Goal: Task Accomplishment & Management: Manage account settings

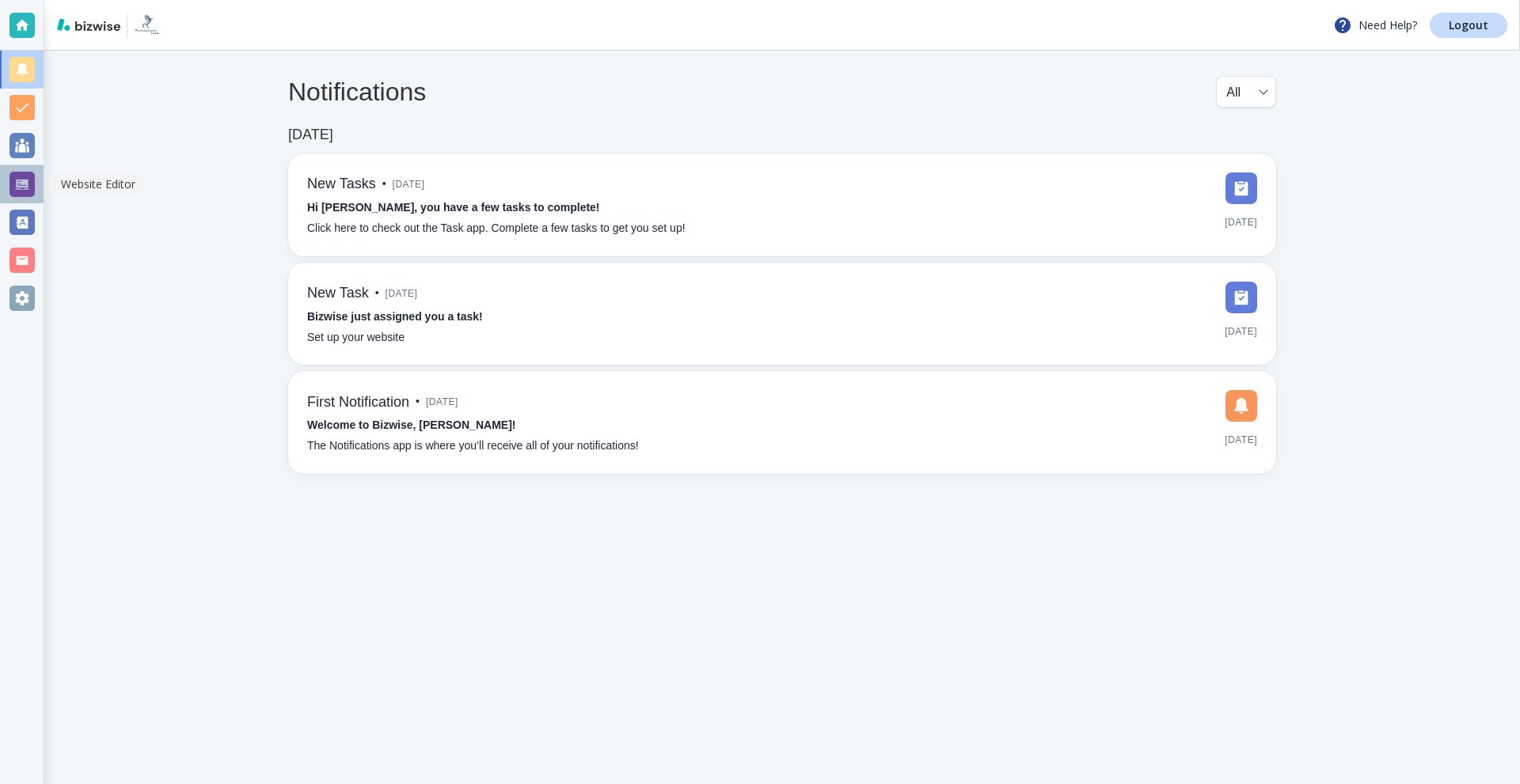
click at [11, 173] on div at bounding box center [22, 184] width 25 height 25
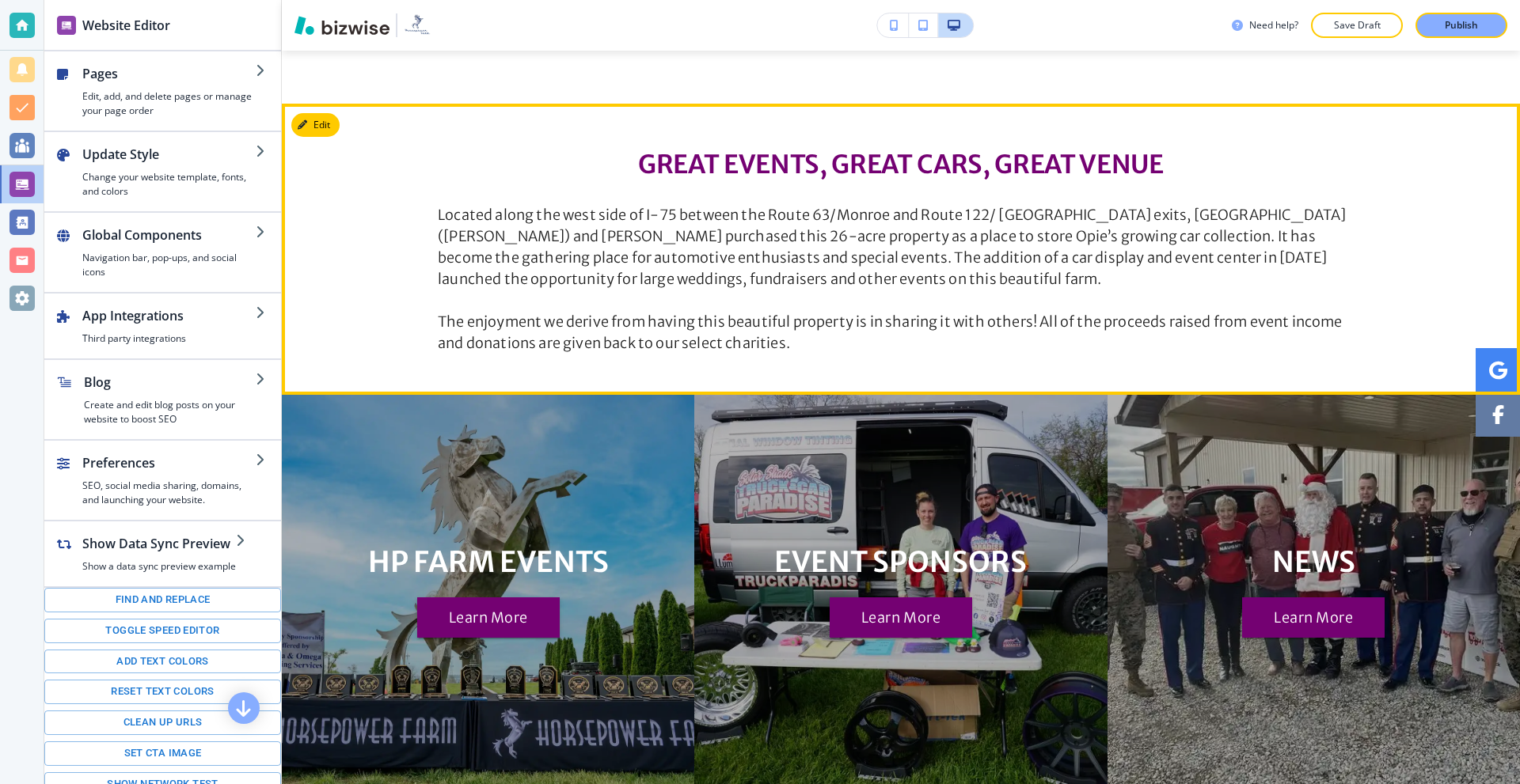
scroll to position [1108, 0]
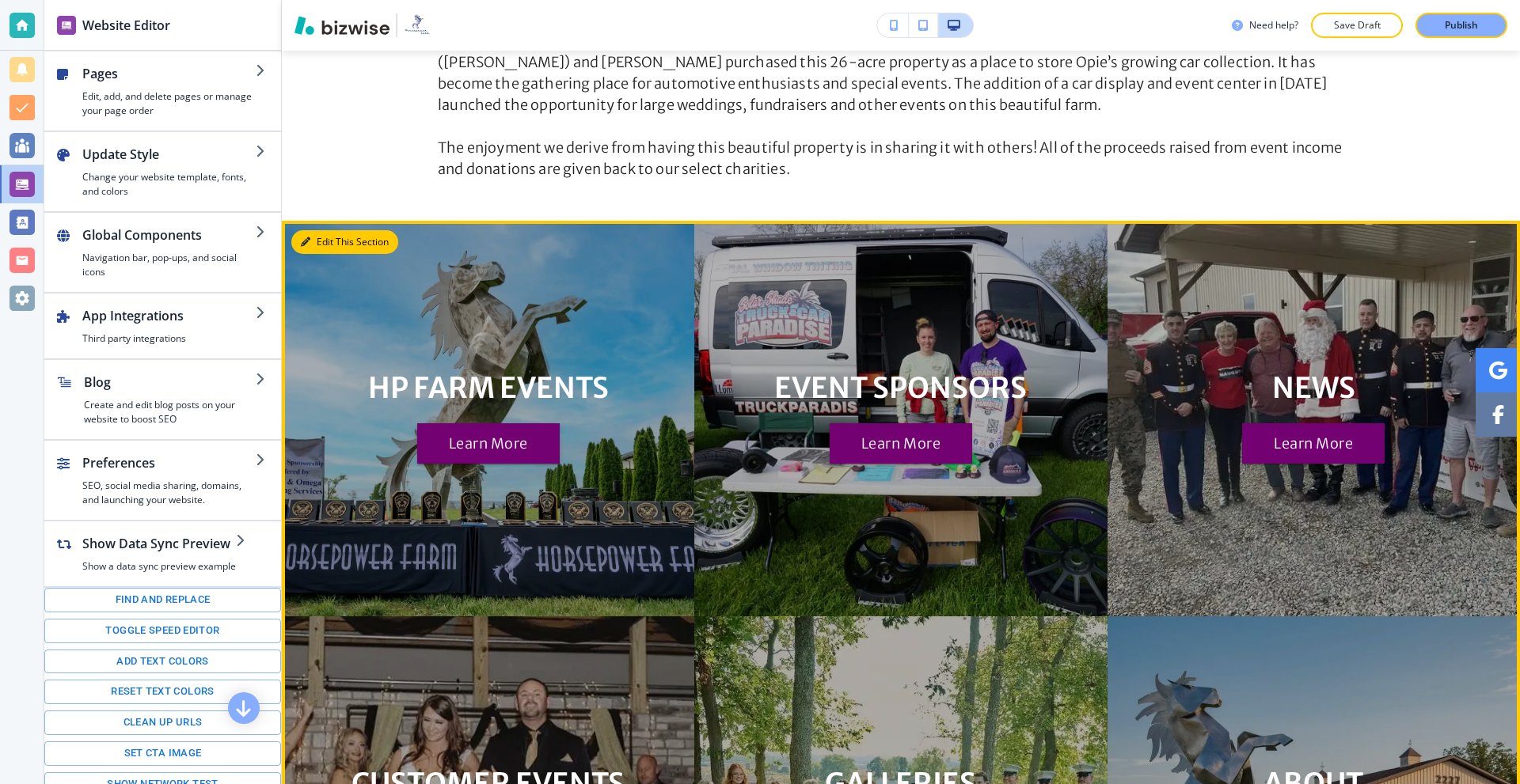
click at [324, 233] on button "Edit This Section" at bounding box center [345, 242] width 107 height 24
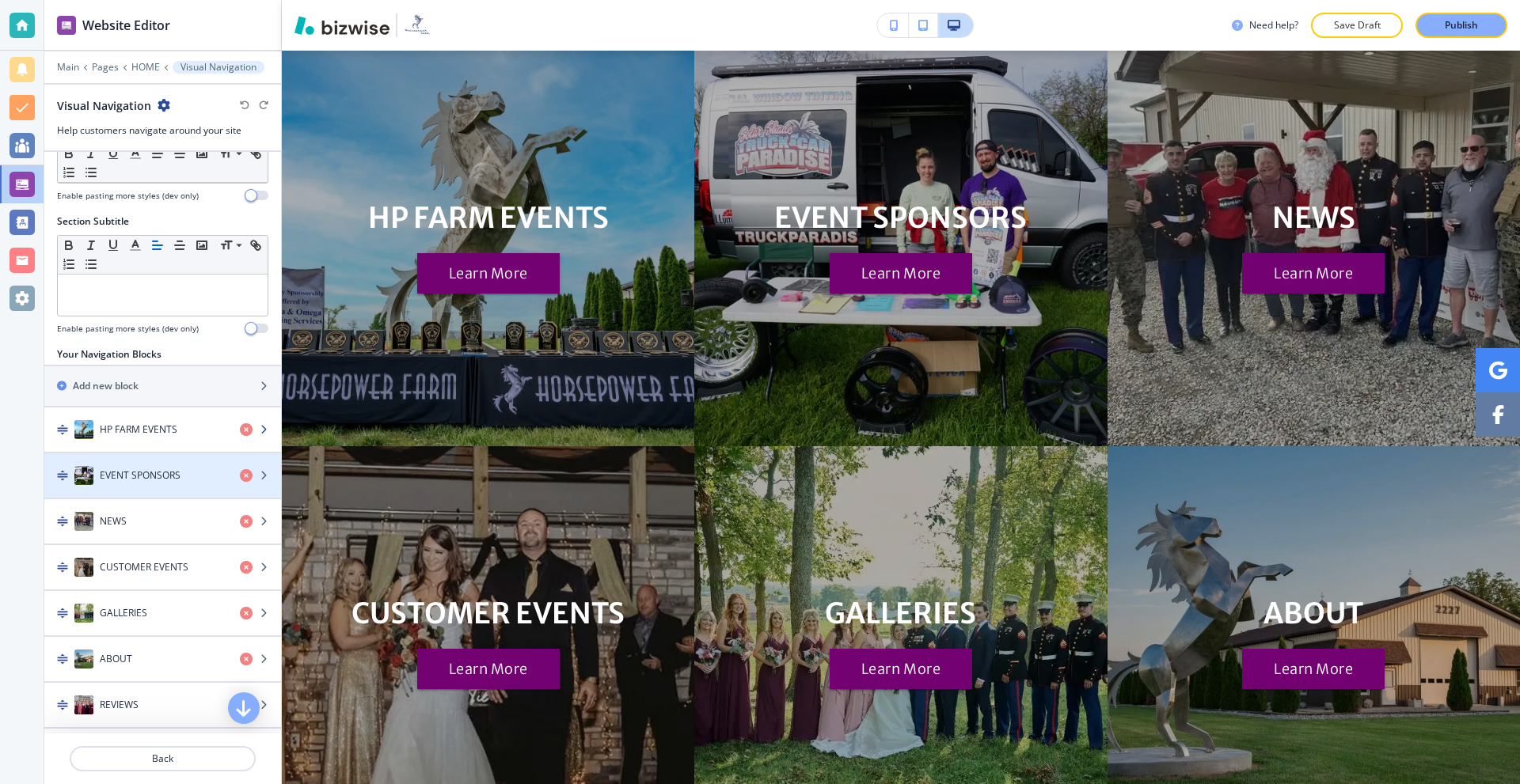
scroll to position [79, 0]
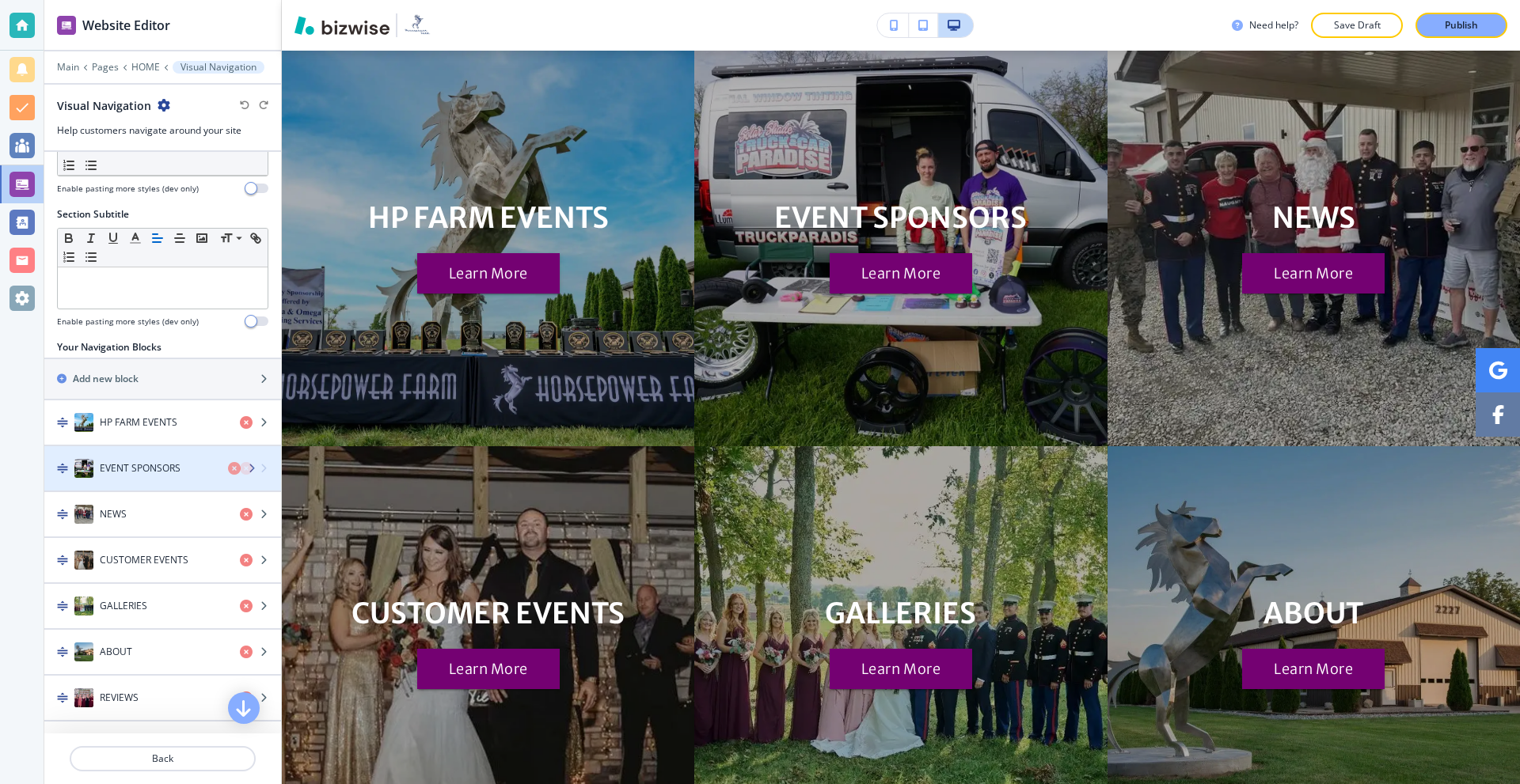
click at [133, 469] on h4 "EVENT SPONSORS" at bounding box center [140, 468] width 81 height 14
click at [171, 473] on h4 "EVENT SPONSORS" at bounding box center [140, 468] width 81 height 14
drag, startPoint x: 174, startPoint y: 473, endPoint x: 169, endPoint y: 541, distance: 68.2
click at [174, 473] on h4 "EVENT SPONSORS" at bounding box center [140, 468] width 81 height 14
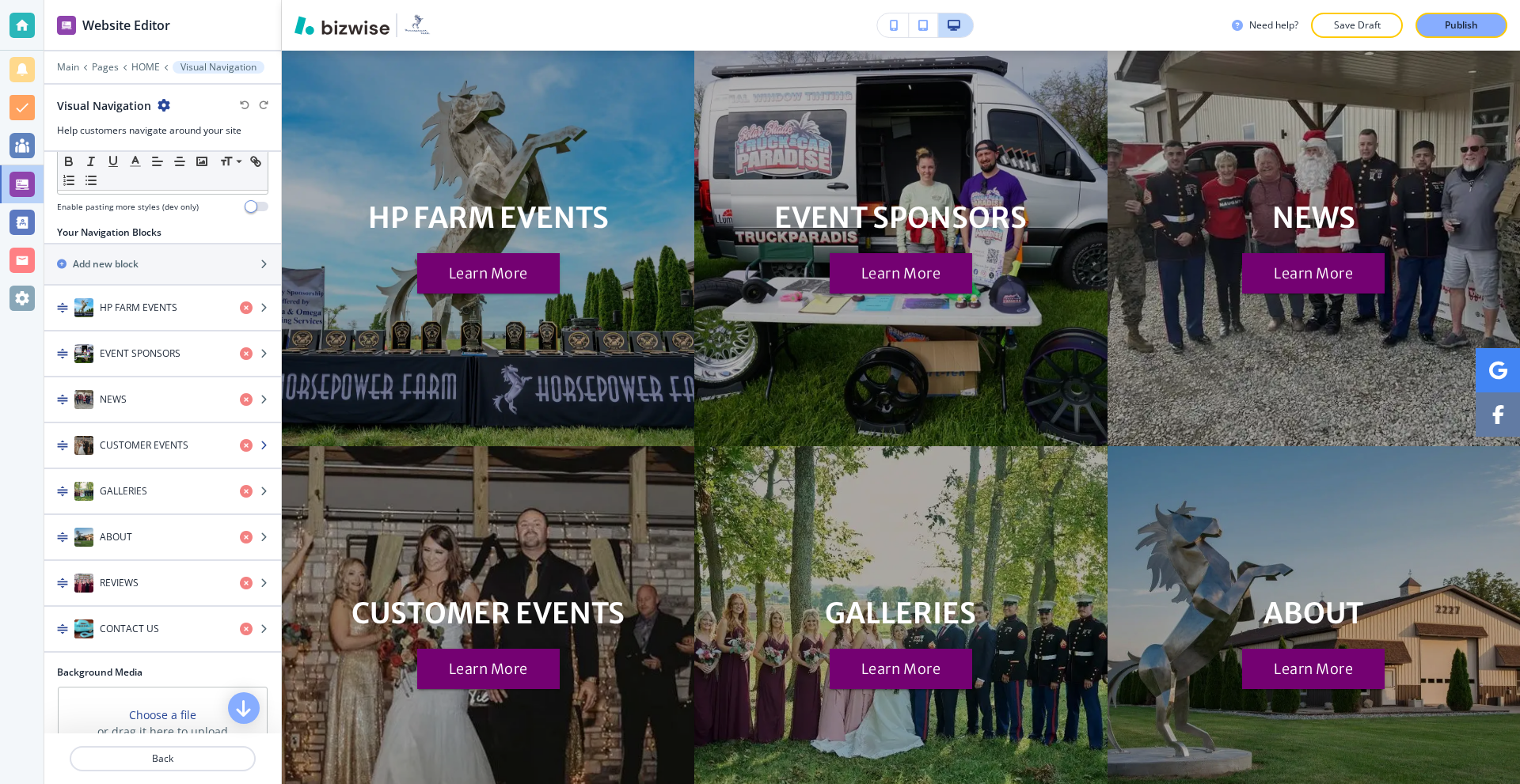
scroll to position [192, 0]
click at [152, 364] on div "button" at bounding box center [163, 371] width 236 height 12
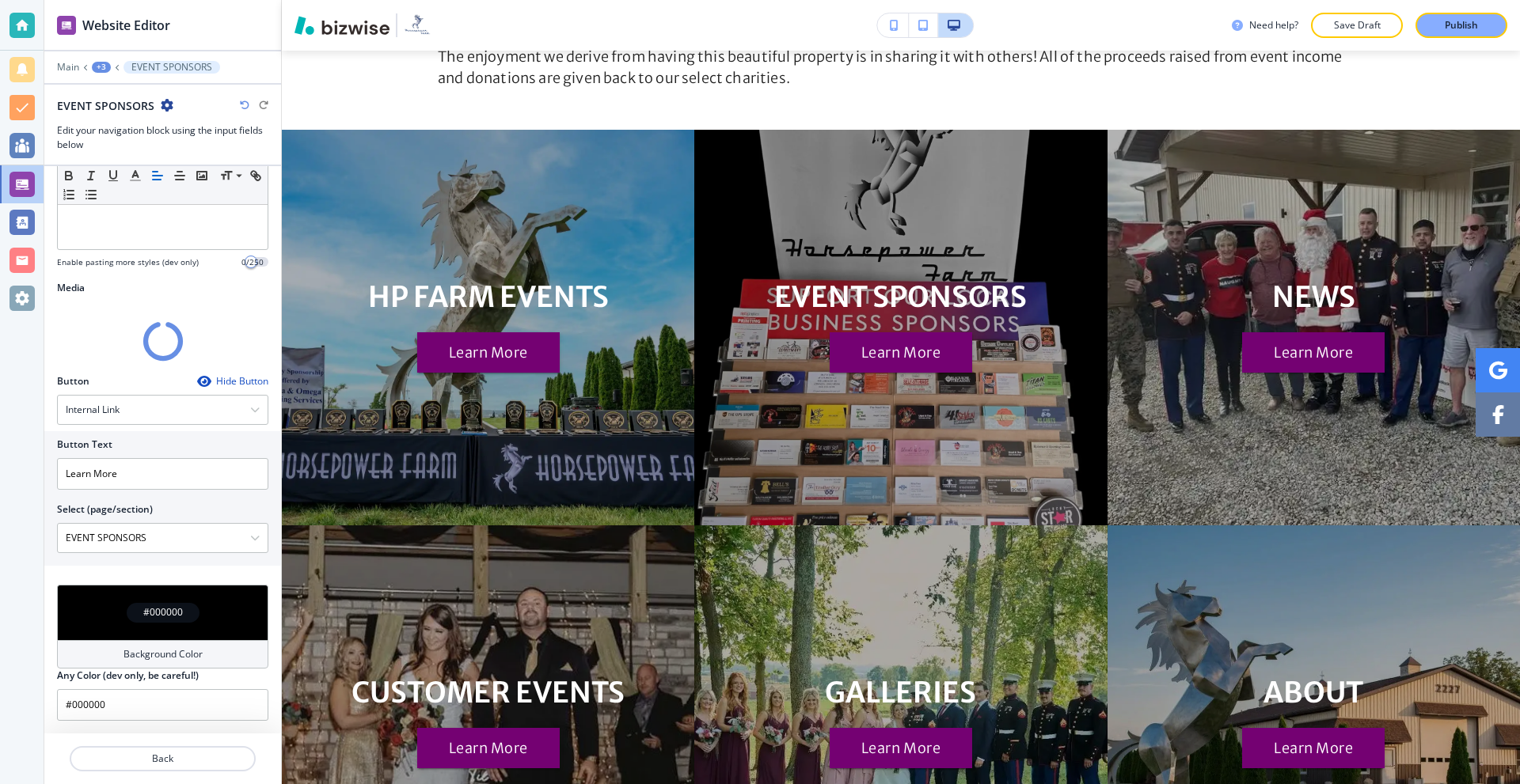
scroll to position [360, 0]
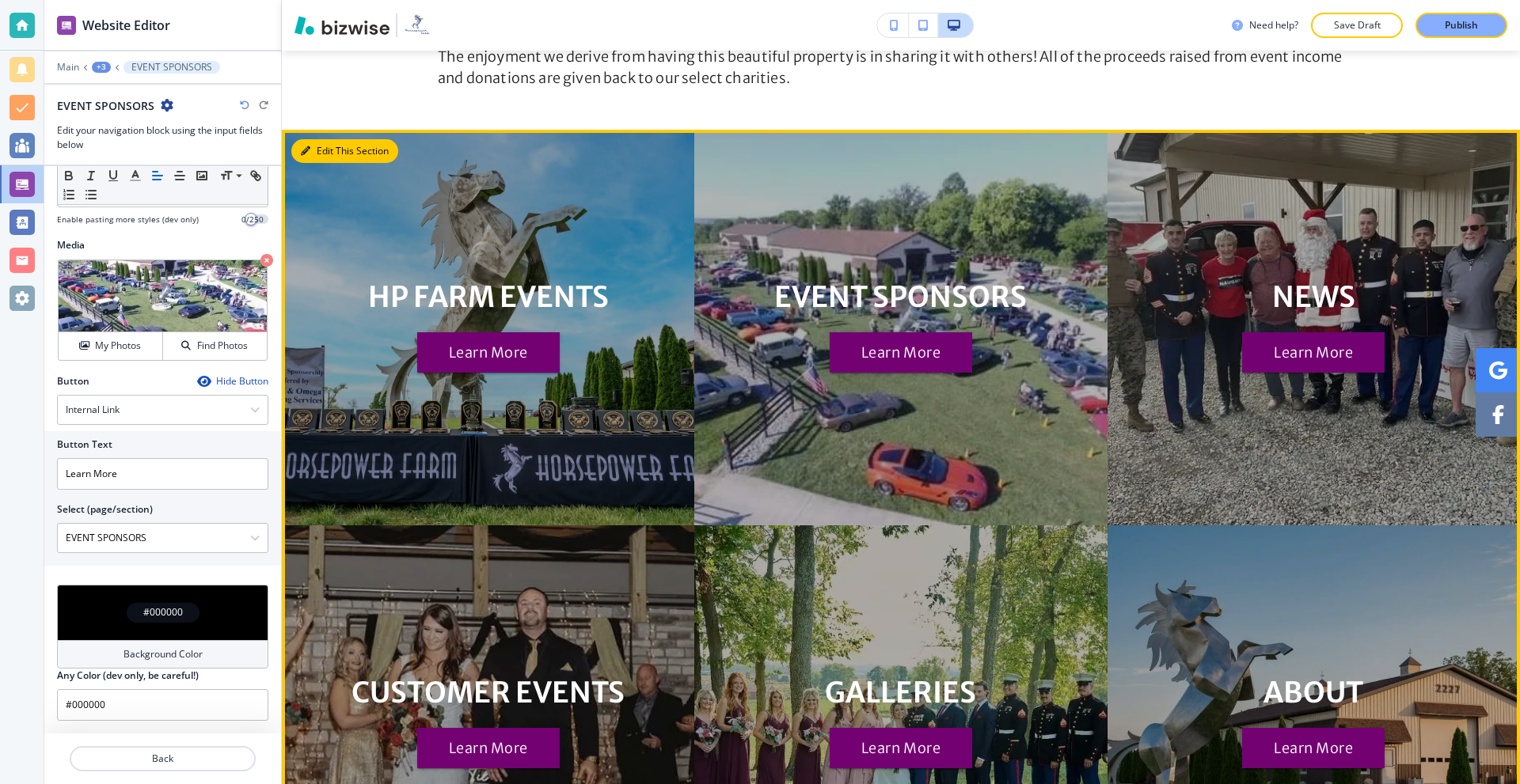
click at [313, 148] on button "Edit This Section" at bounding box center [345, 151] width 107 height 24
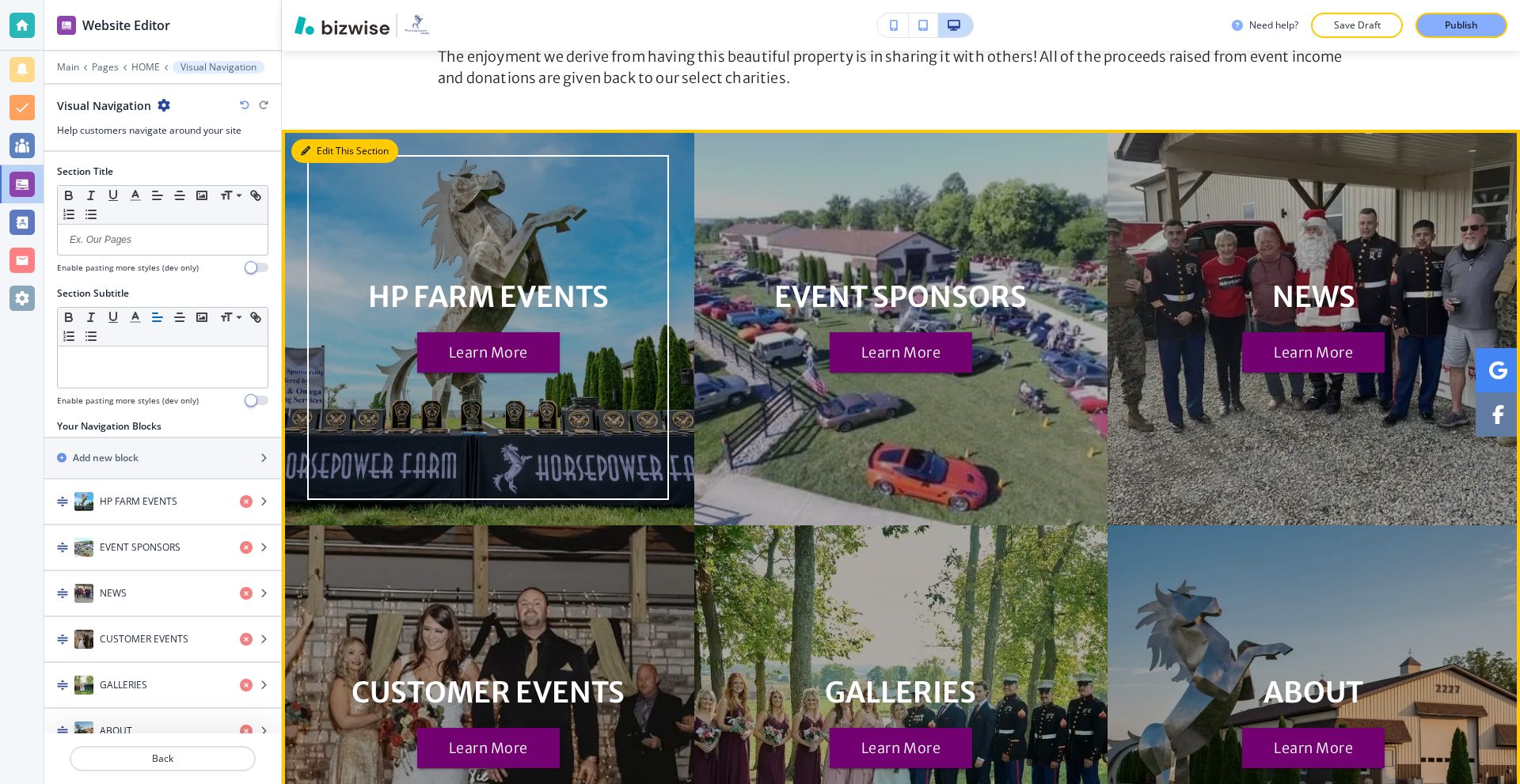
scroll to position [1120, 0]
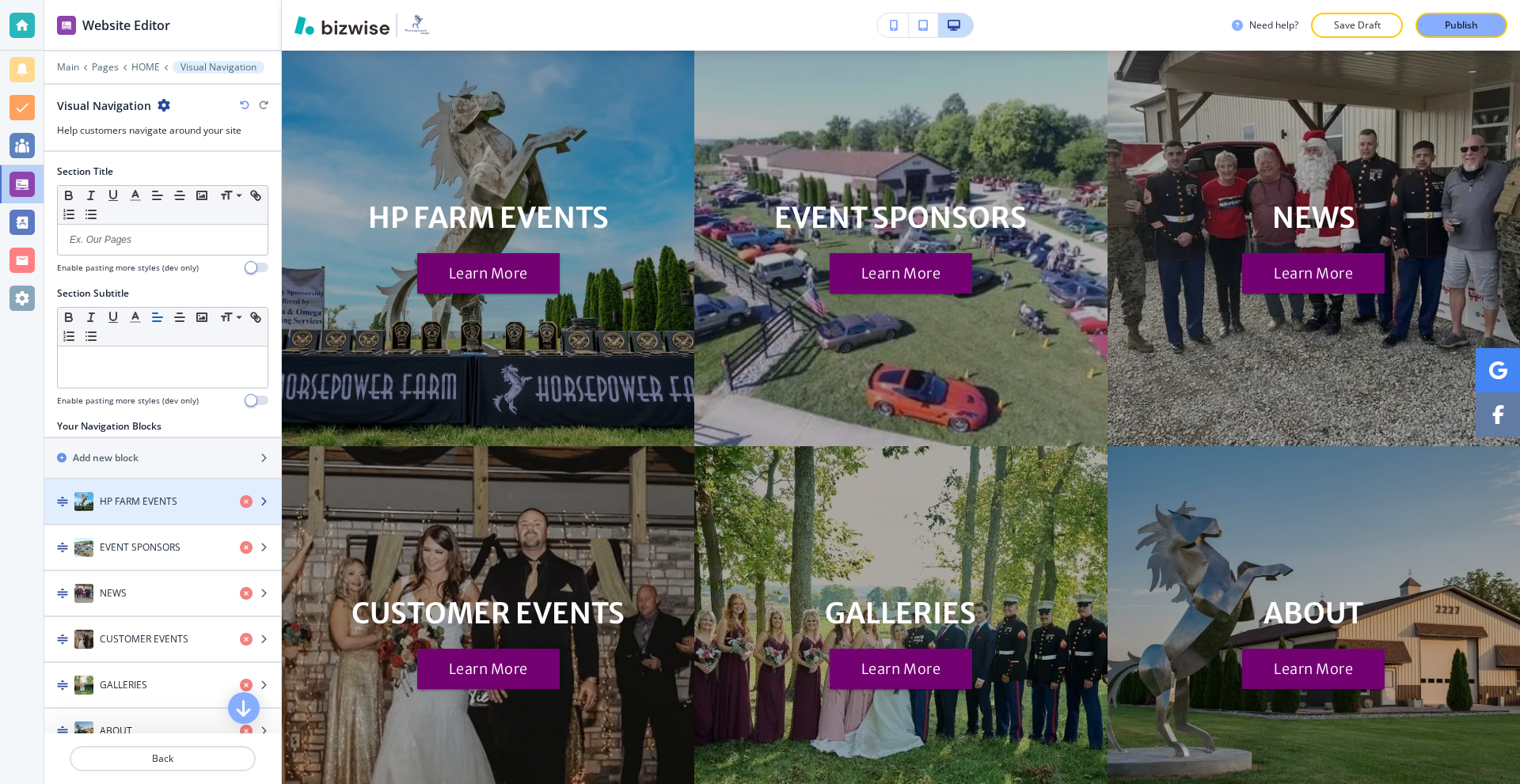
click at [116, 497] on h4 "HP FARM EVENTS" at bounding box center [138, 501] width 77 height 14
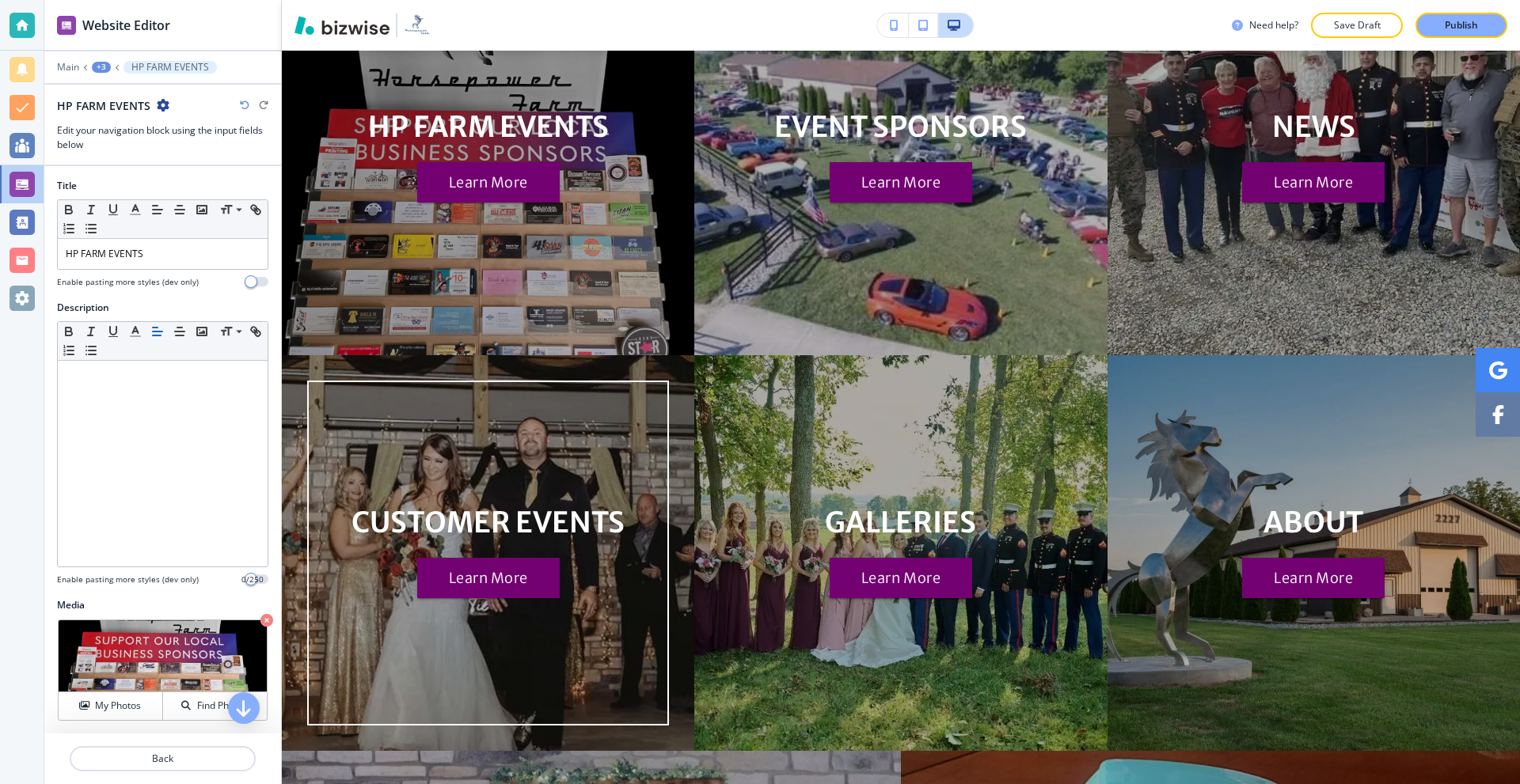
scroll to position [1267, 0]
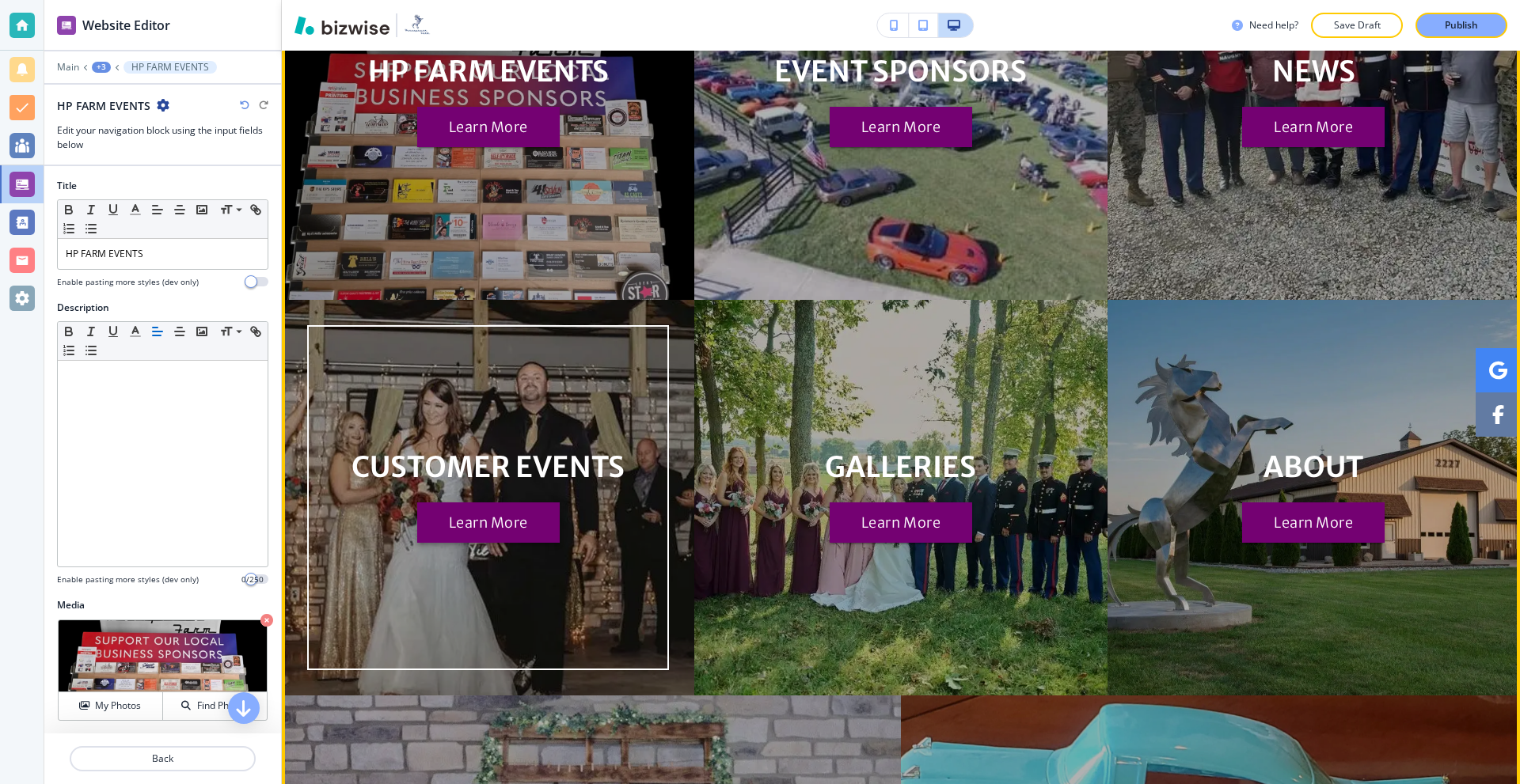
click at [518, 502] on button "Learn More" at bounding box center [488, 523] width 142 height 41
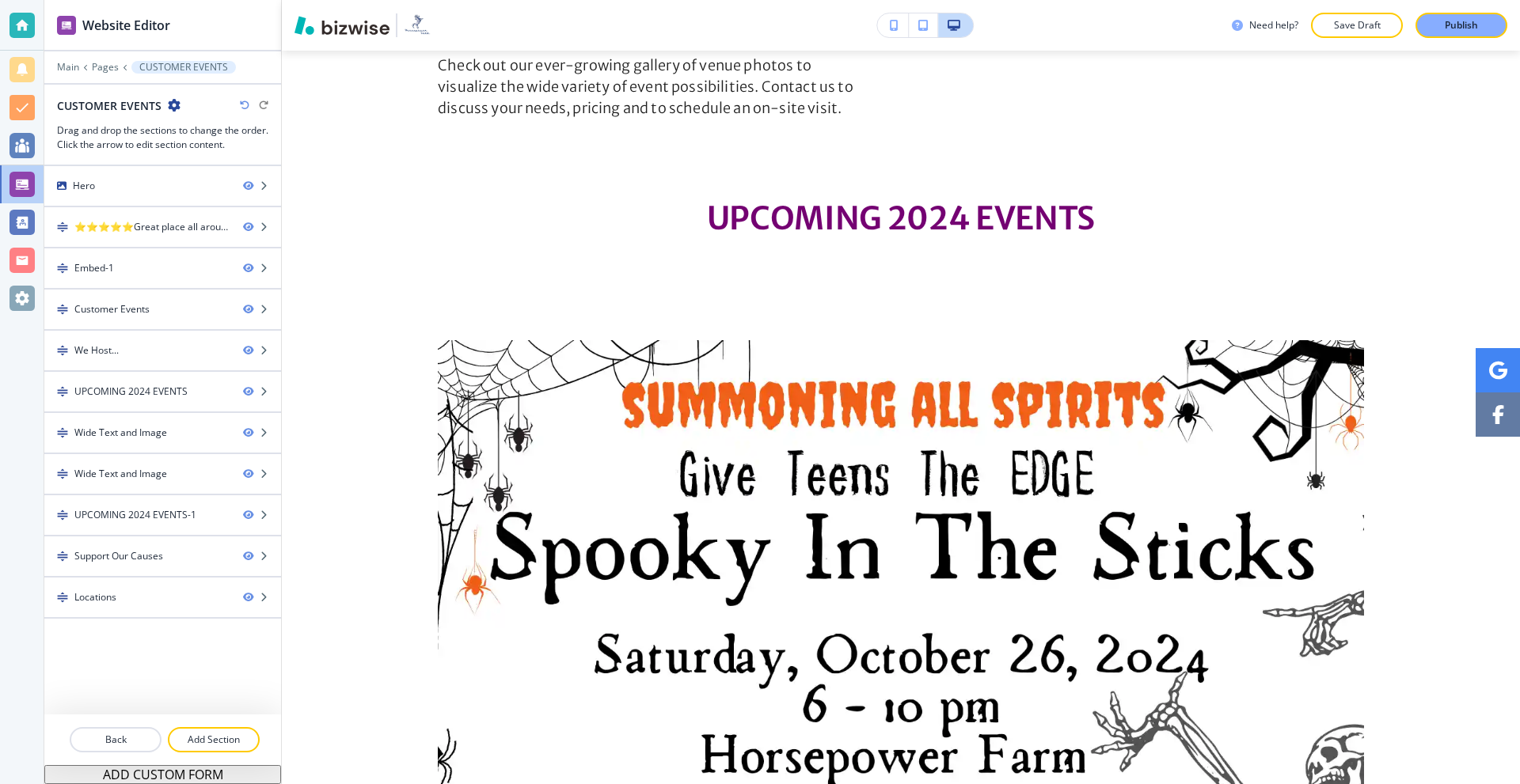
scroll to position [2058, 0]
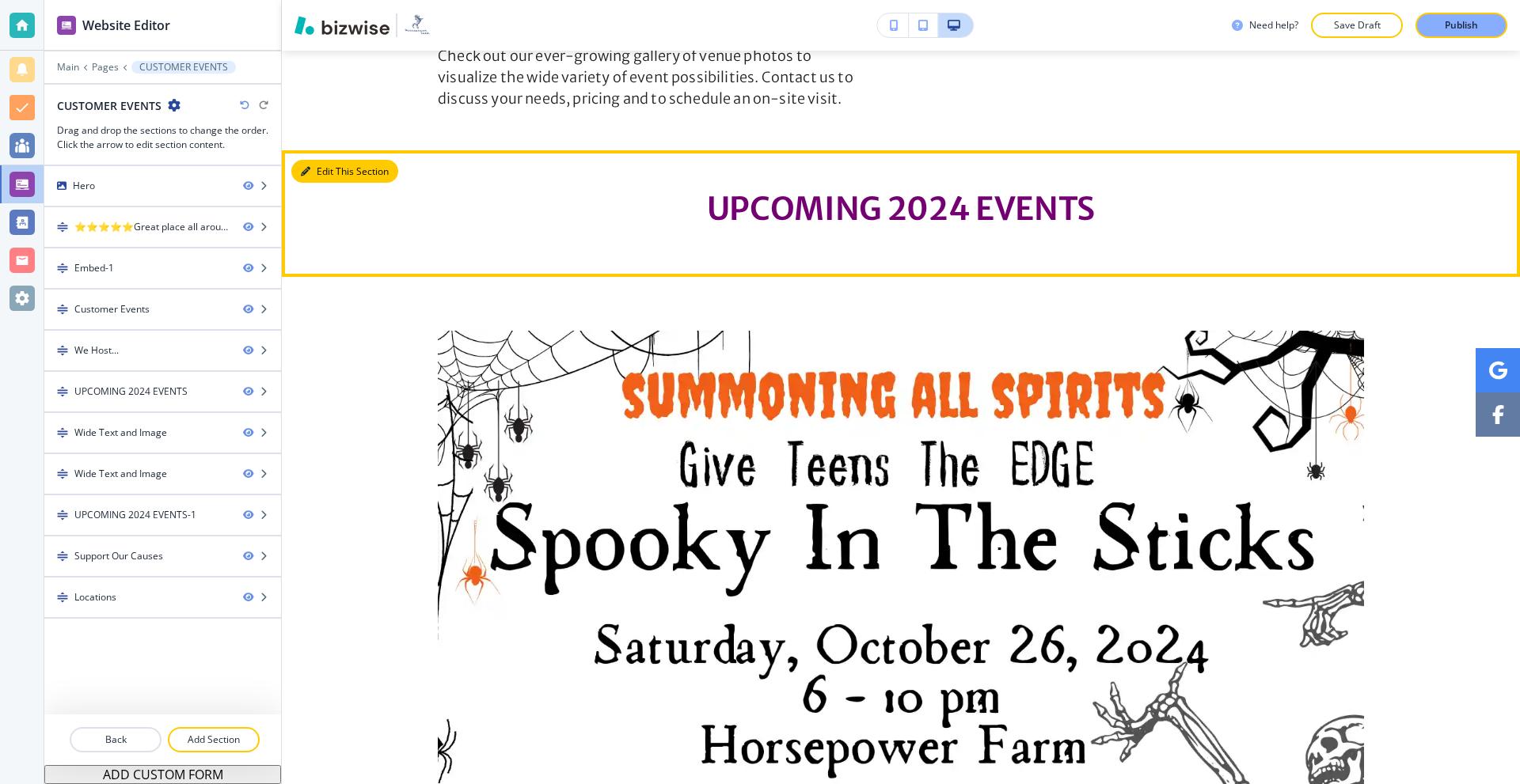
click at [324, 184] on button "Edit This Section" at bounding box center [345, 172] width 107 height 24
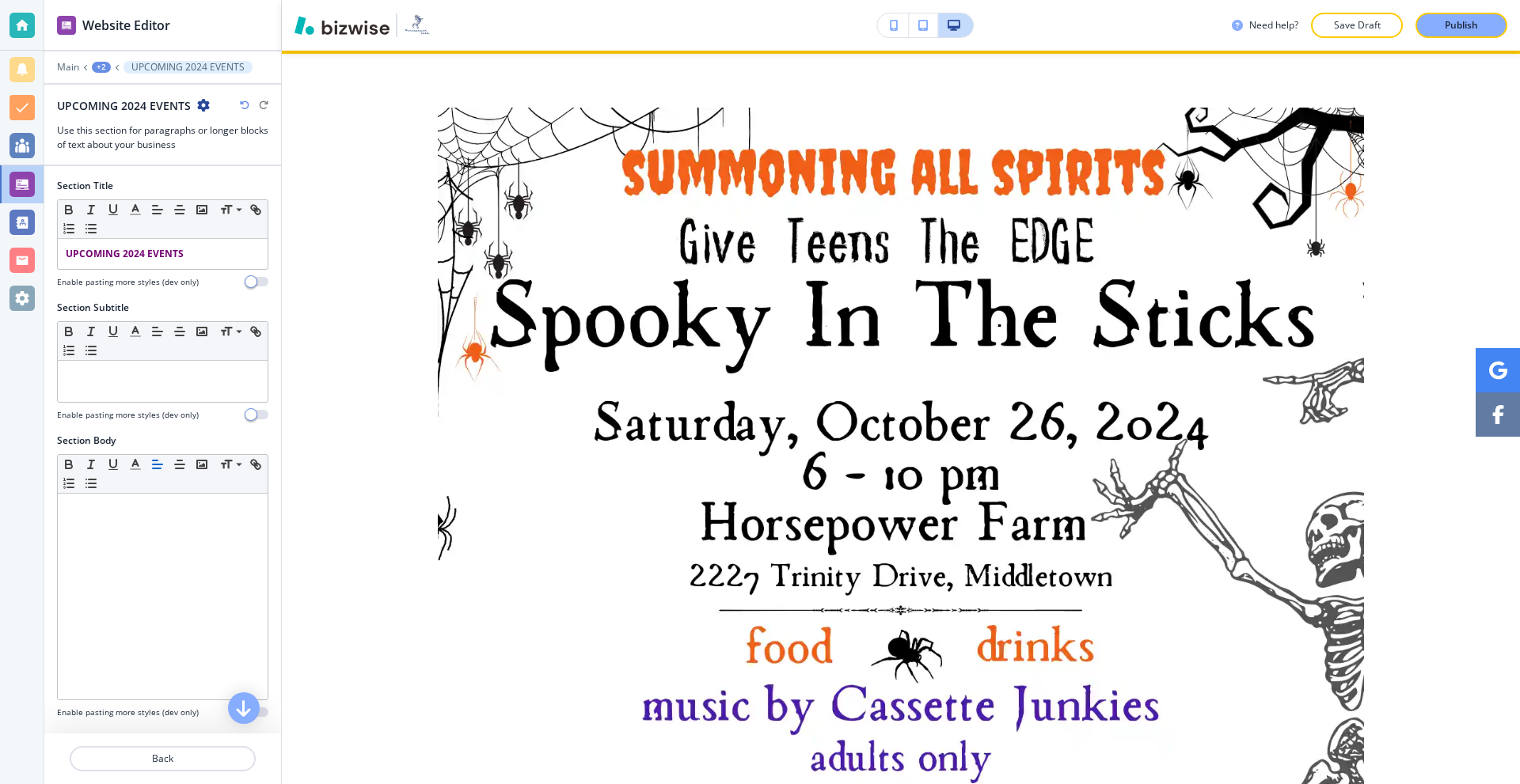
scroll to position [2285, 0]
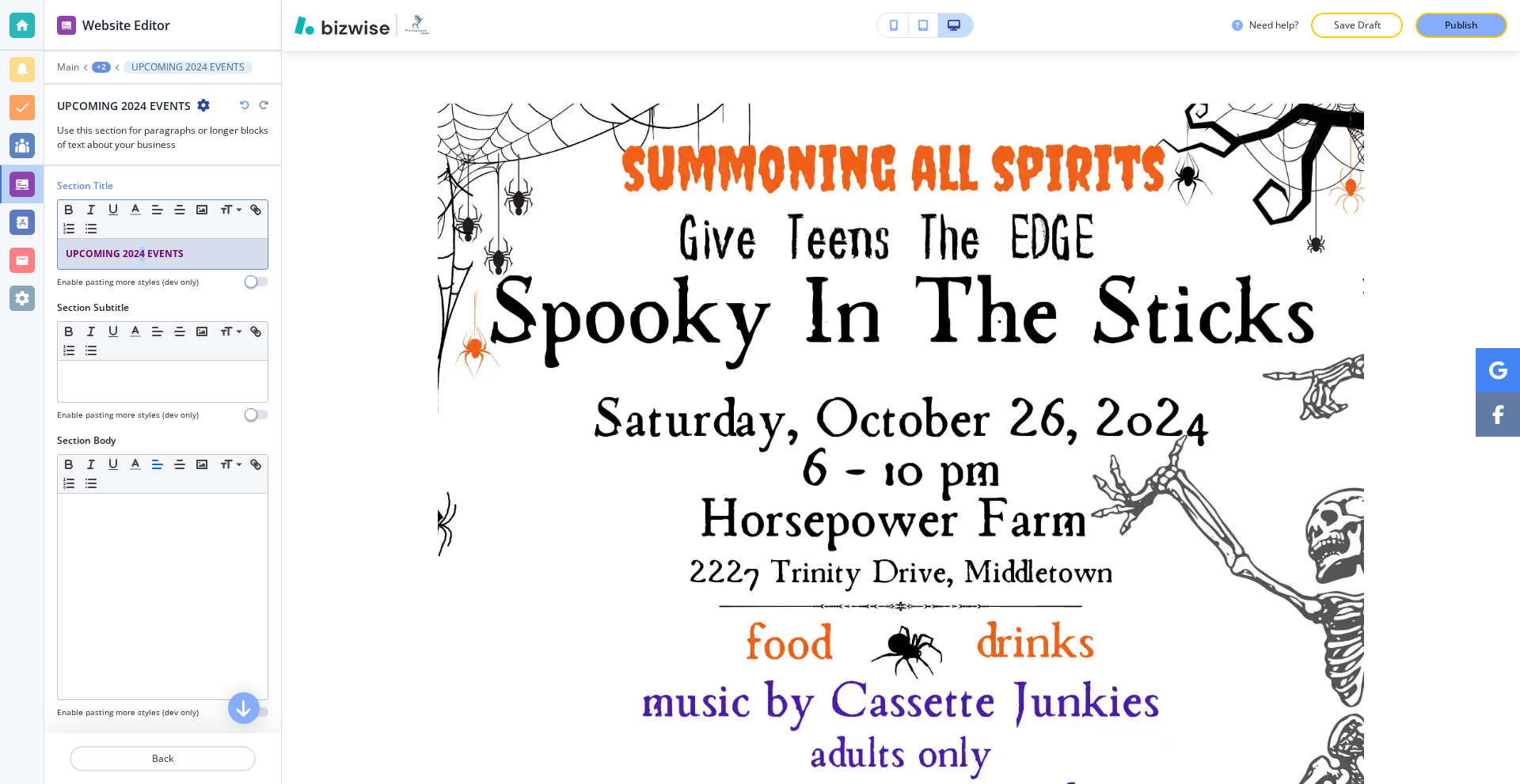
click at [139, 258] on strong "UPCOMING 2024 EVENTS" at bounding box center [124, 253] width 118 height 13
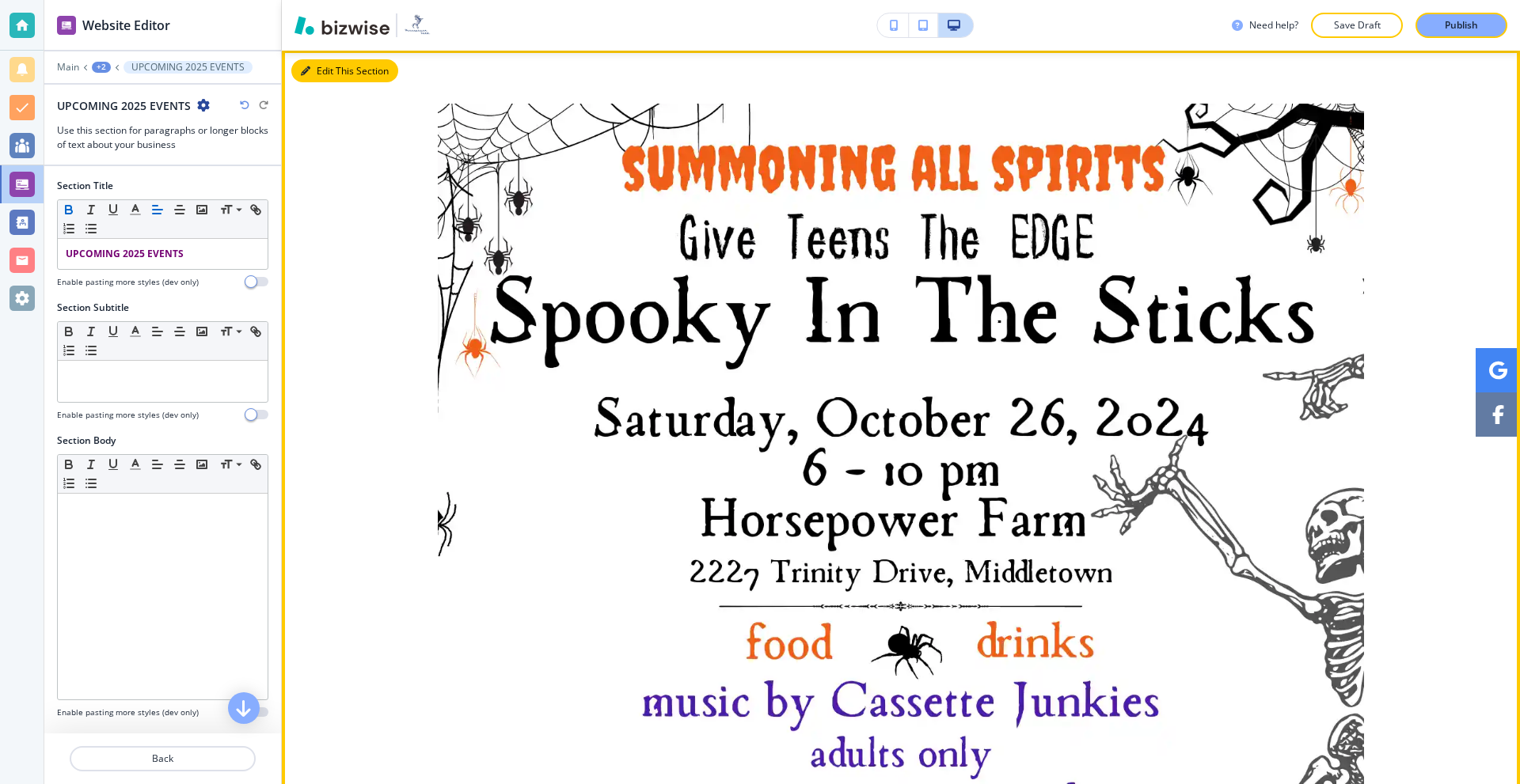
click at [319, 83] on button "Edit This Section" at bounding box center [345, 71] width 107 height 24
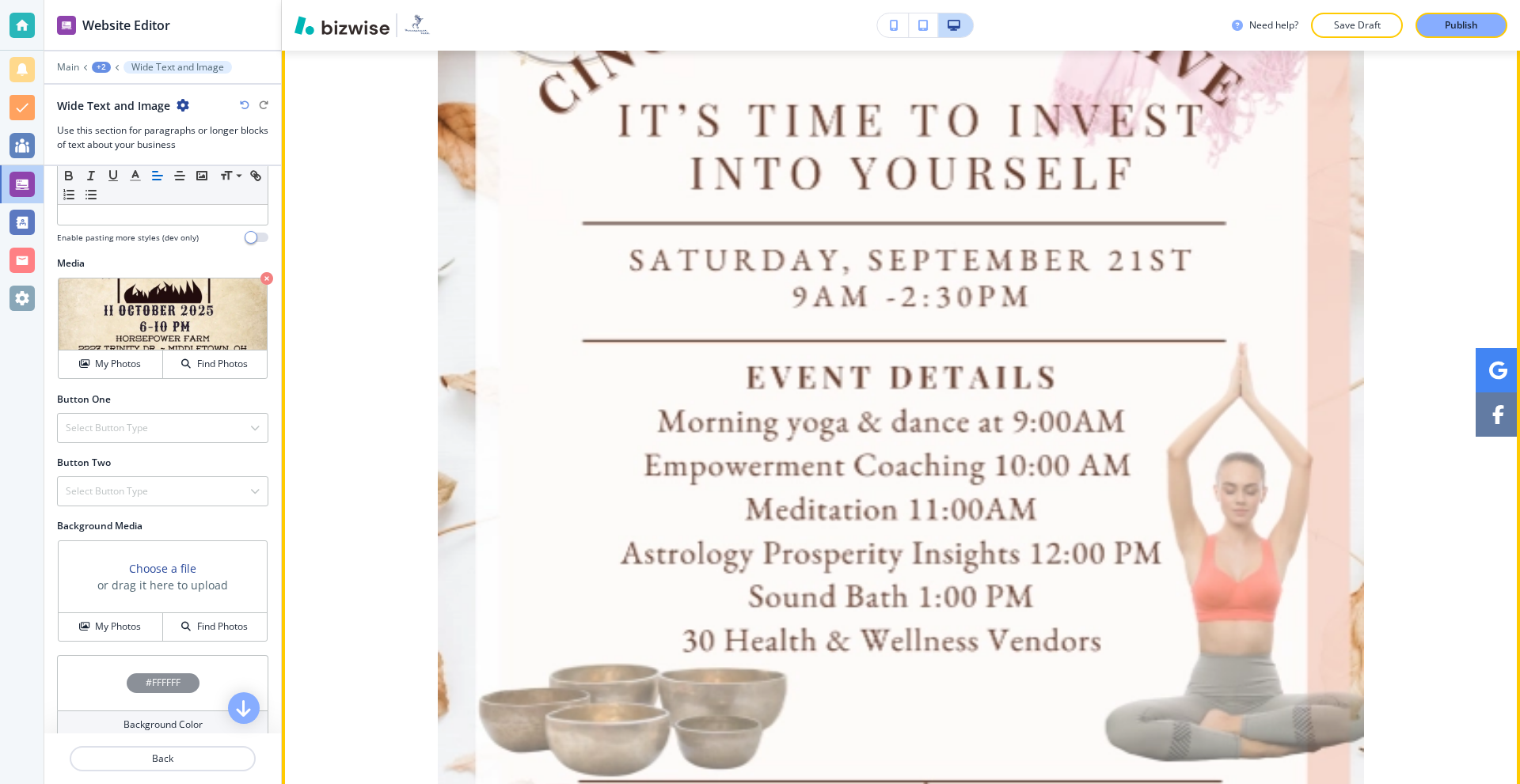
scroll to position [3757, 0]
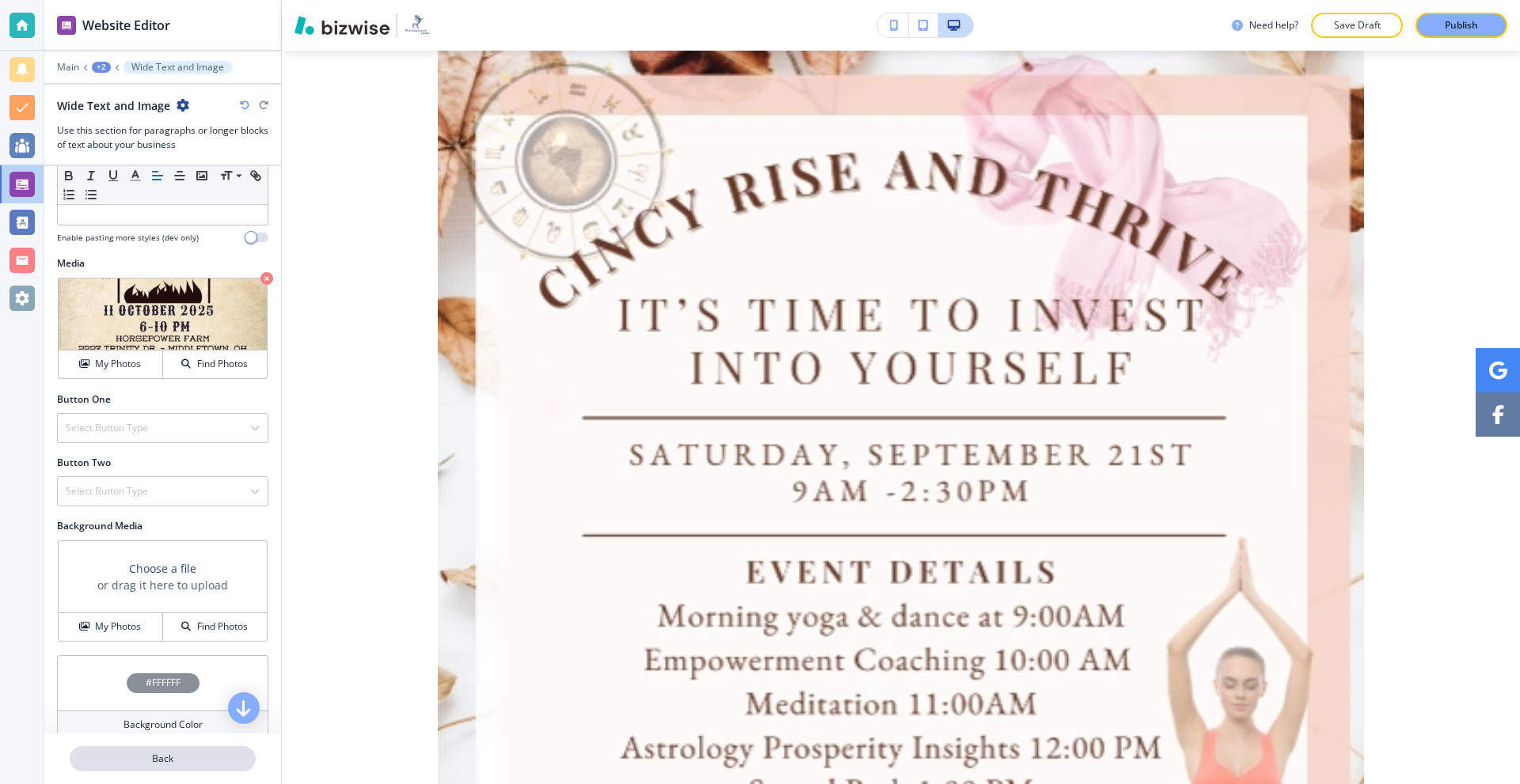
click at [155, 755] on p "Back" at bounding box center [163, 759] width 183 height 14
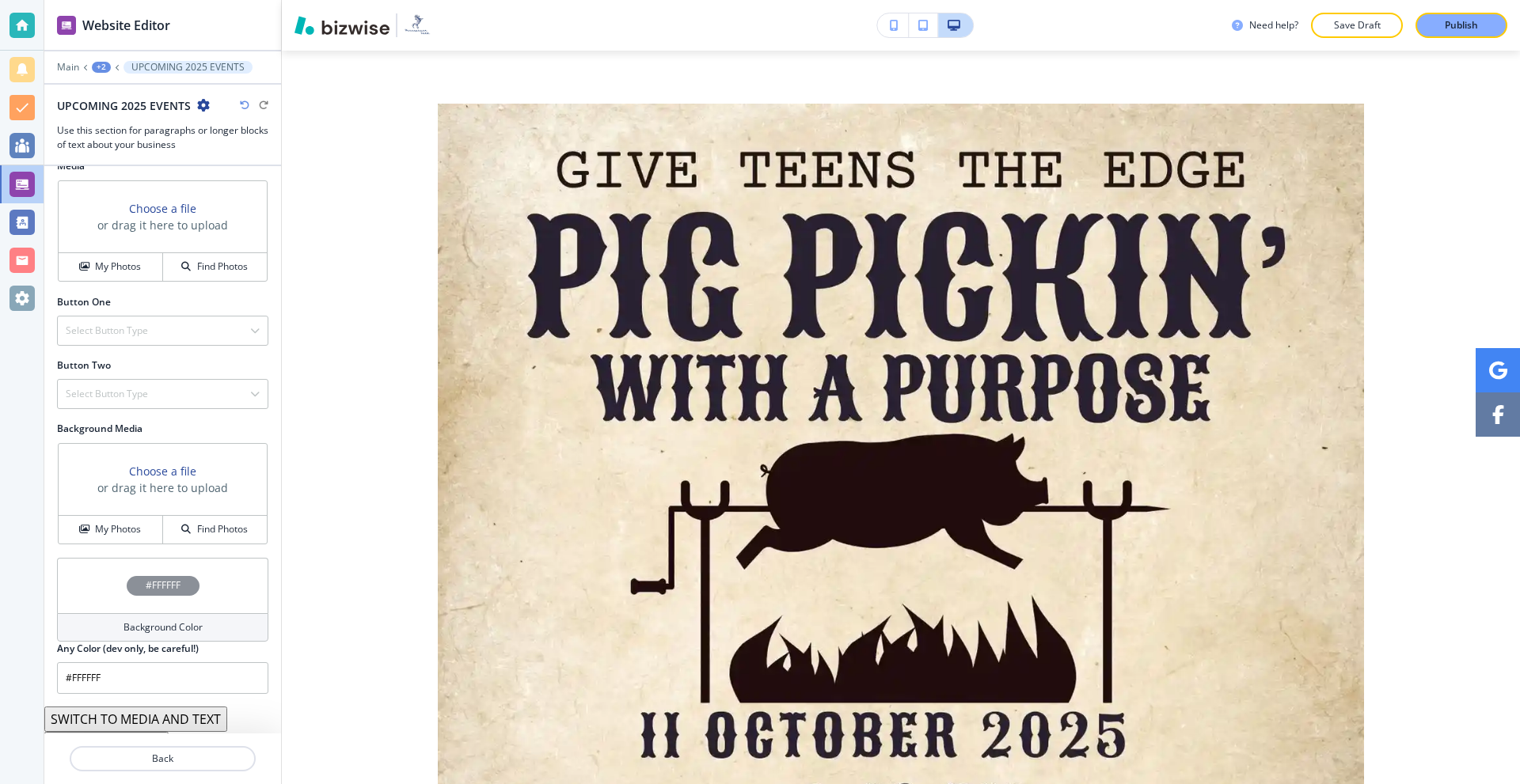
scroll to position [596, 0]
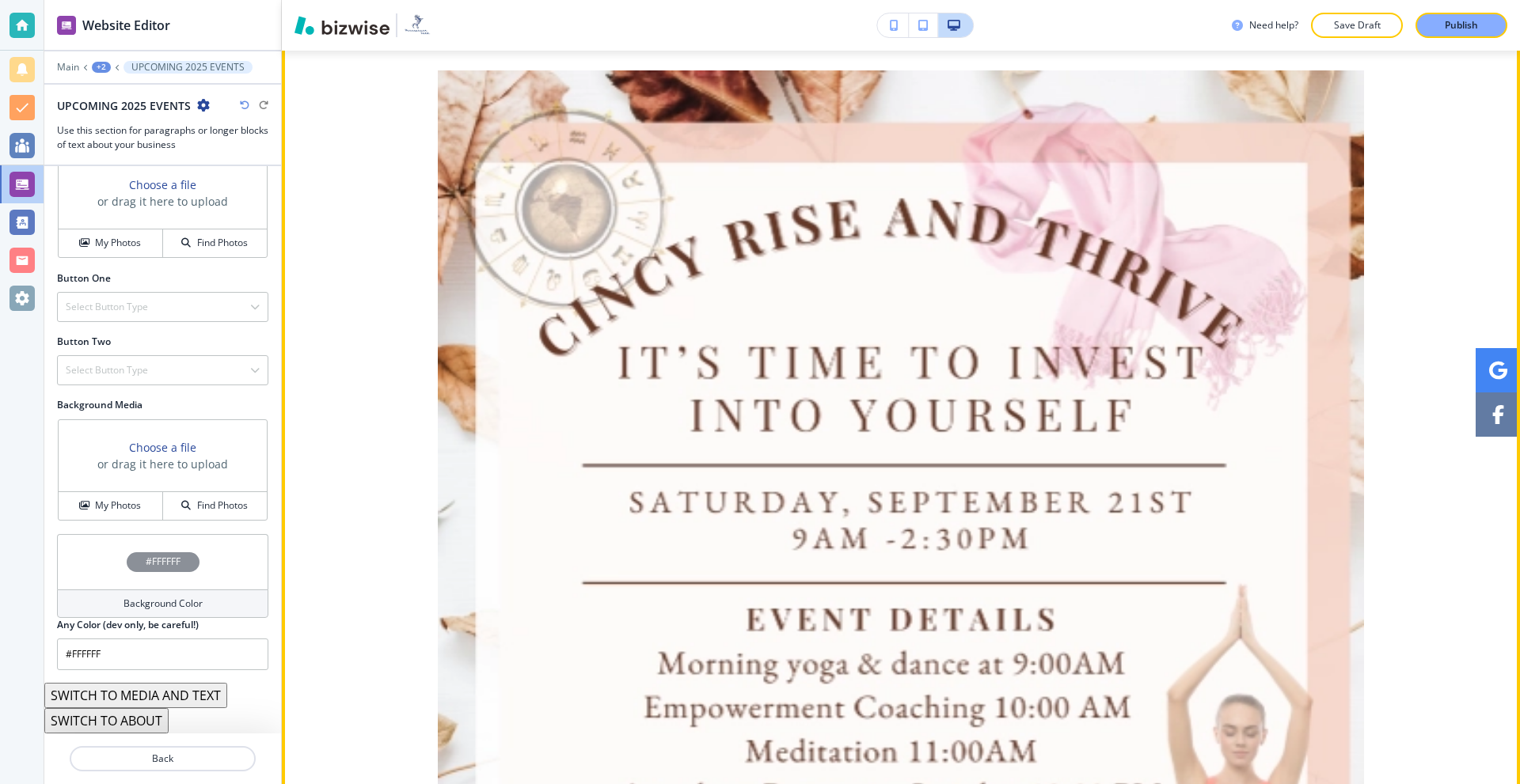
click at [321, 50] on button "Edit This Section" at bounding box center [345, 37] width 107 height 24
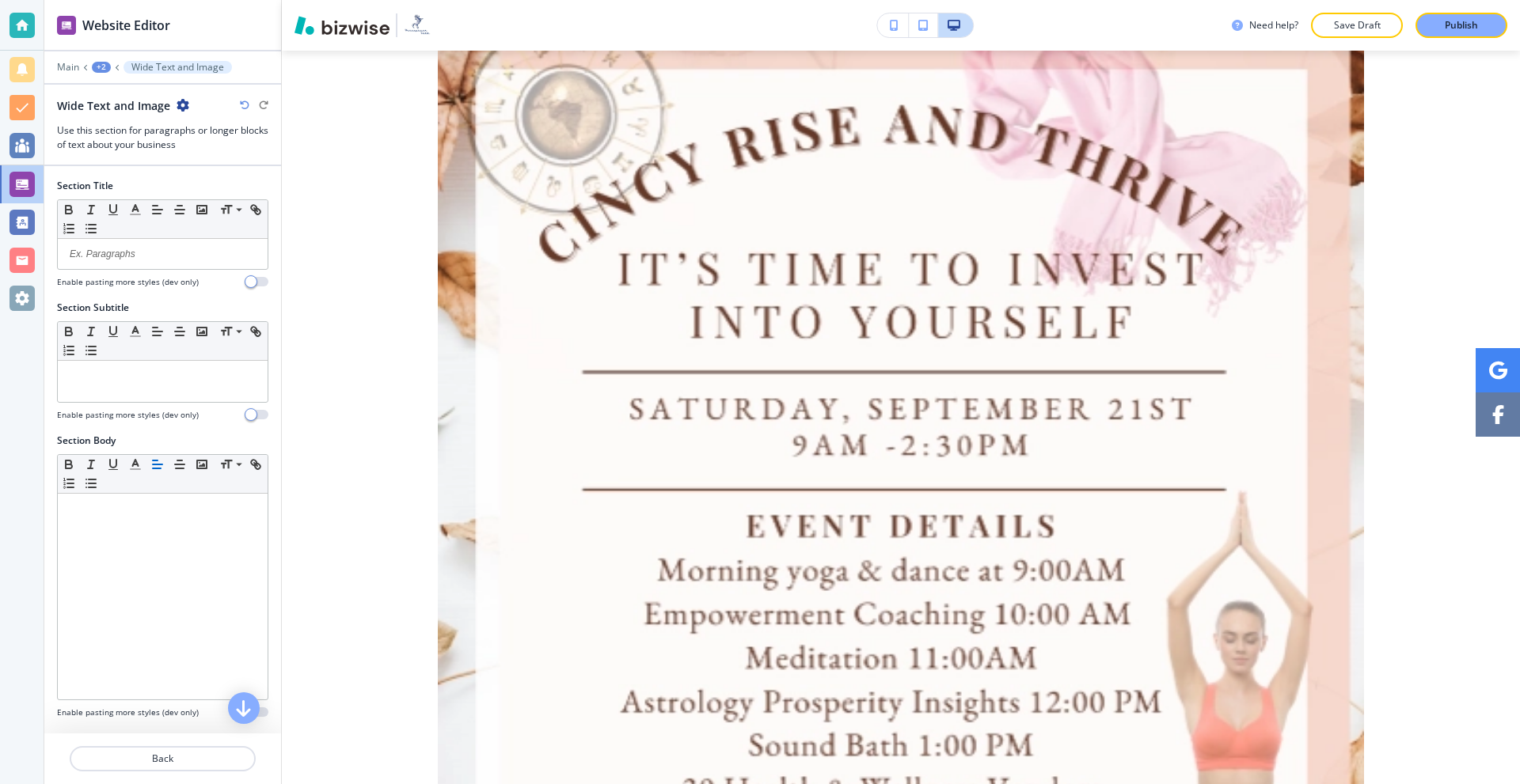
scroll to position [3804, 0]
click at [184, 104] on icon "button" at bounding box center [183, 105] width 12 height 12
click at [212, 184] on p "Delete Section" at bounding box center [225, 188] width 81 height 14
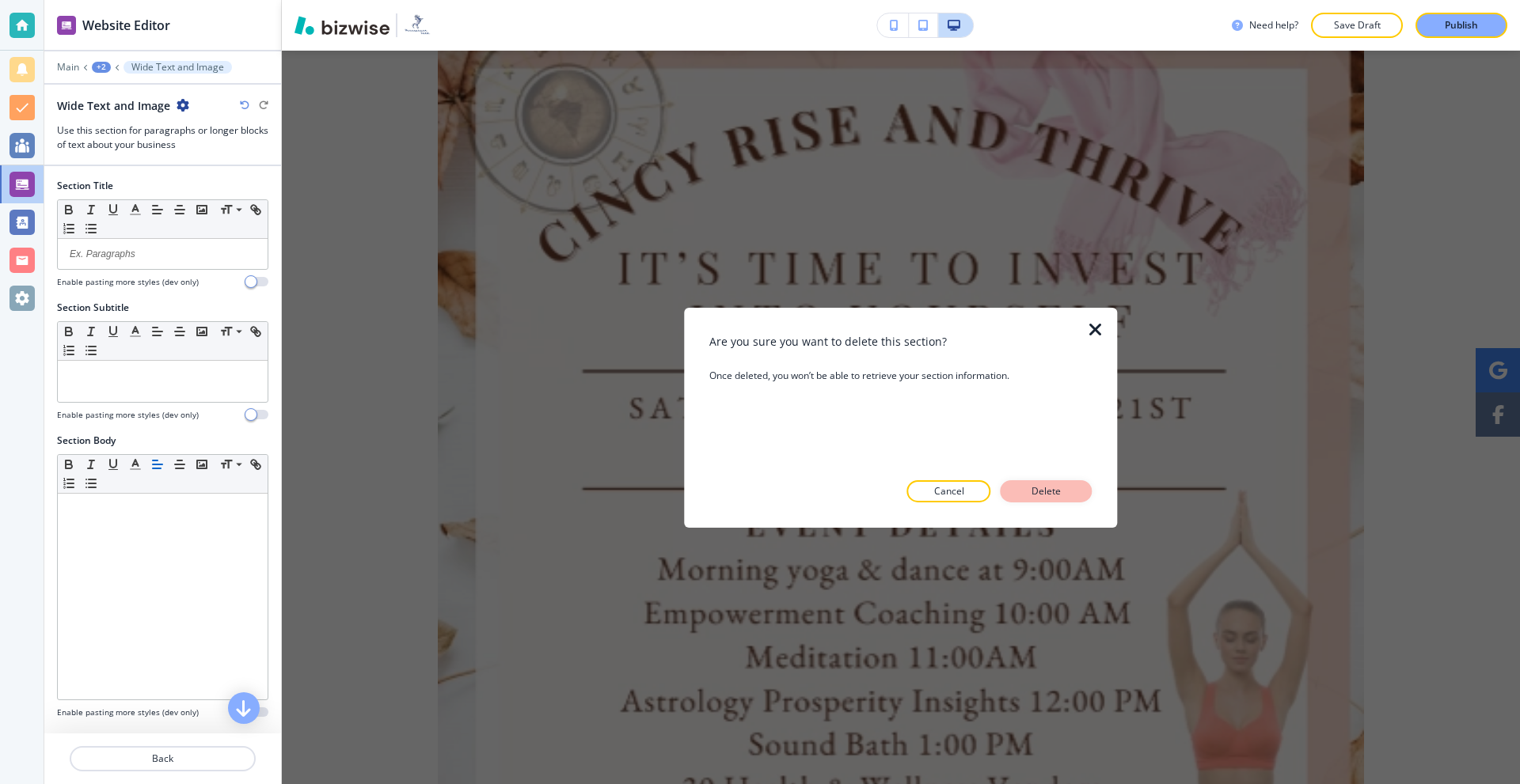
click at [1052, 494] on p "Delete" at bounding box center [1046, 492] width 38 height 14
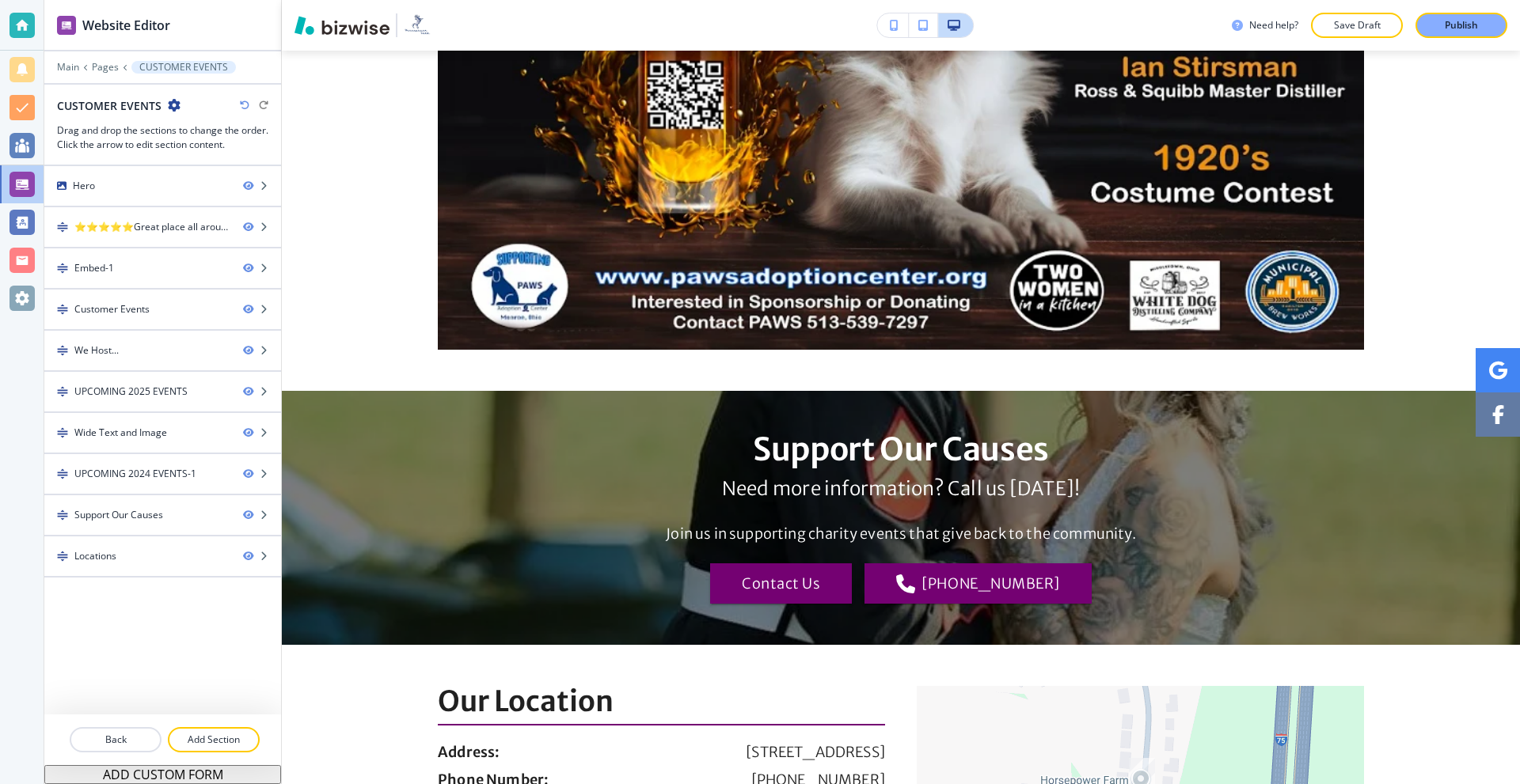
scroll to position [3724, 0]
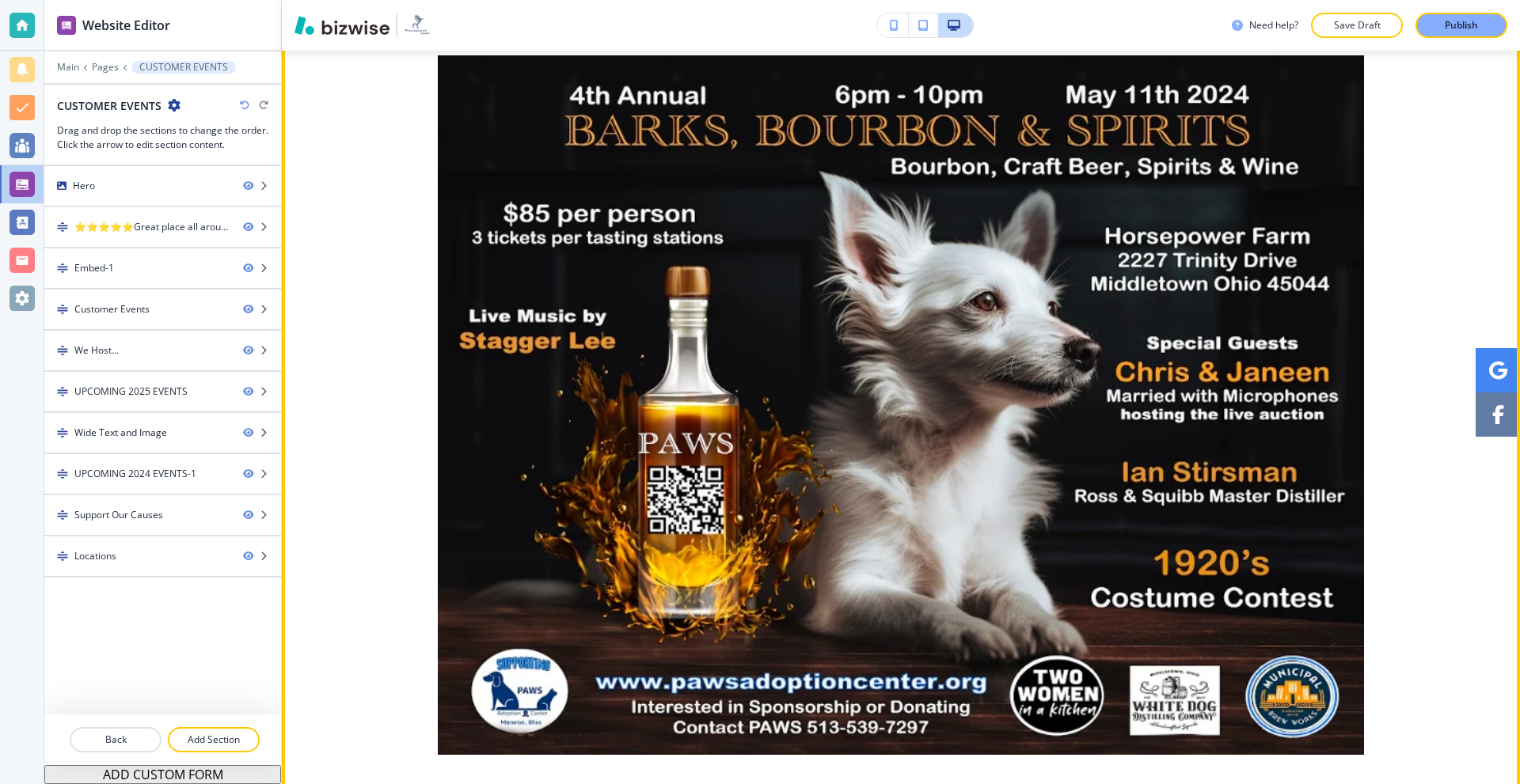
click at [340, 148] on div at bounding box center [900, 398] width 1238 height 794
click at [330, 35] on button "Edit" at bounding box center [316, 22] width 48 height 24
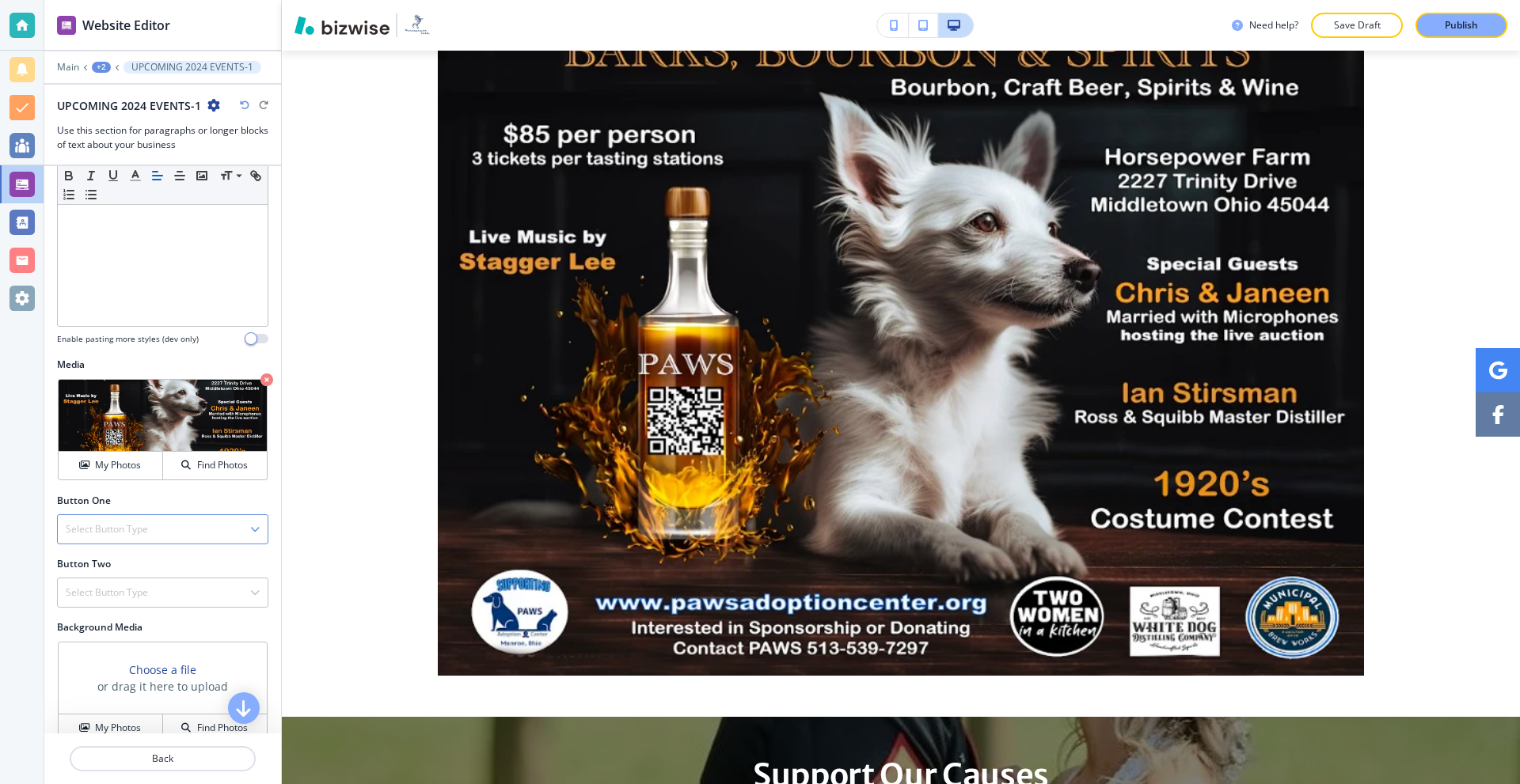
scroll to position [475, 0]
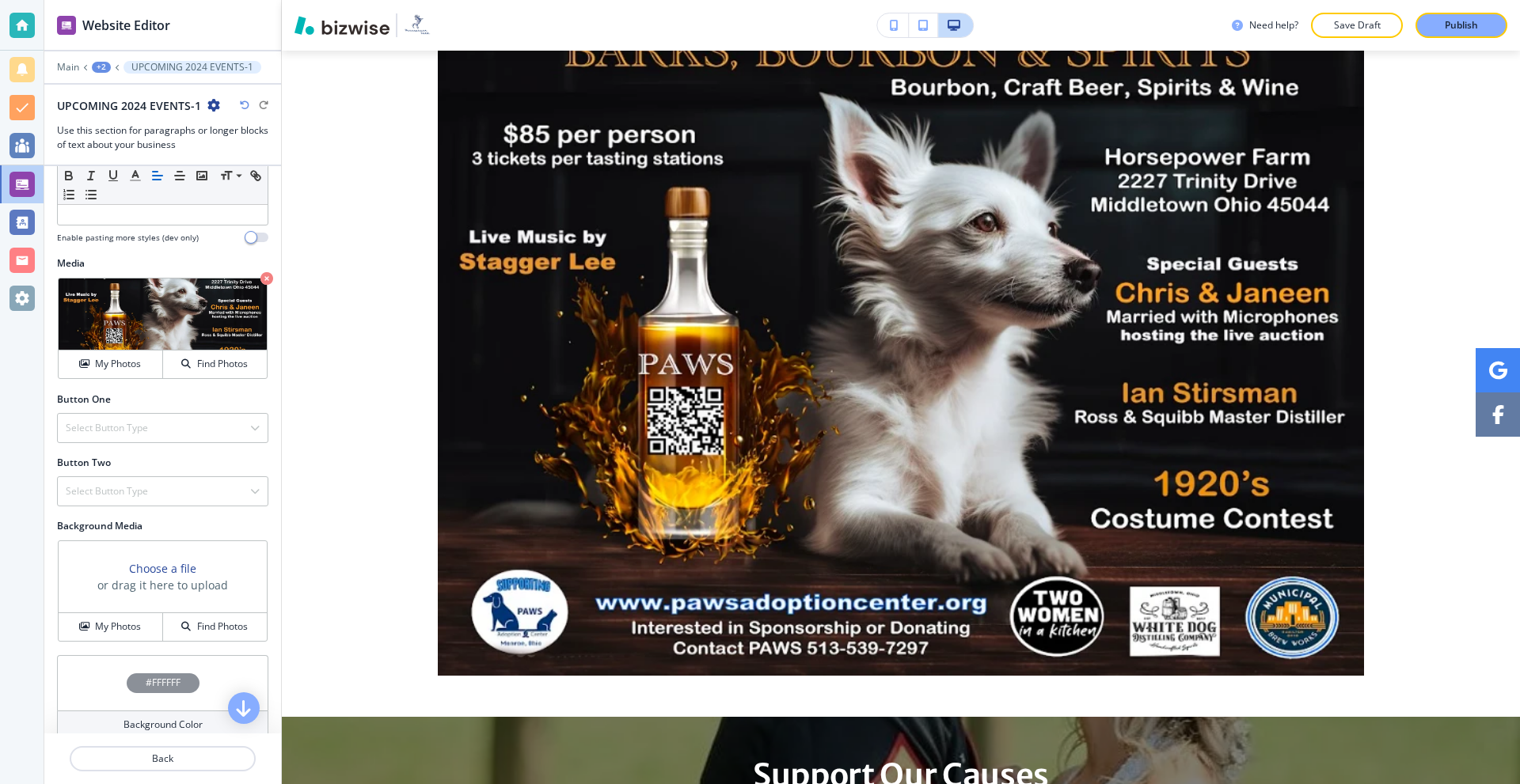
click at [211, 108] on icon "button" at bounding box center [213, 105] width 12 height 12
drag, startPoint x: 243, startPoint y: 179, endPoint x: 278, endPoint y: 182, distance: 35.1
click at [244, 179] on button "Delete Section" at bounding box center [257, 188] width 101 height 28
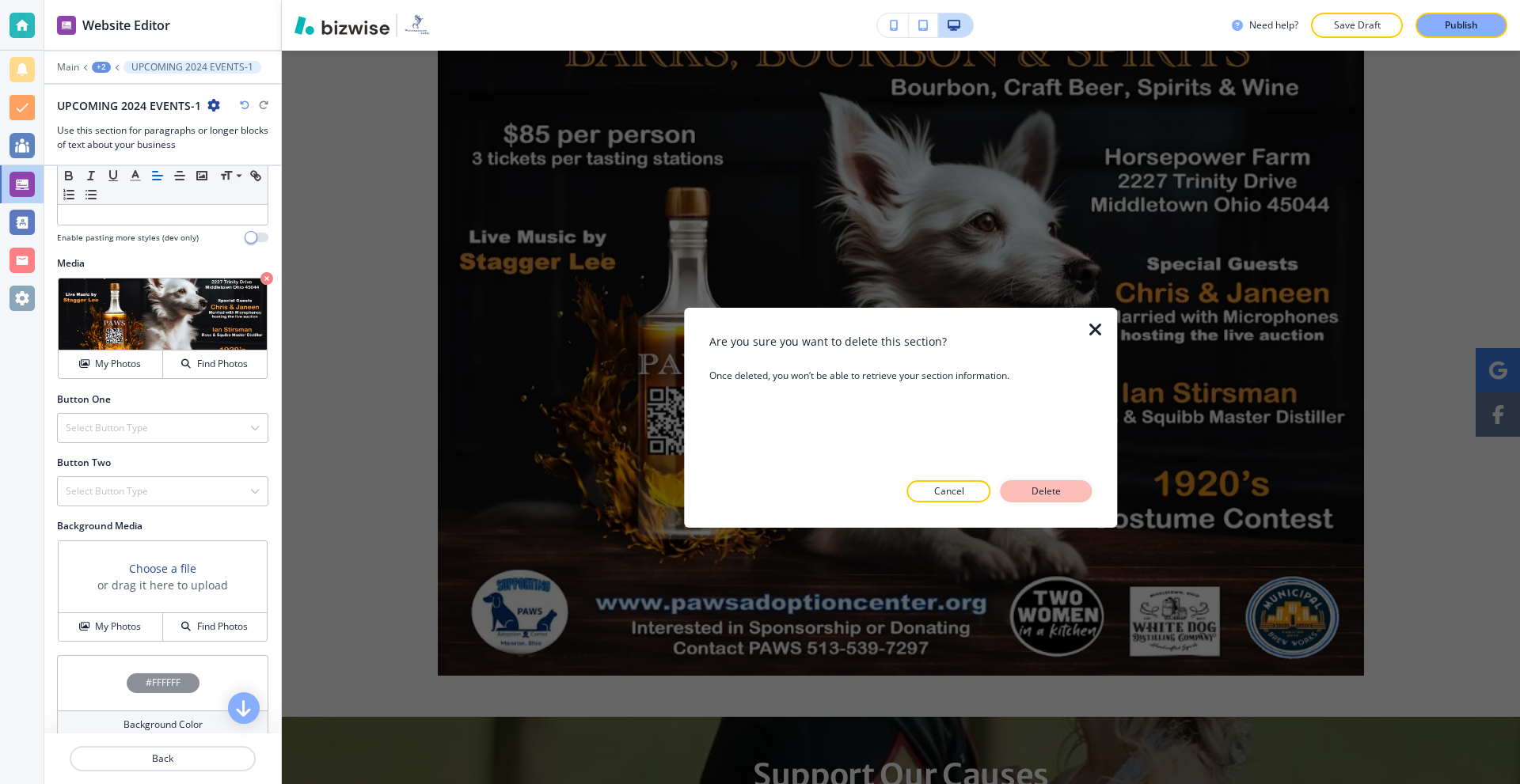
click at [1048, 487] on p "Delete" at bounding box center [1046, 492] width 38 height 14
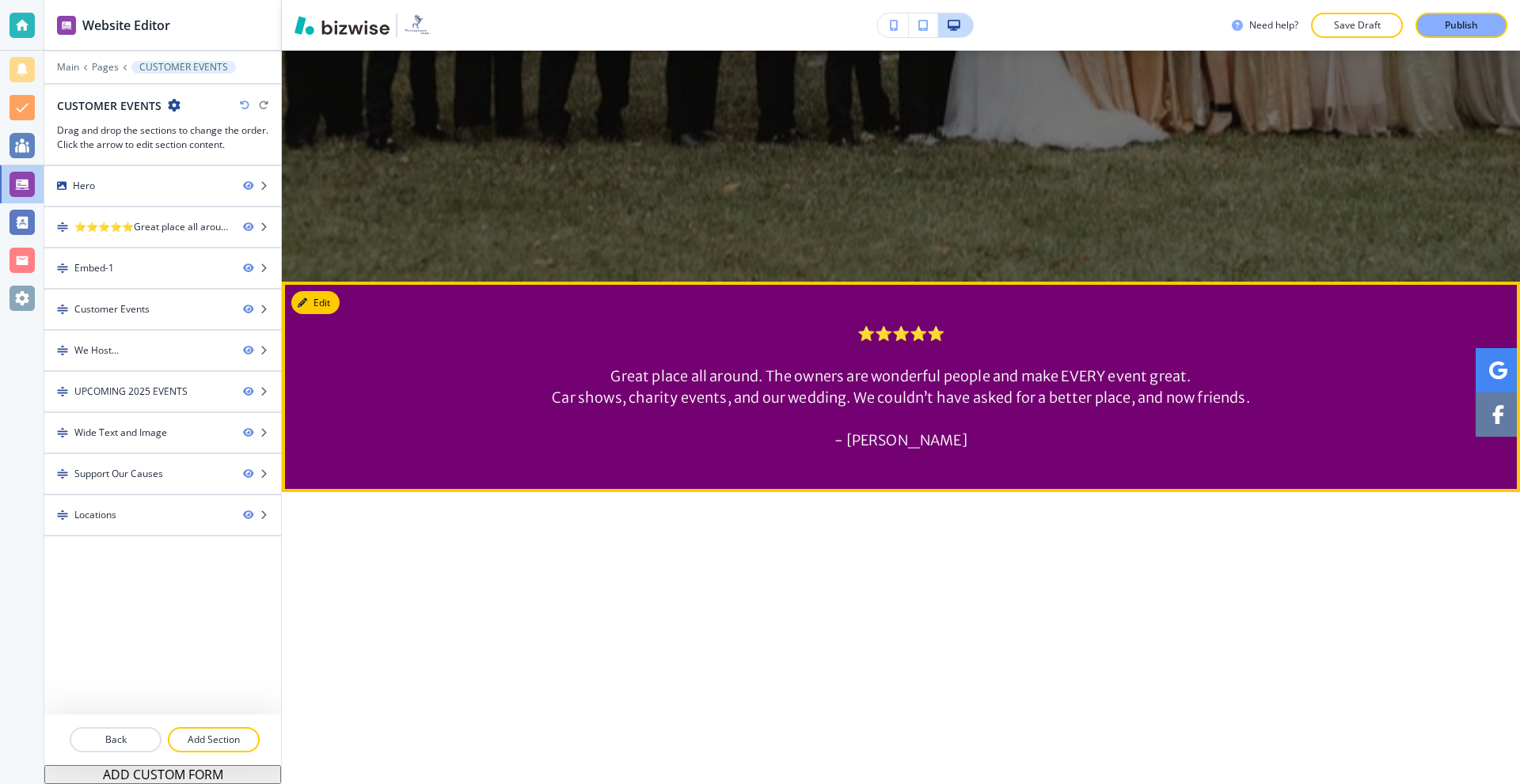
scroll to position [0, 0]
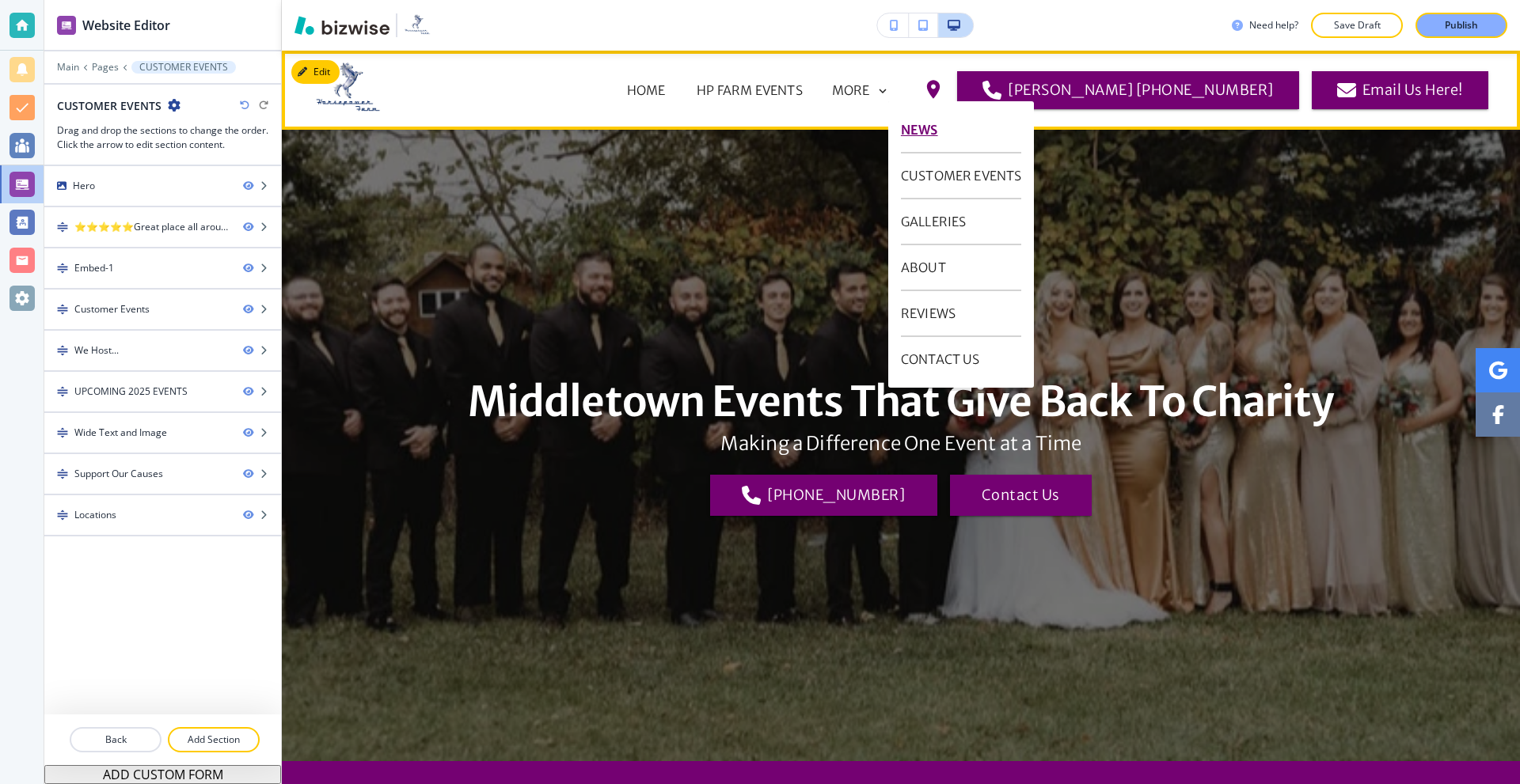
click at [930, 133] on p "NEWS" at bounding box center [961, 131] width 121 height 46
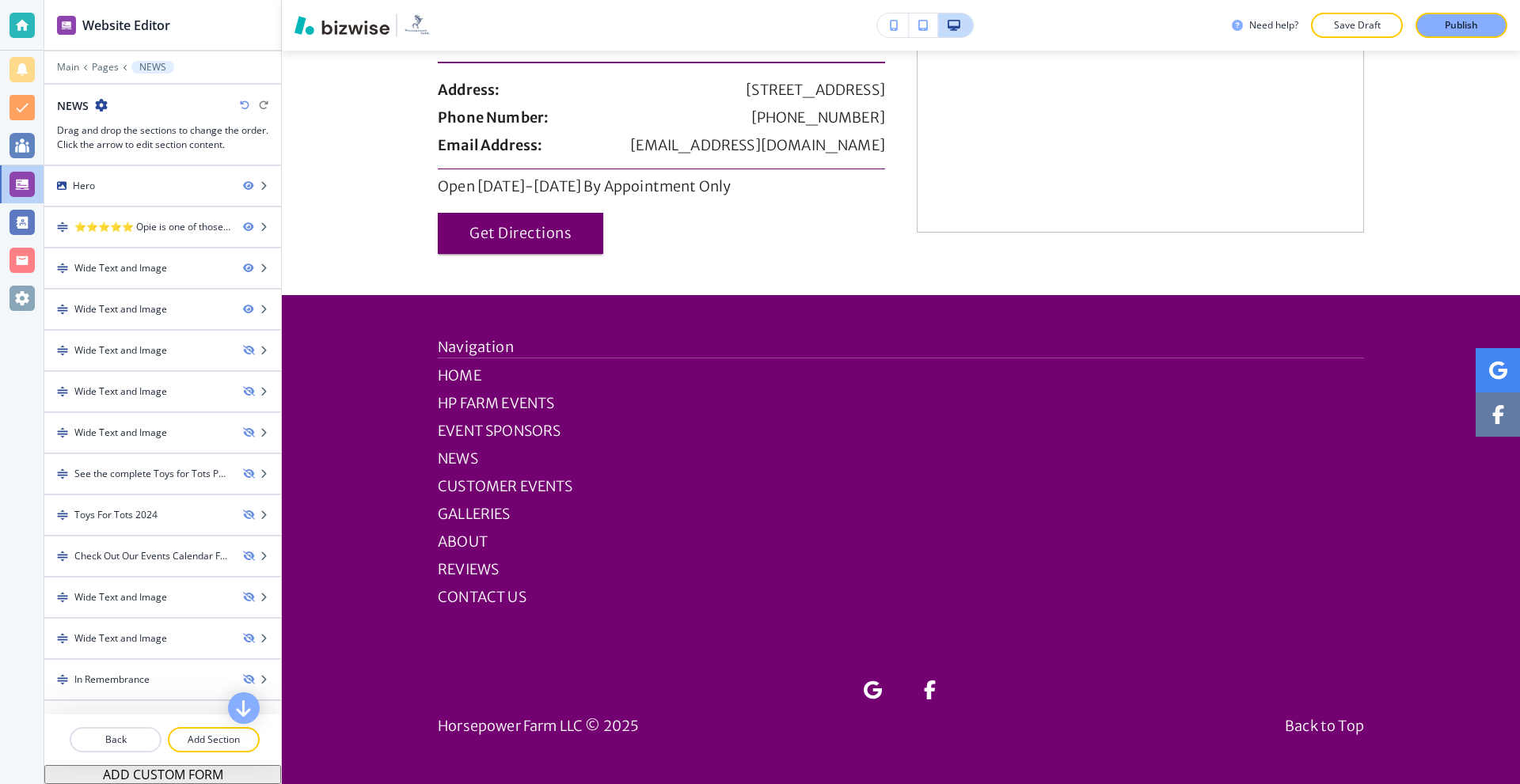
scroll to position [2453, 0]
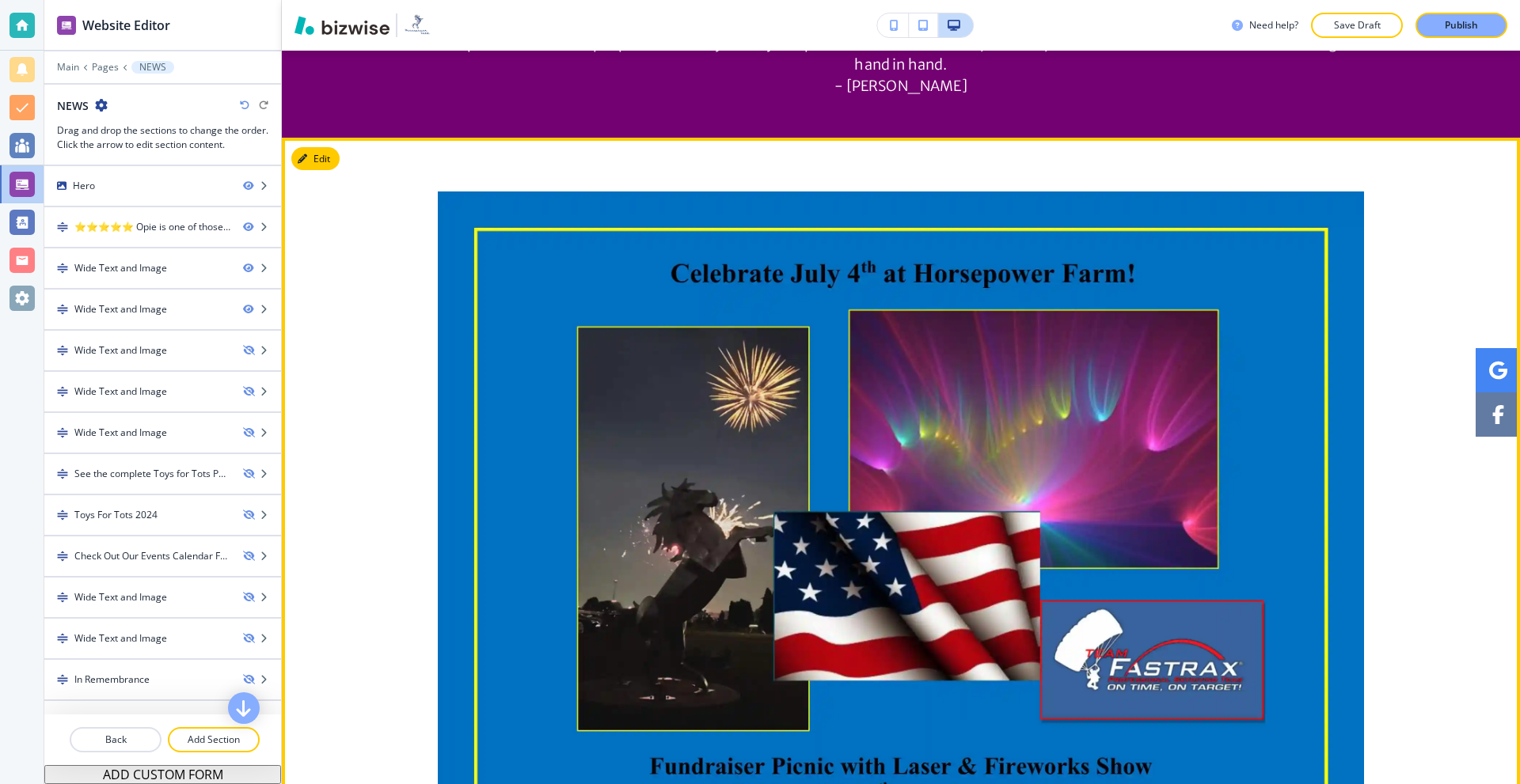
click at [326, 140] on section at bounding box center [900, 784] width 1238 height 1293
click at [325, 159] on button "Edit This Section" at bounding box center [345, 159] width 107 height 24
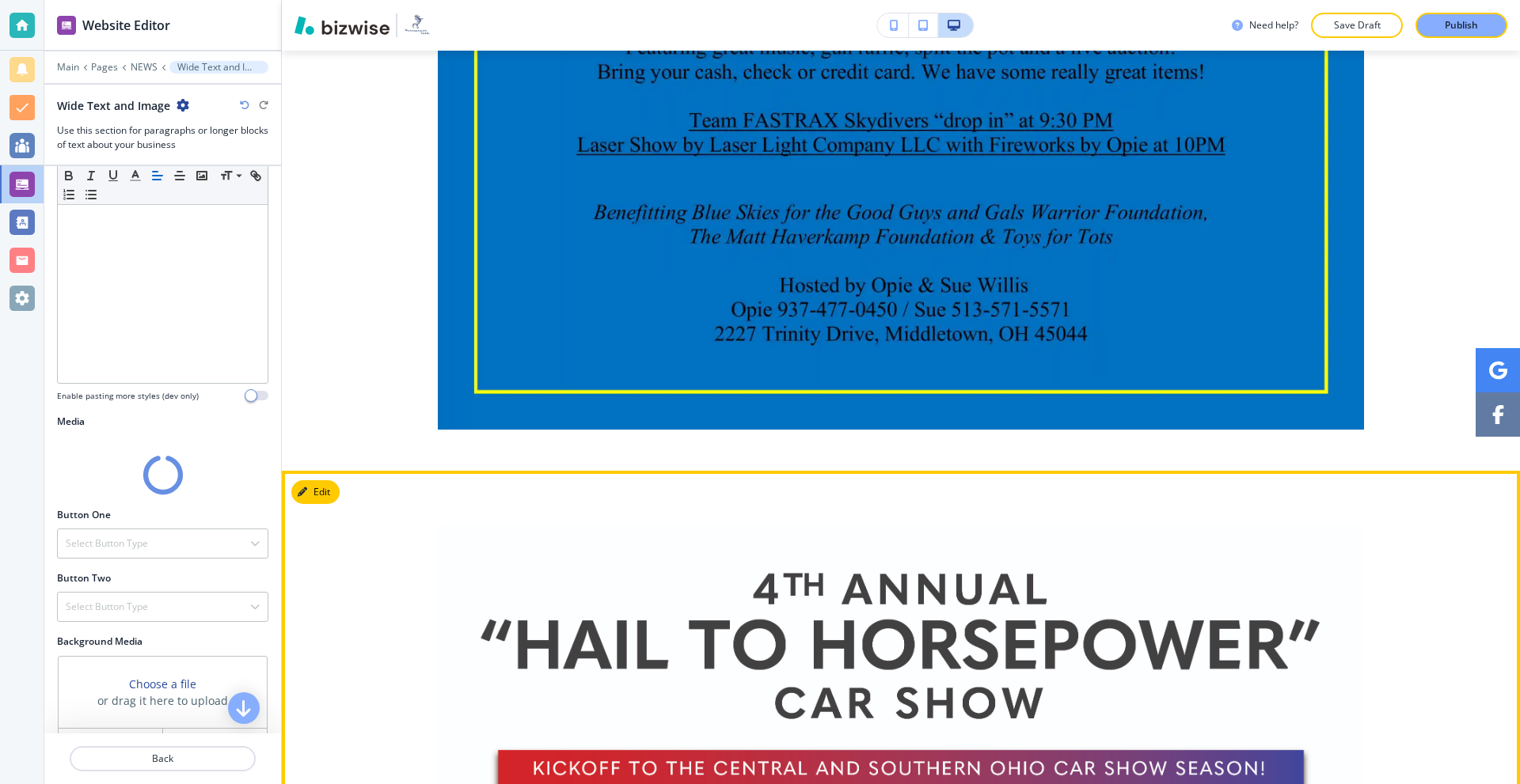
scroll to position [1749, 0]
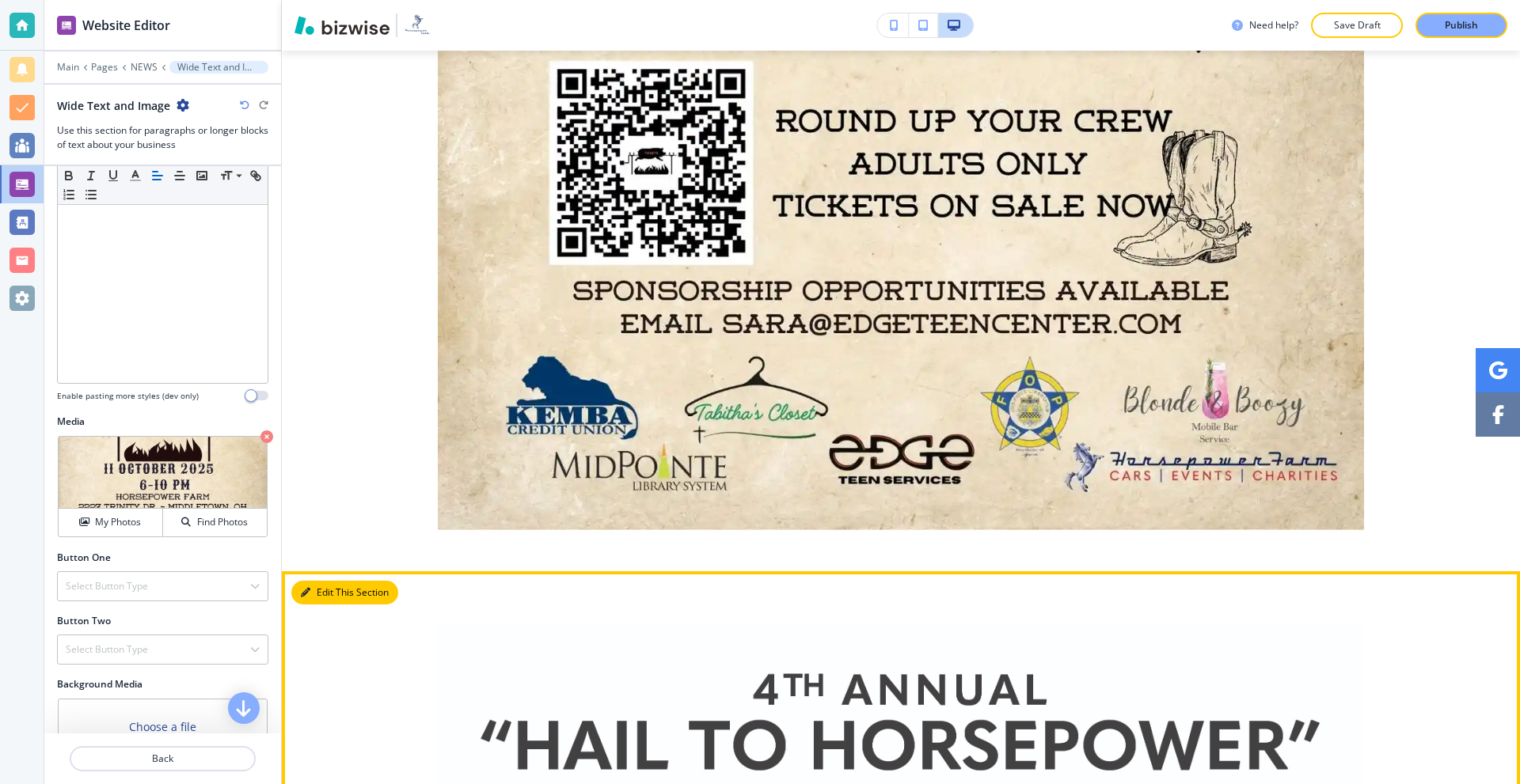
click at [321, 493] on main "Edit News About Upcoming Events at Horsepower Farm Message us for details on ou…" at bounding box center [900, 414] width 1238 height 4068
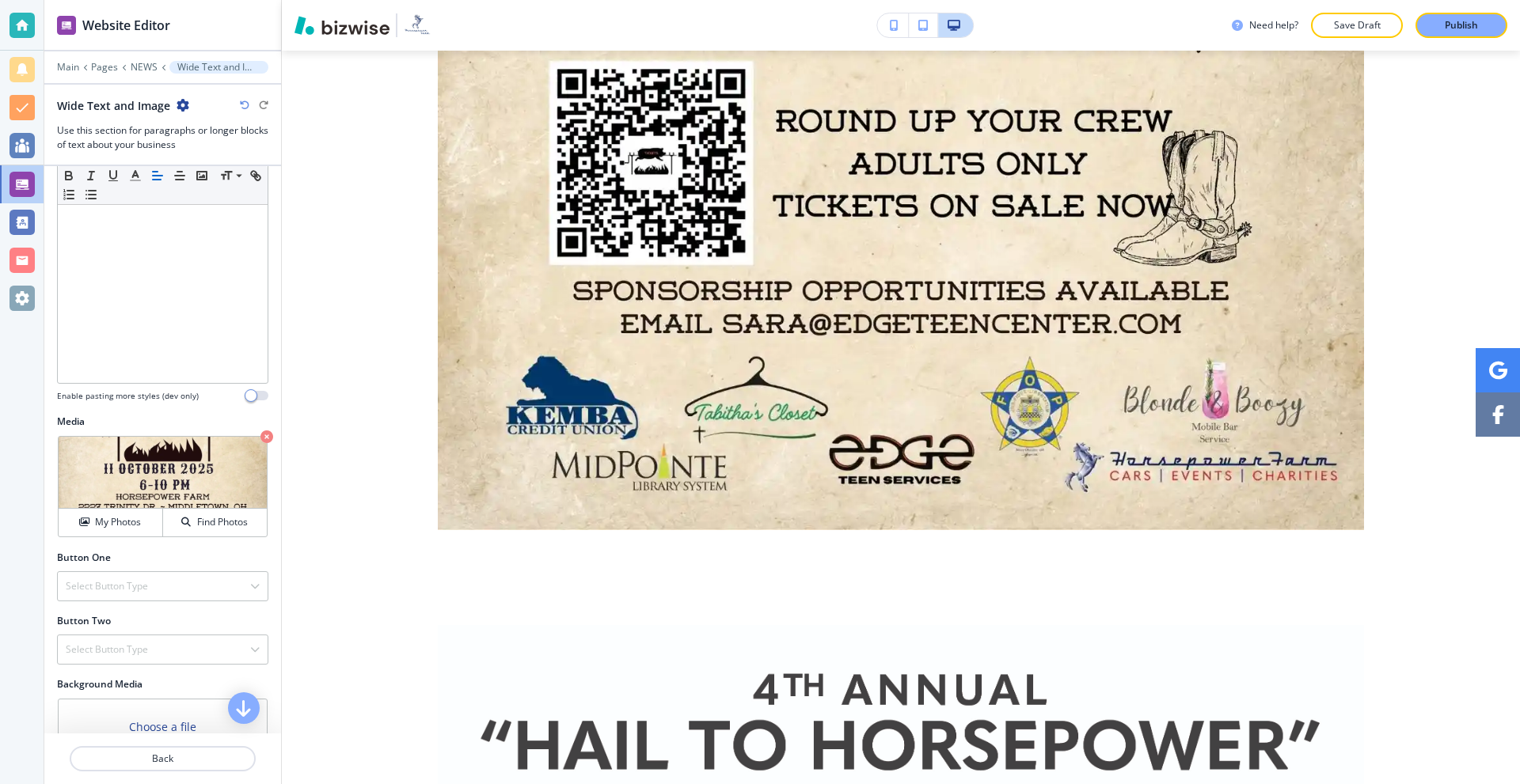
click at [181, 102] on icon "button" at bounding box center [183, 105] width 12 height 12
click at [228, 183] on p "Delete Section" at bounding box center [225, 188] width 81 height 14
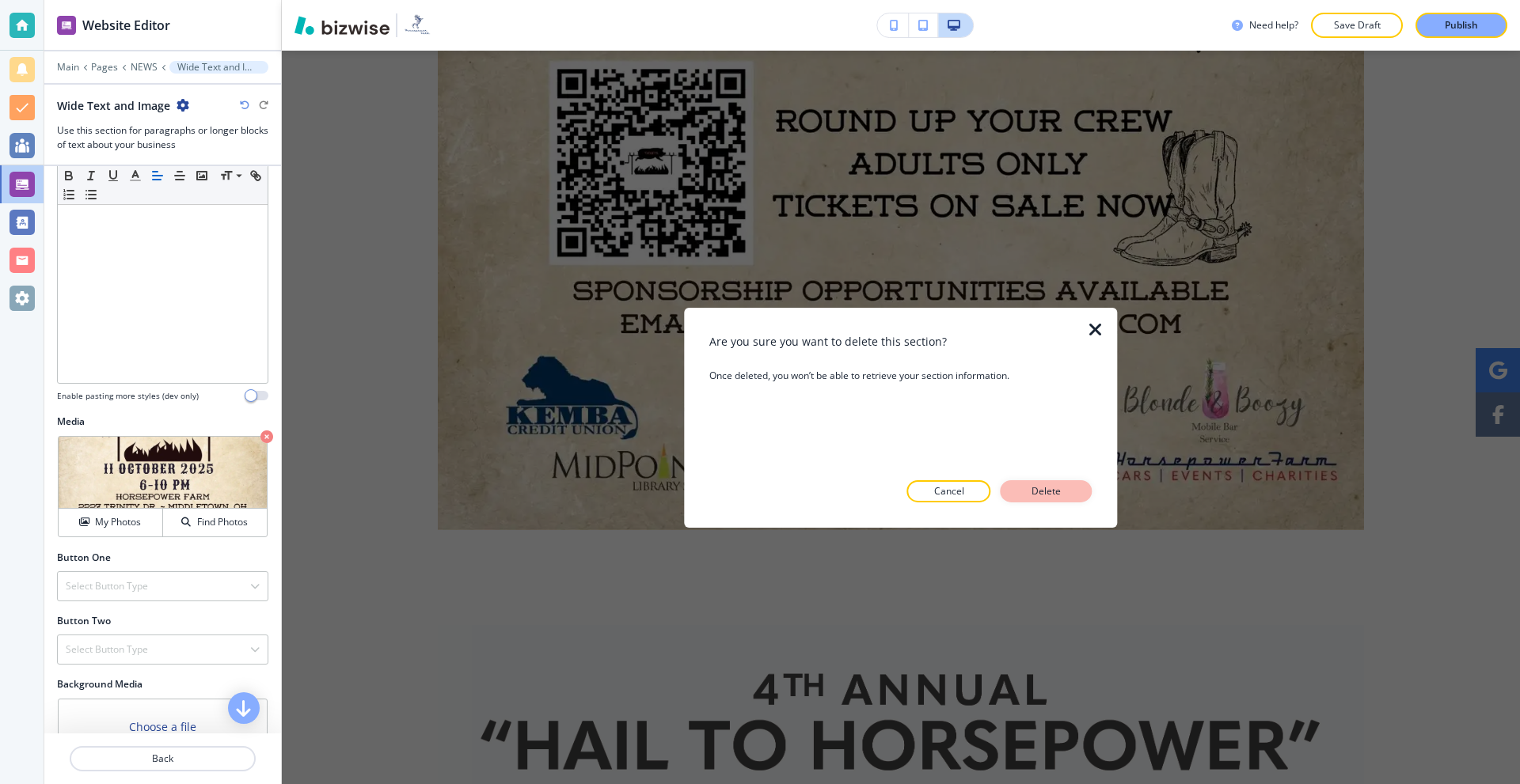
click at [1036, 484] on p "Delete" at bounding box center [1046, 492] width 38 height 14
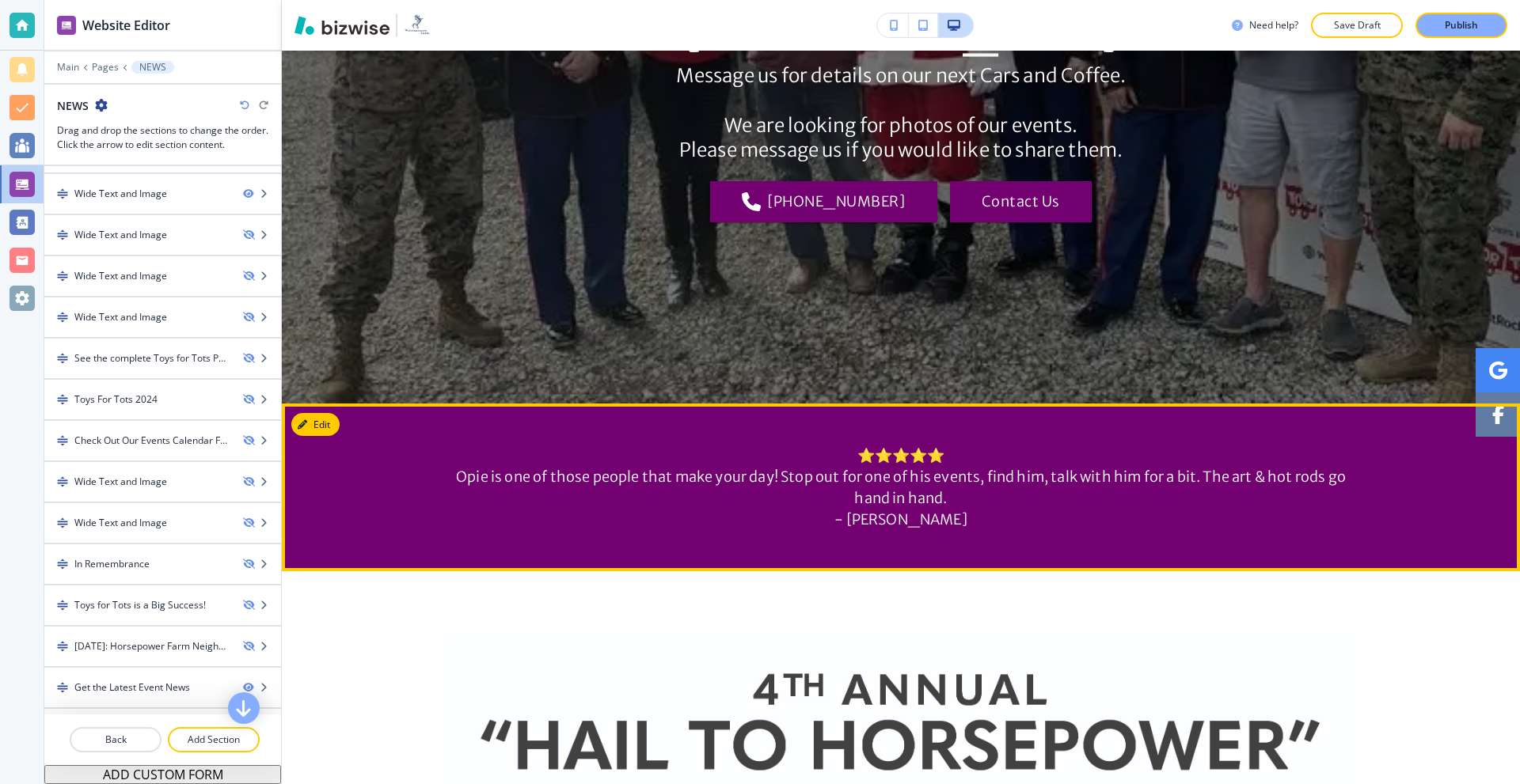
scroll to position [110, 0]
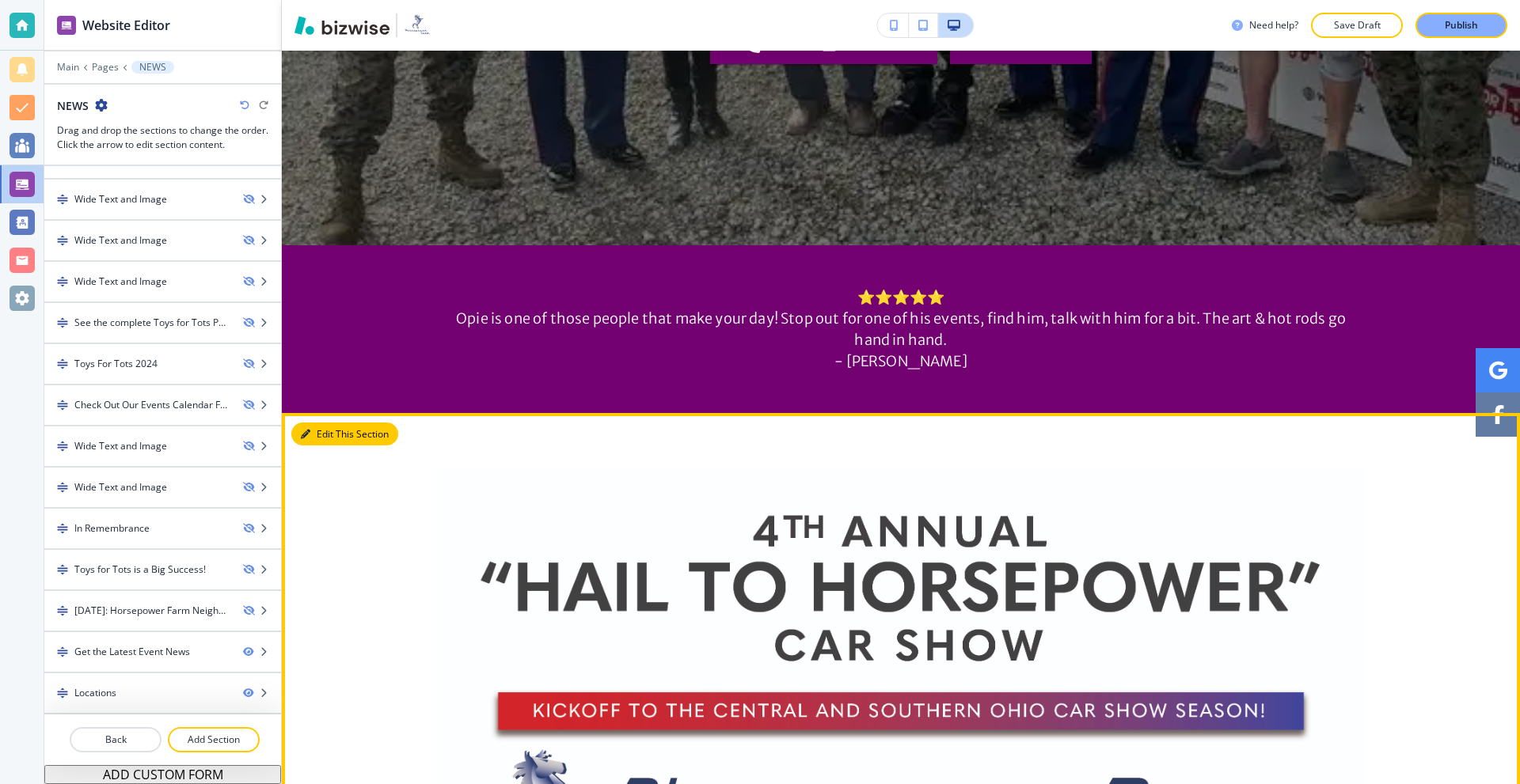
click at [322, 430] on button "Edit This Section" at bounding box center [345, 434] width 107 height 24
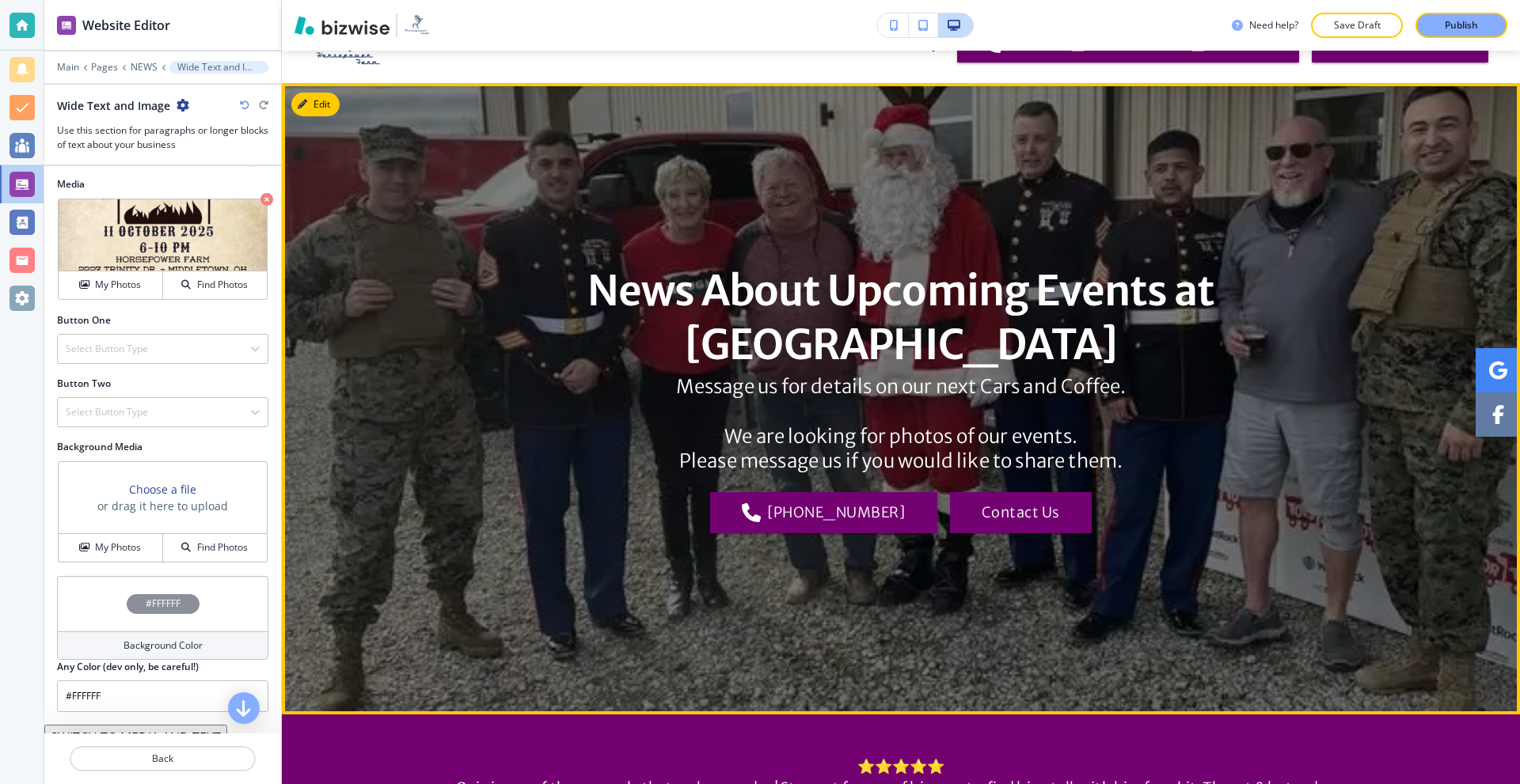
scroll to position [0, 0]
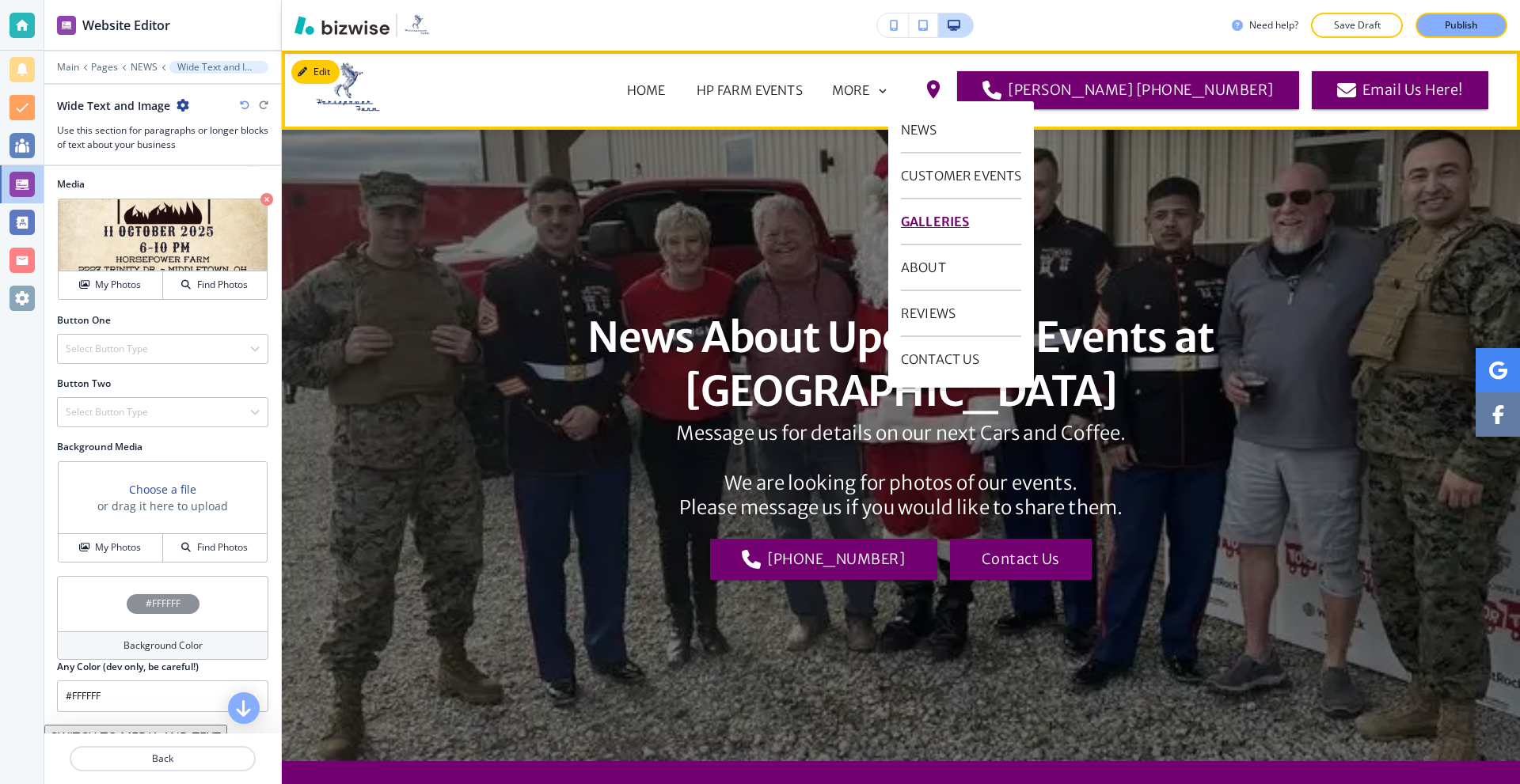
drag, startPoint x: 936, startPoint y: 228, endPoint x: 901, endPoint y: 236, distance: 35.9
click at [936, 228] on p "GALLERIES" at bounding box center [961, 222] width 121 height 46
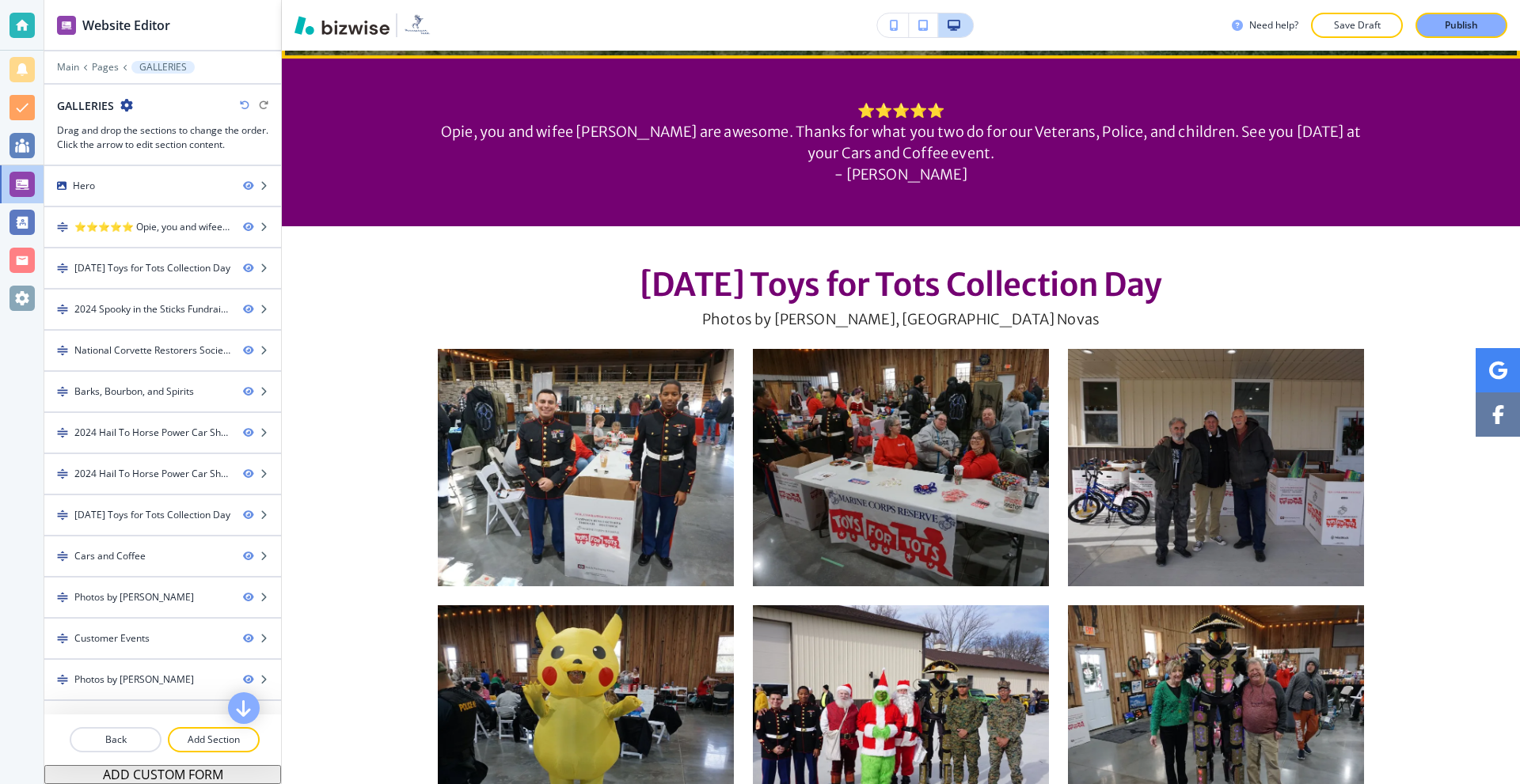
scroll to position [791, 0]
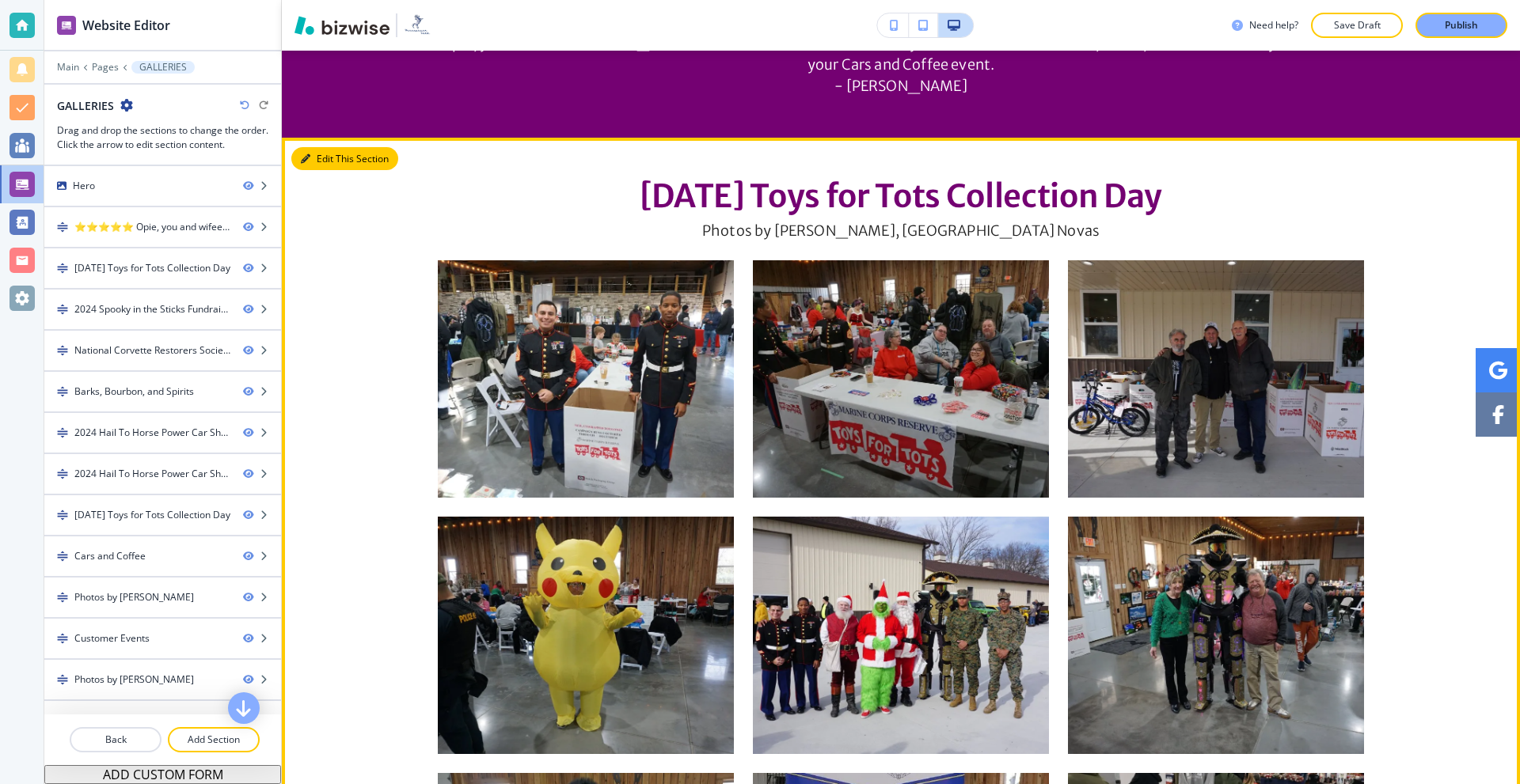
click at [324, 164] on button "Edit This Section" at bounding box center [345, 159] width 107 height 24
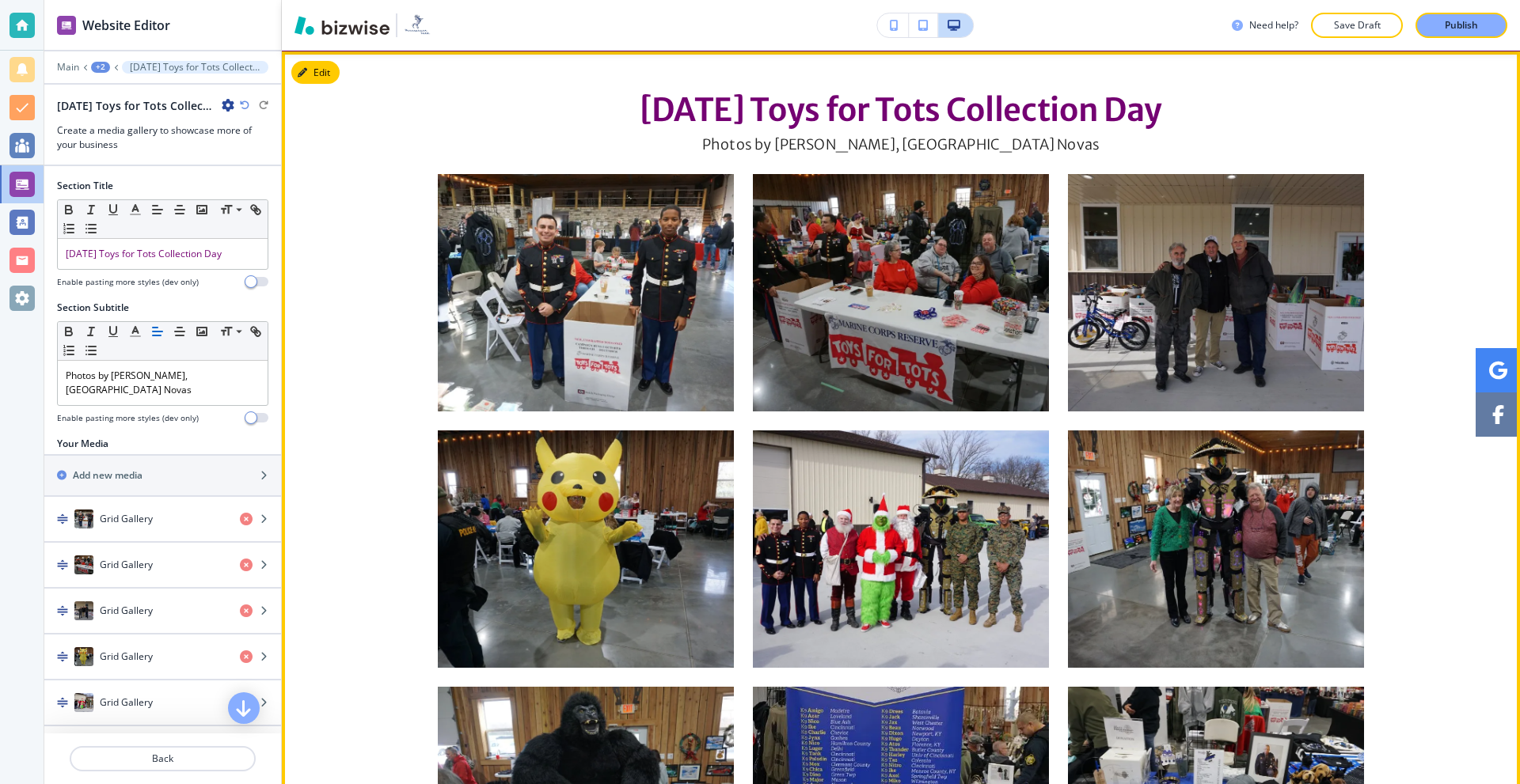
scroll to position [878, 0]
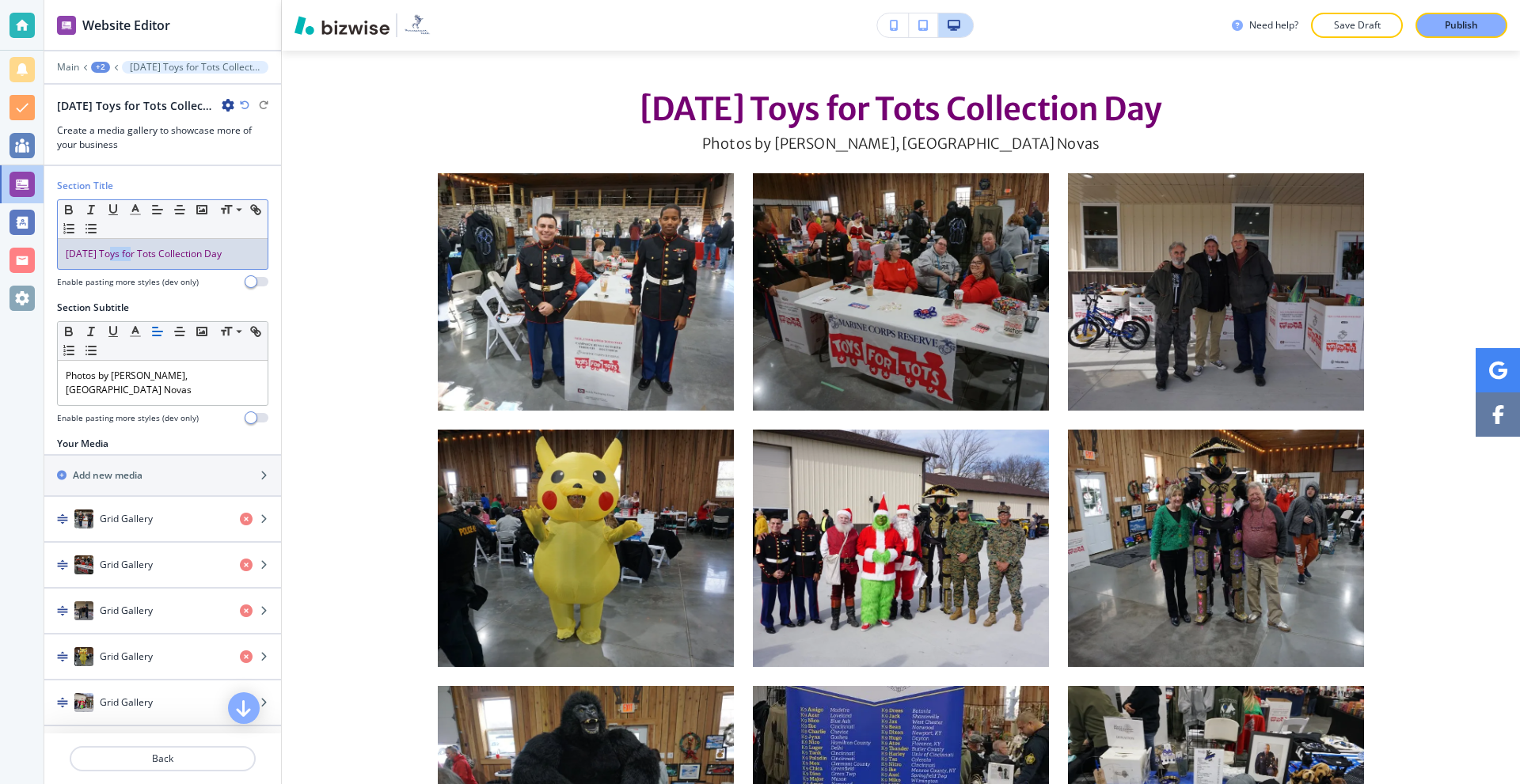
drag, startPoint x: 140, startPoint y: 258, endPoint x: 116, endPoint y: 259, distance: 24.0
click at [116, 259] on span "[DATE] Toys for Tots Collection Day" at bounding box center [143, 253] width 156 height 13
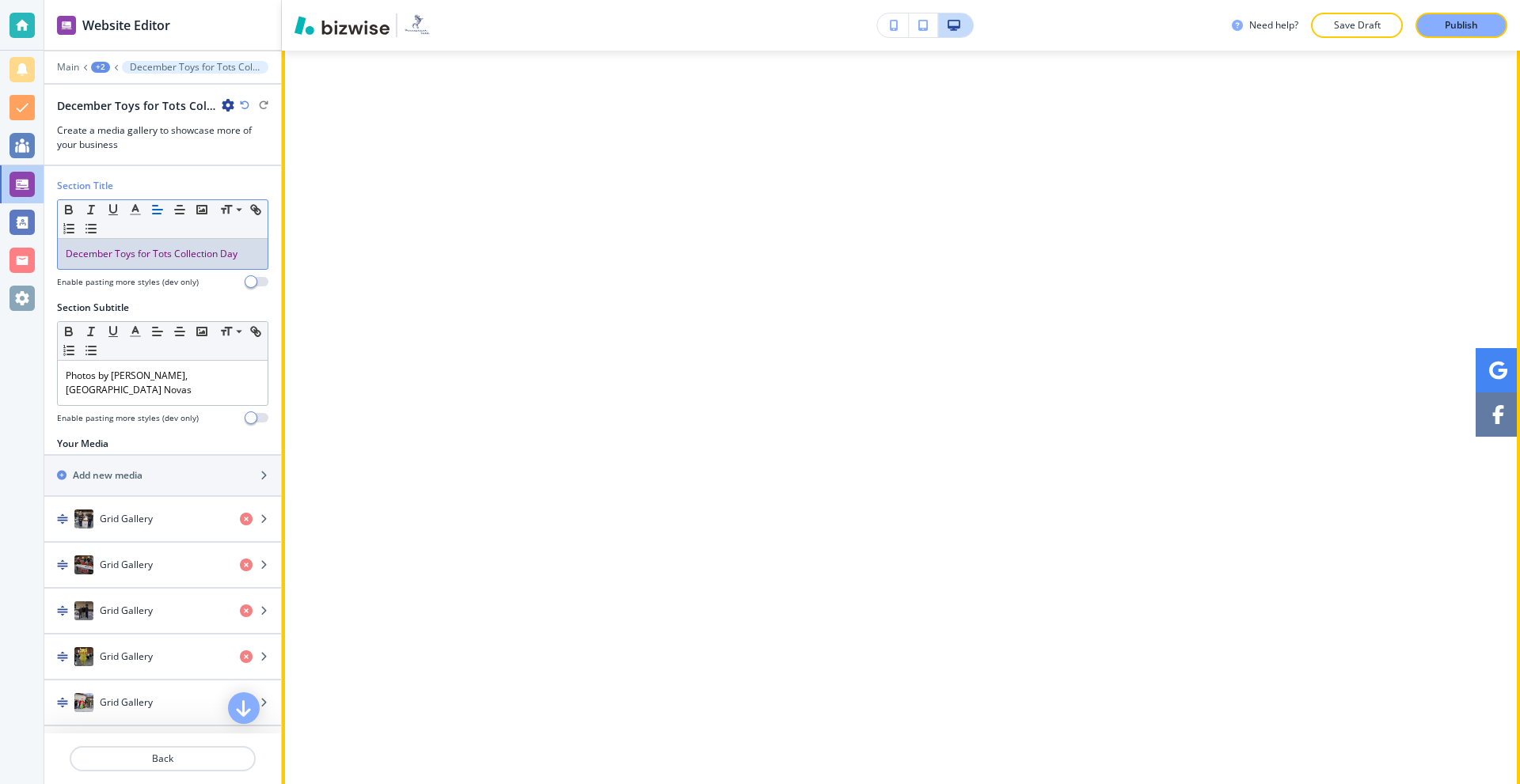
scroll to position [3728, 0]
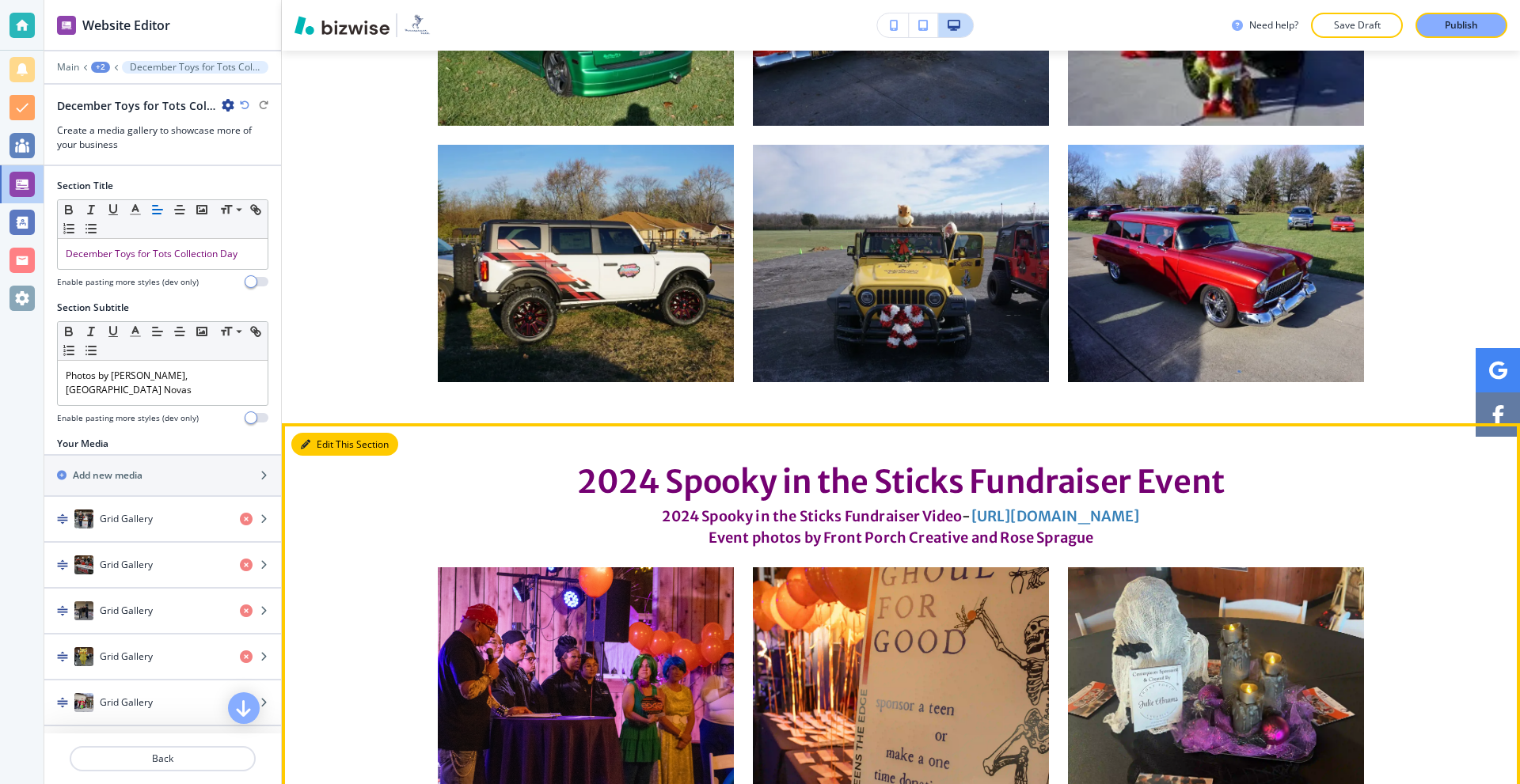
click at [312, 446] on button "Edit This Section" at bounding box center [345, 444] width 107 height 24
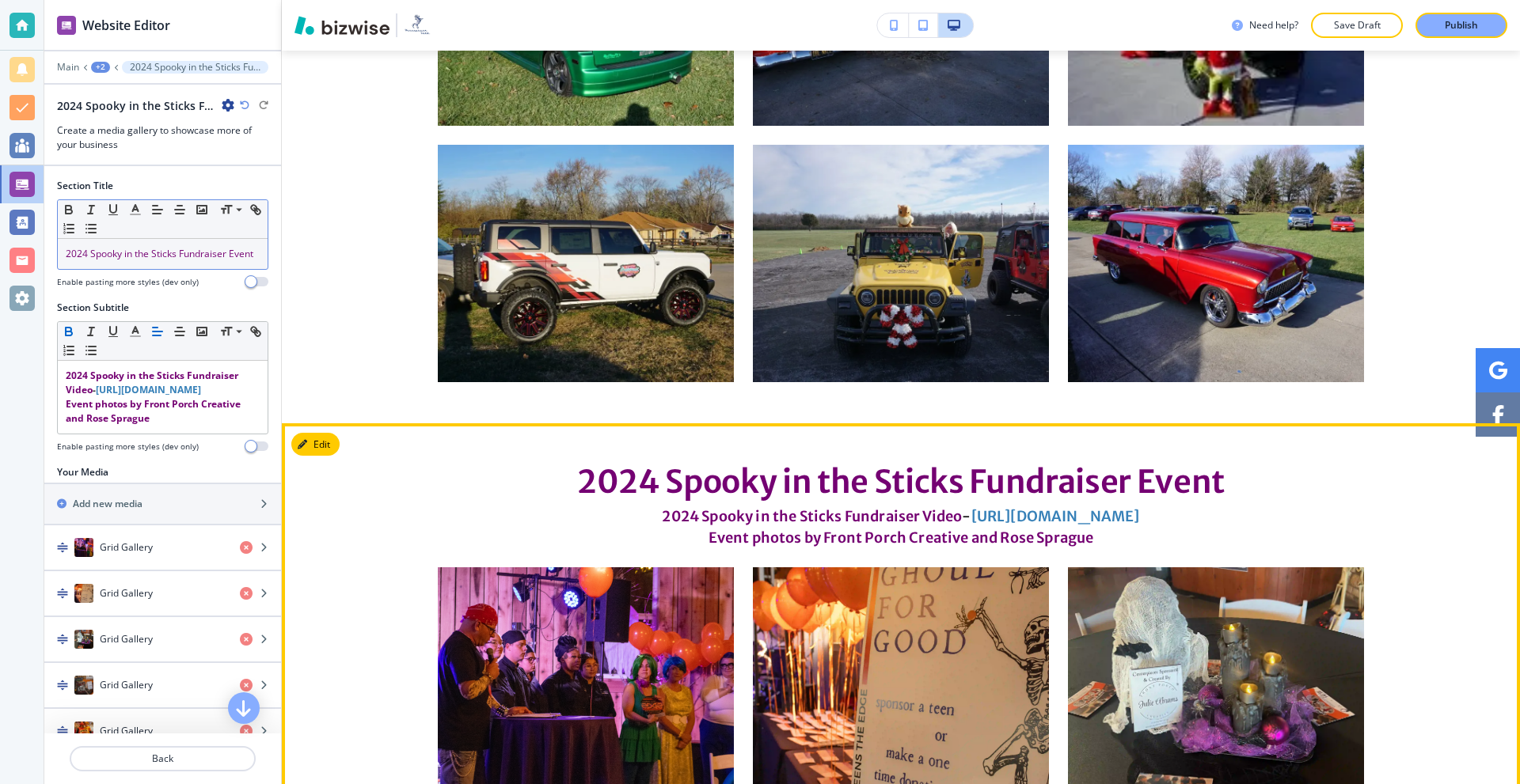
scroll to position [4100, 0]
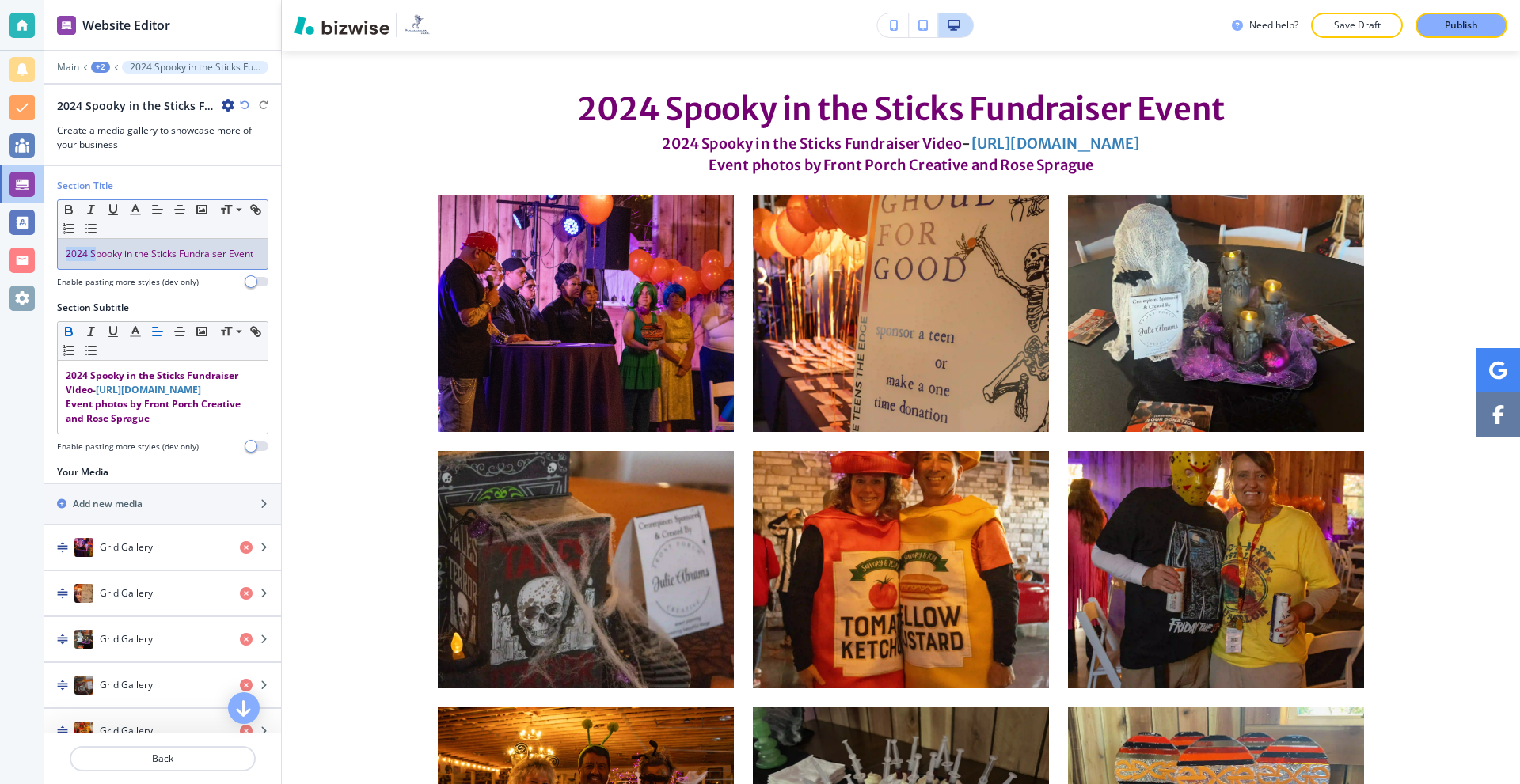
drag, startPoint x: 92, startPoint y: 255, endPoint x: 58, endPoint y: 259, distance: 34.2
click at [58, 259] on div "2024 Spooky in the Sticks Fundraiser Event" at bounding box center [163, 254] width 210 height 30
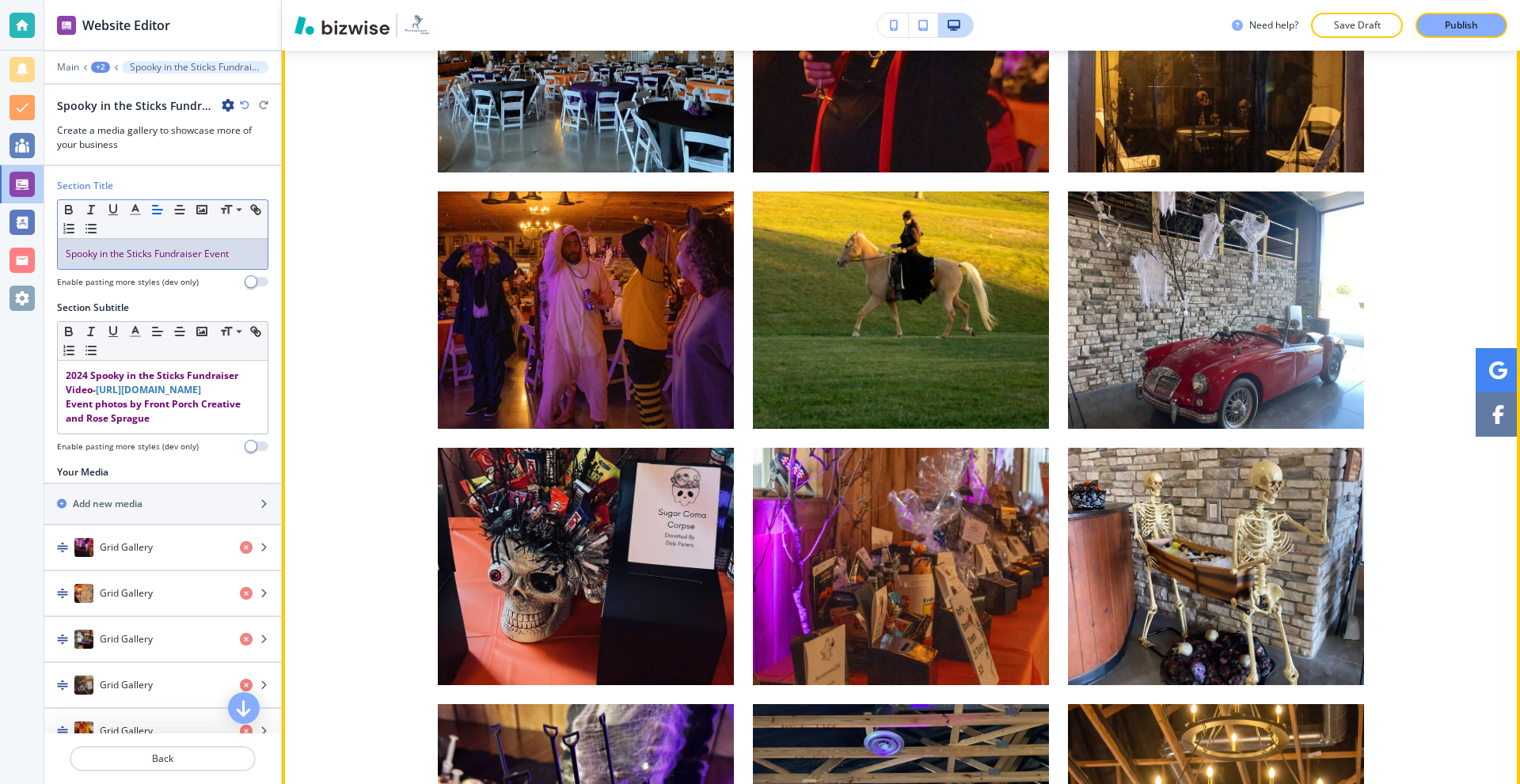
scroll to position [5604, 0]
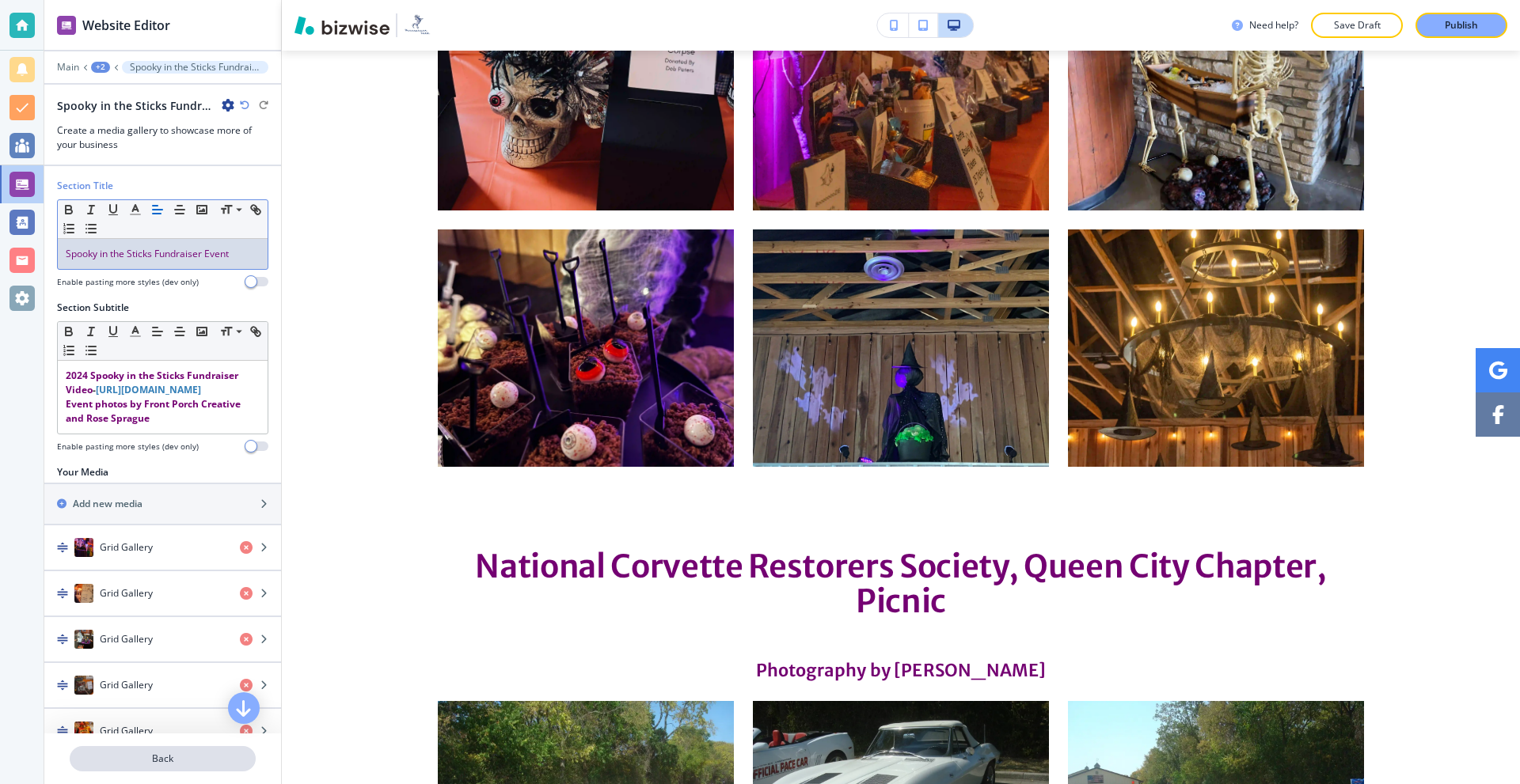
click at [155, 753] on p "Back" at bounding box center [163, 759] width 183 height 14
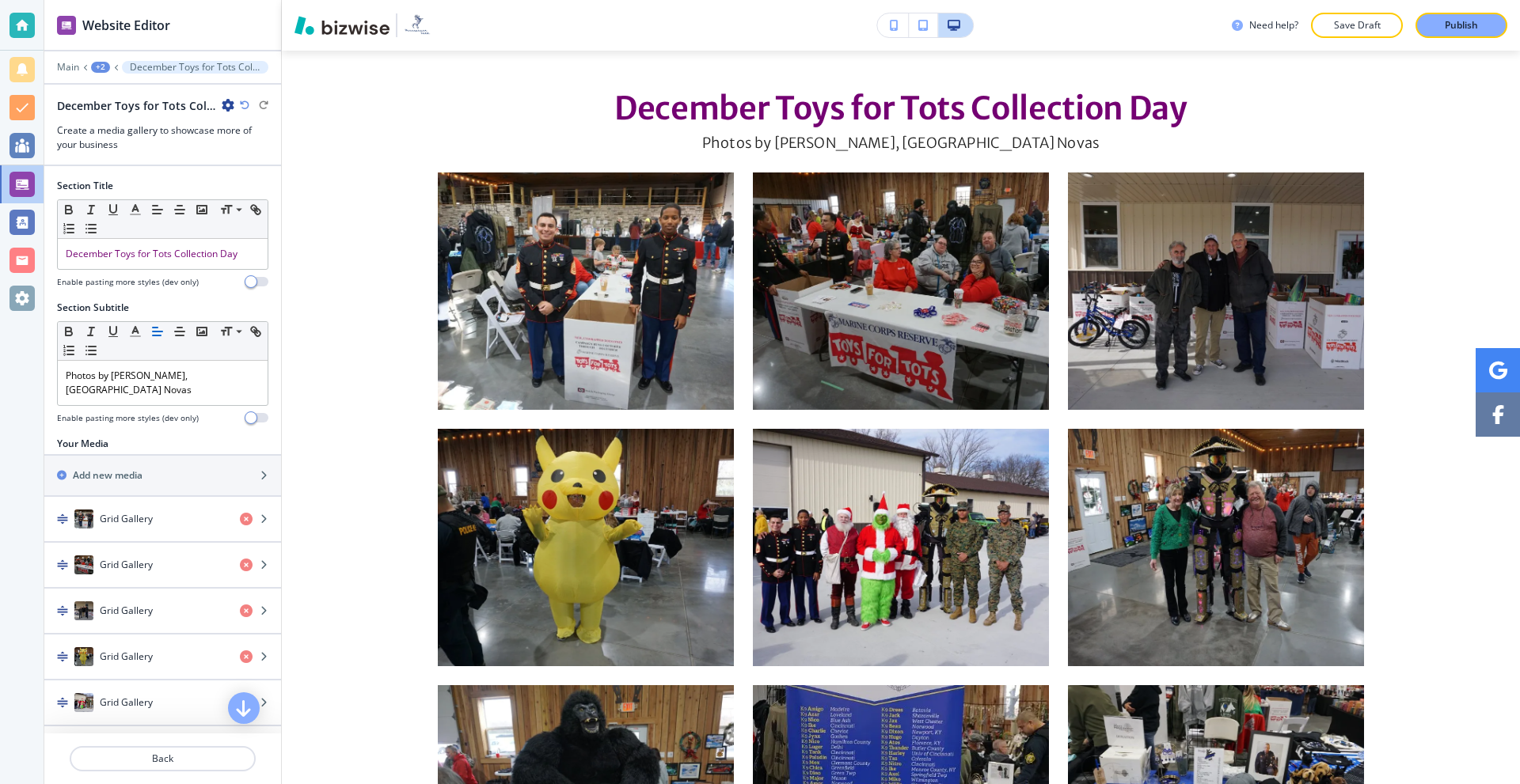
scroll to position [0, 0]
click at [100, 68] on div "+2" at bounding box center [100, 67] width 19 height 11
click at [131, 119] on p "GALLERIES" at bounding box center [141, 121] width 81 height 14
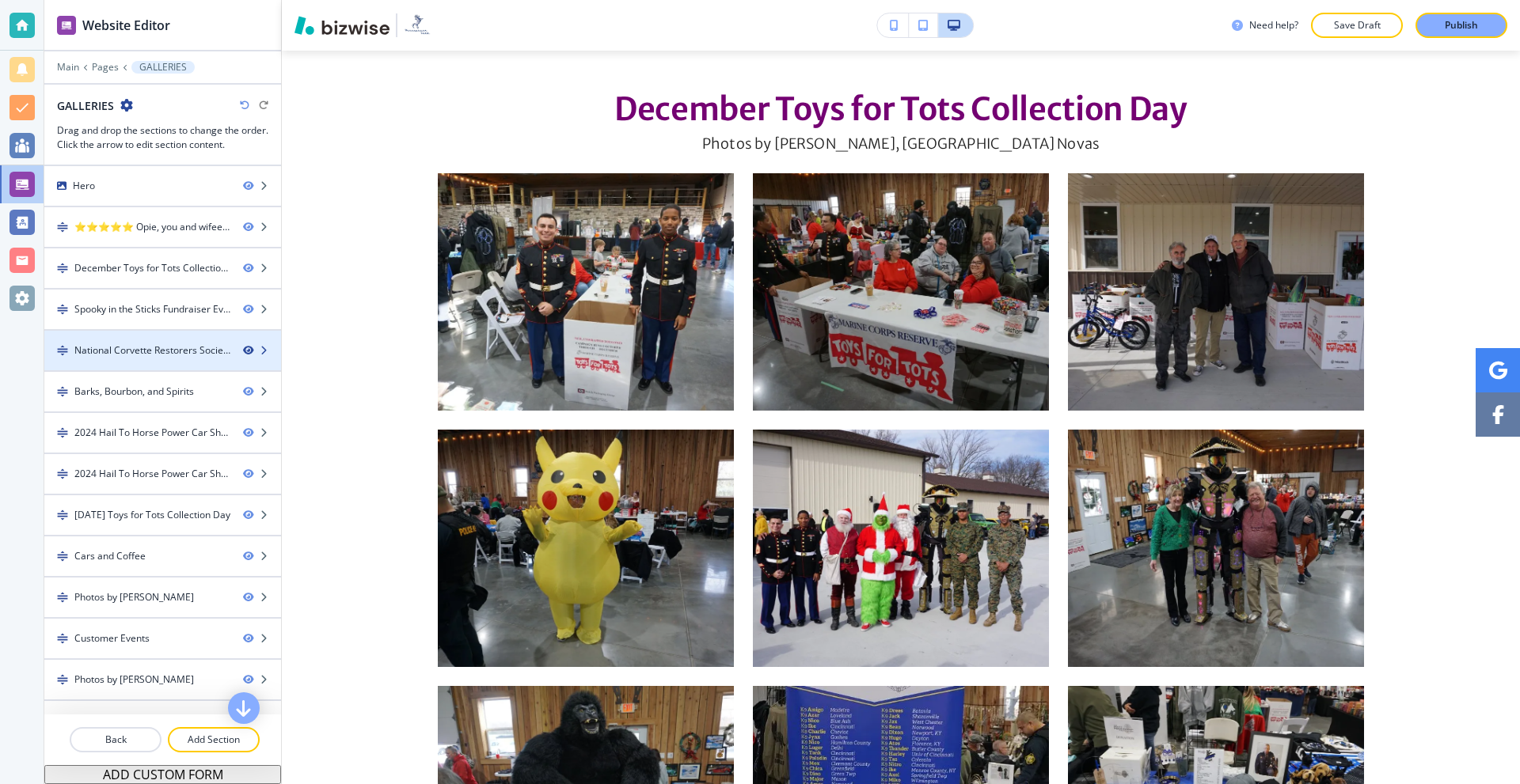
click at [243, 351] on icon "button" at bounding box center [247, 350] width 10 height 10
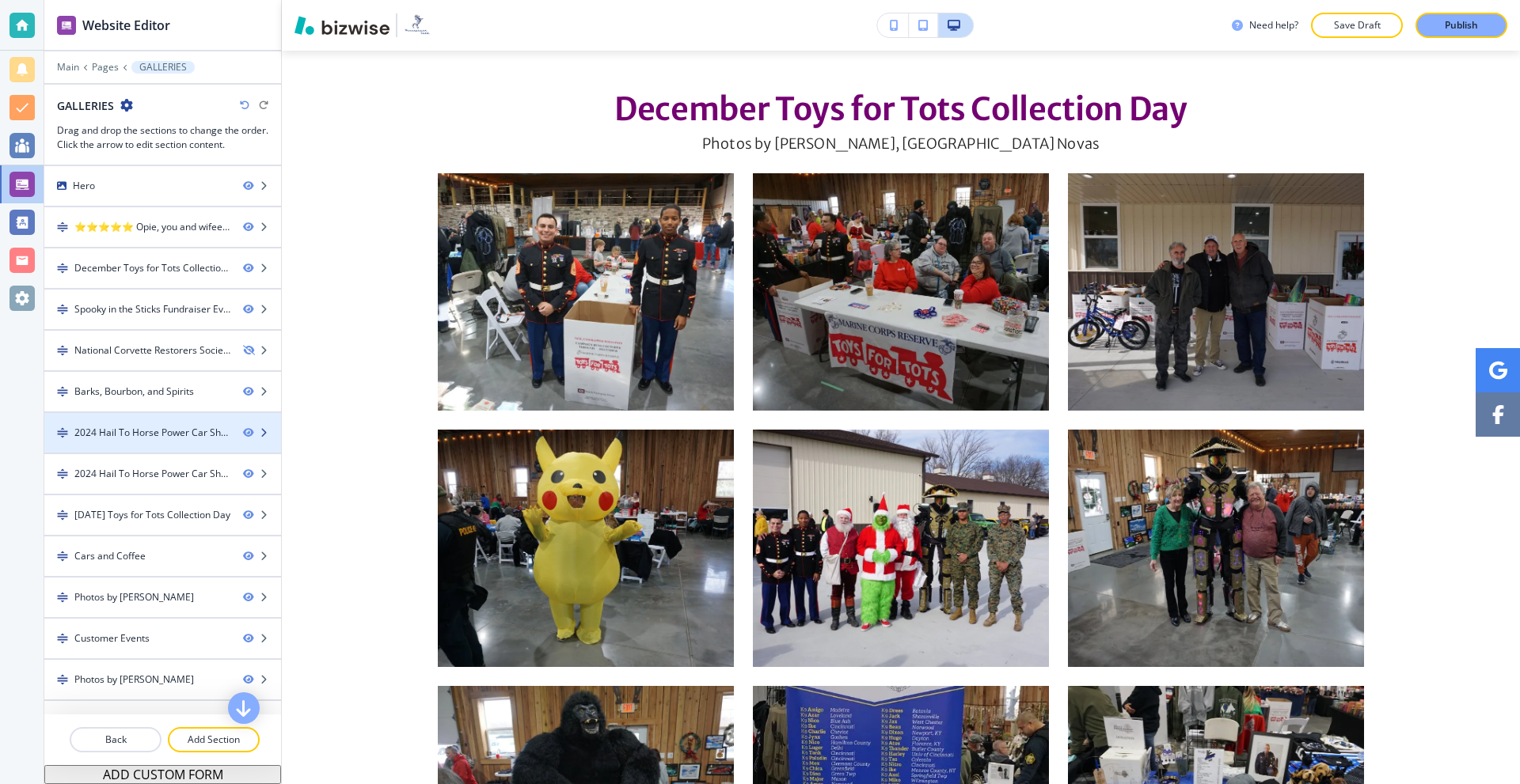
click at [146, 444] on div at bounding box center [163, 446] width 236 height 12
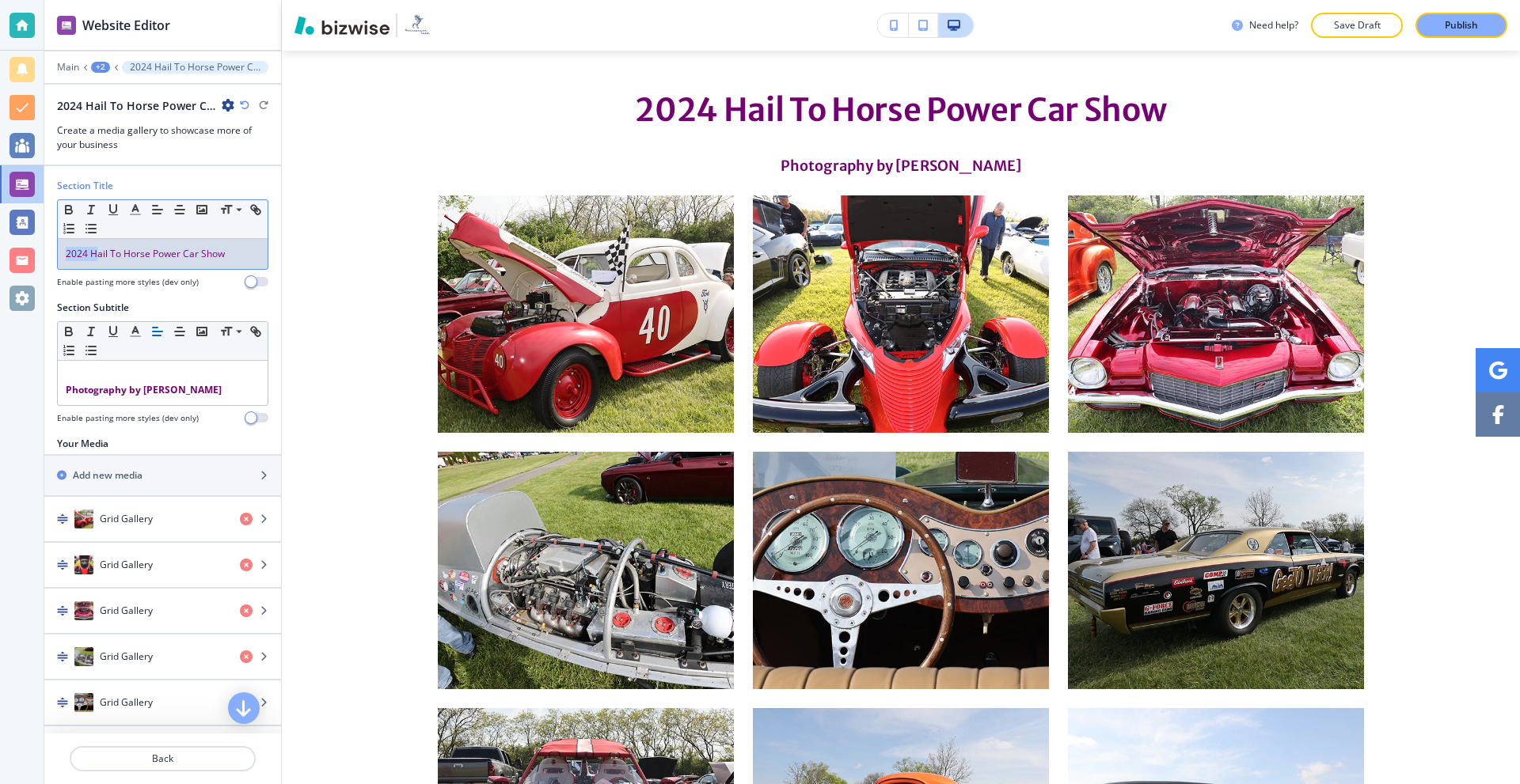
scroll to position [7780, 0]
drag, startPoint x: 93, startPoint y: 255, endPoint x: 62, endPoint y: 260, distance: 31.4
click at [65, 257] on div "2024 Hail To Horse Power Car Show" at bounding box center [163, 254] width 210 height 30
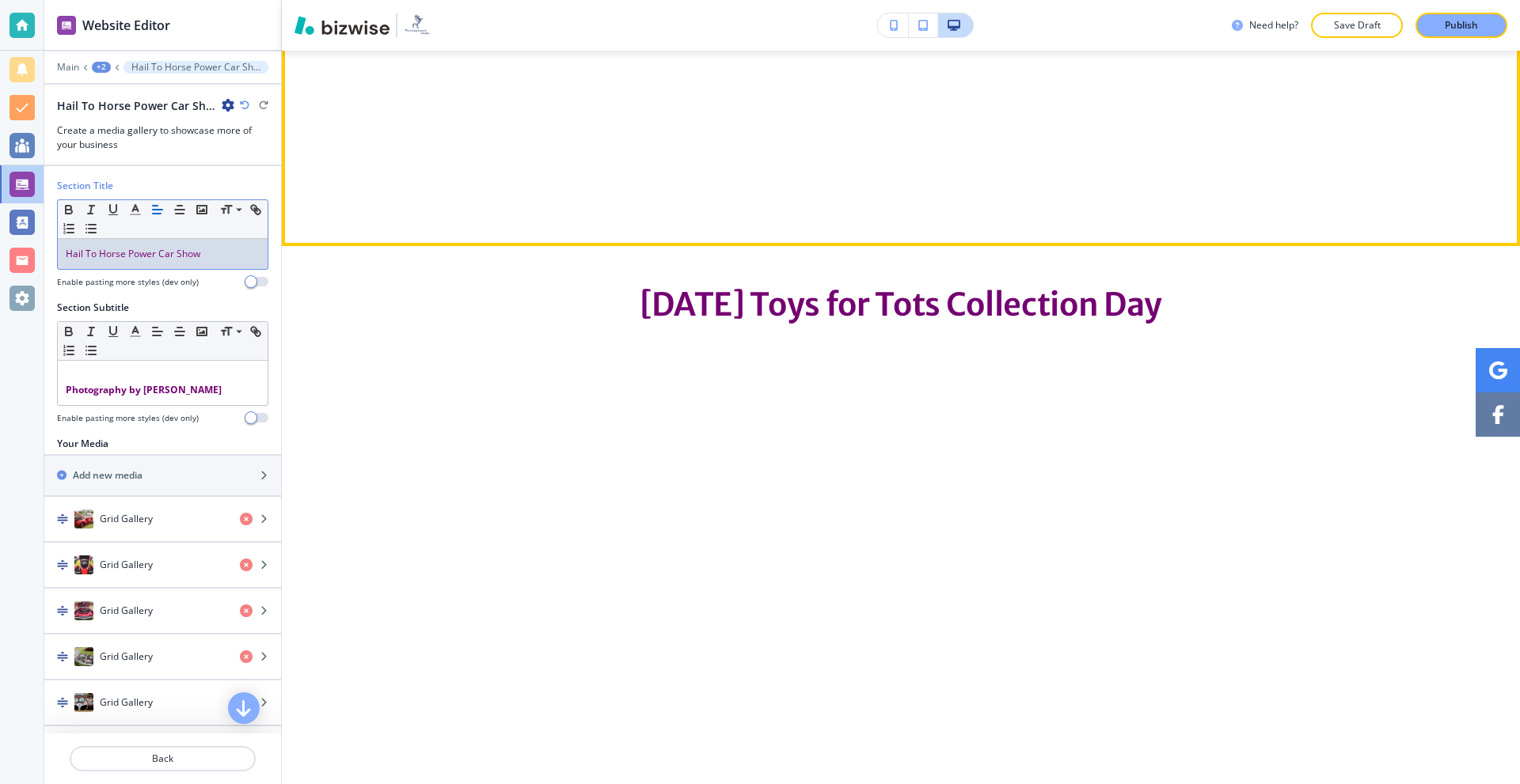
scroll to position [14824, 0]
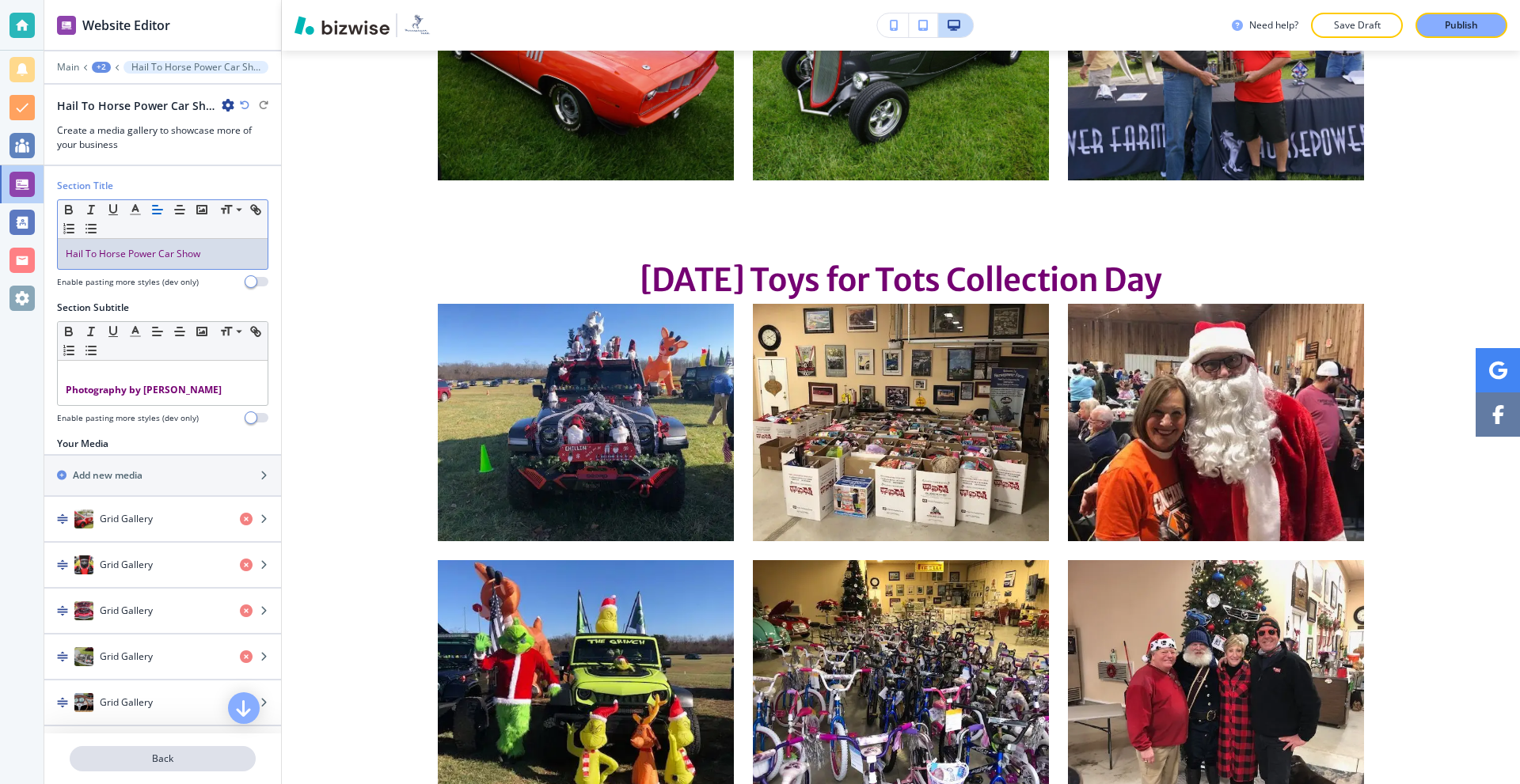
click at [172, 756] on p "Back" at bounding box center [163, 759] width 183 height 14
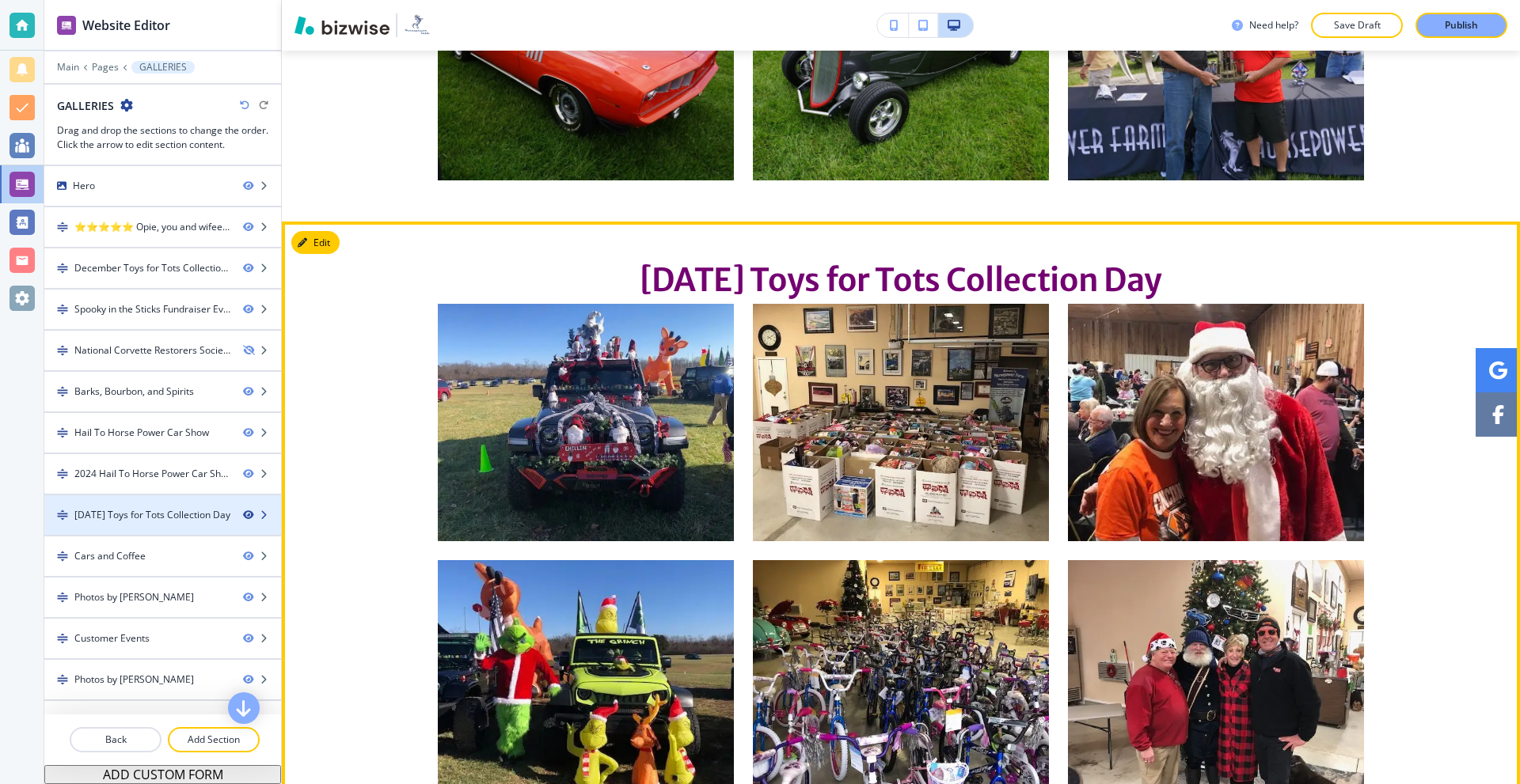
click at [243, 515] on icon "button" at bounding box center [247, 515] width 10 height 10
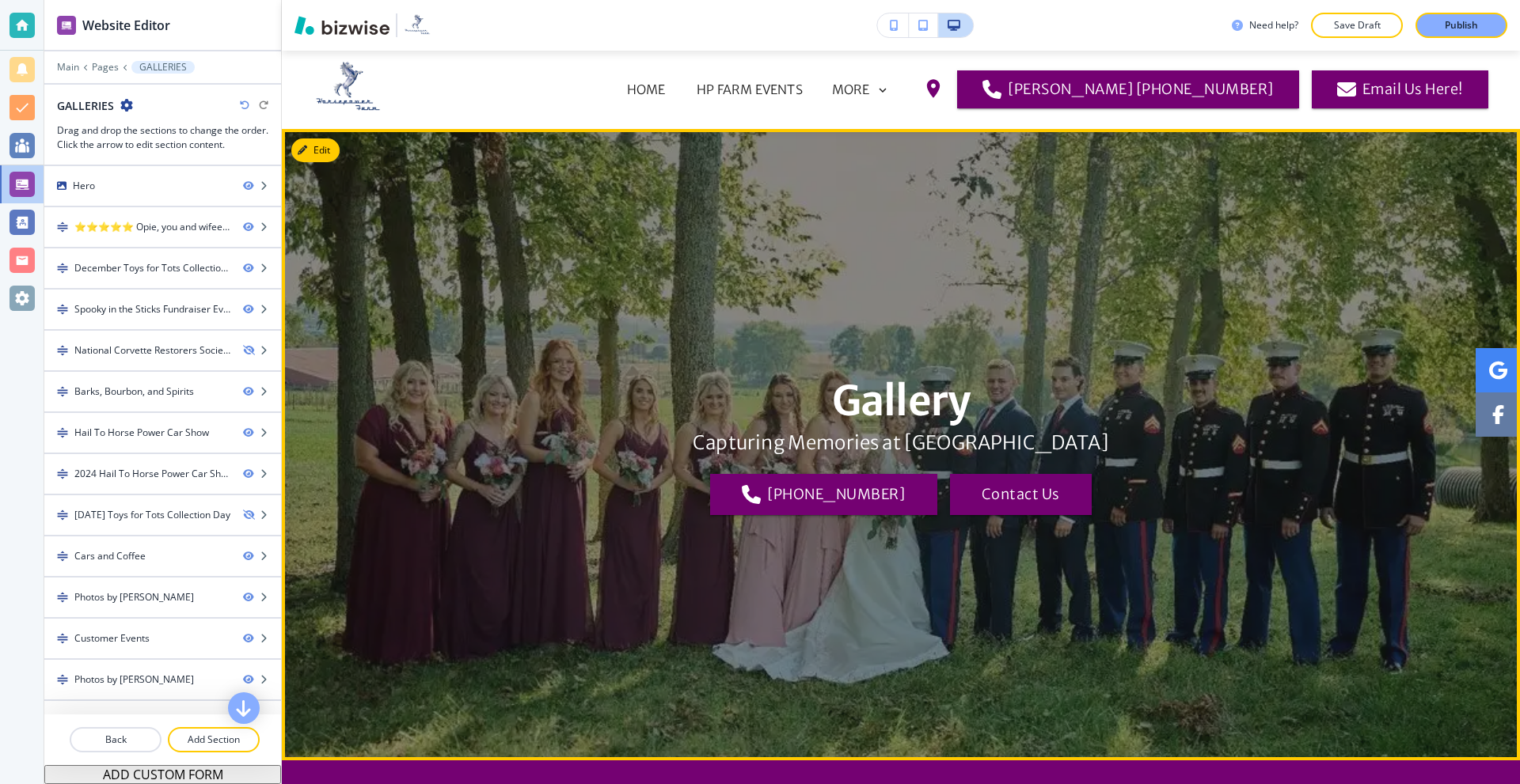
scroll to position [0, 0]
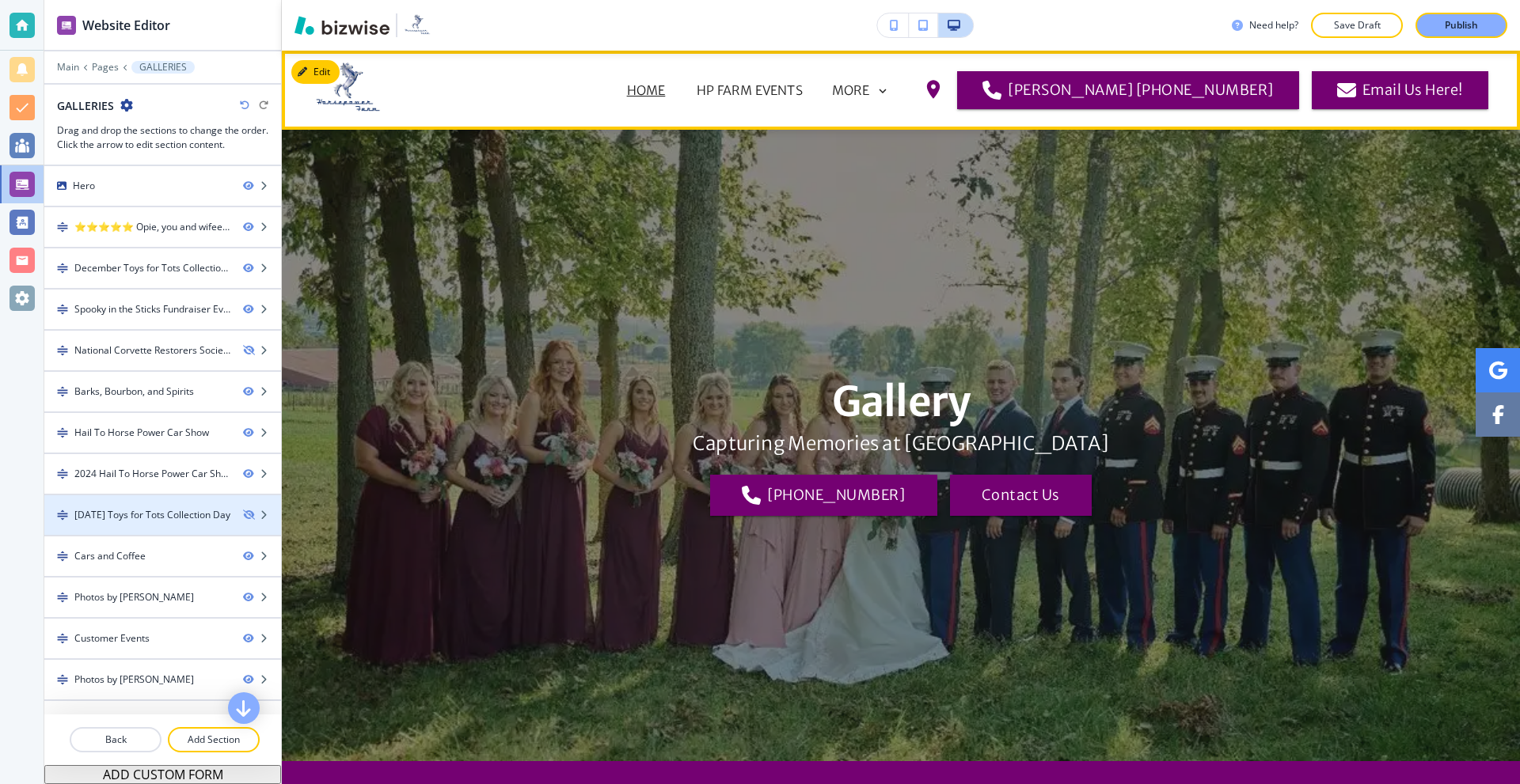
click at [627, 92] on p "HOME" at bounding box center [646, 90] width 39 height 19
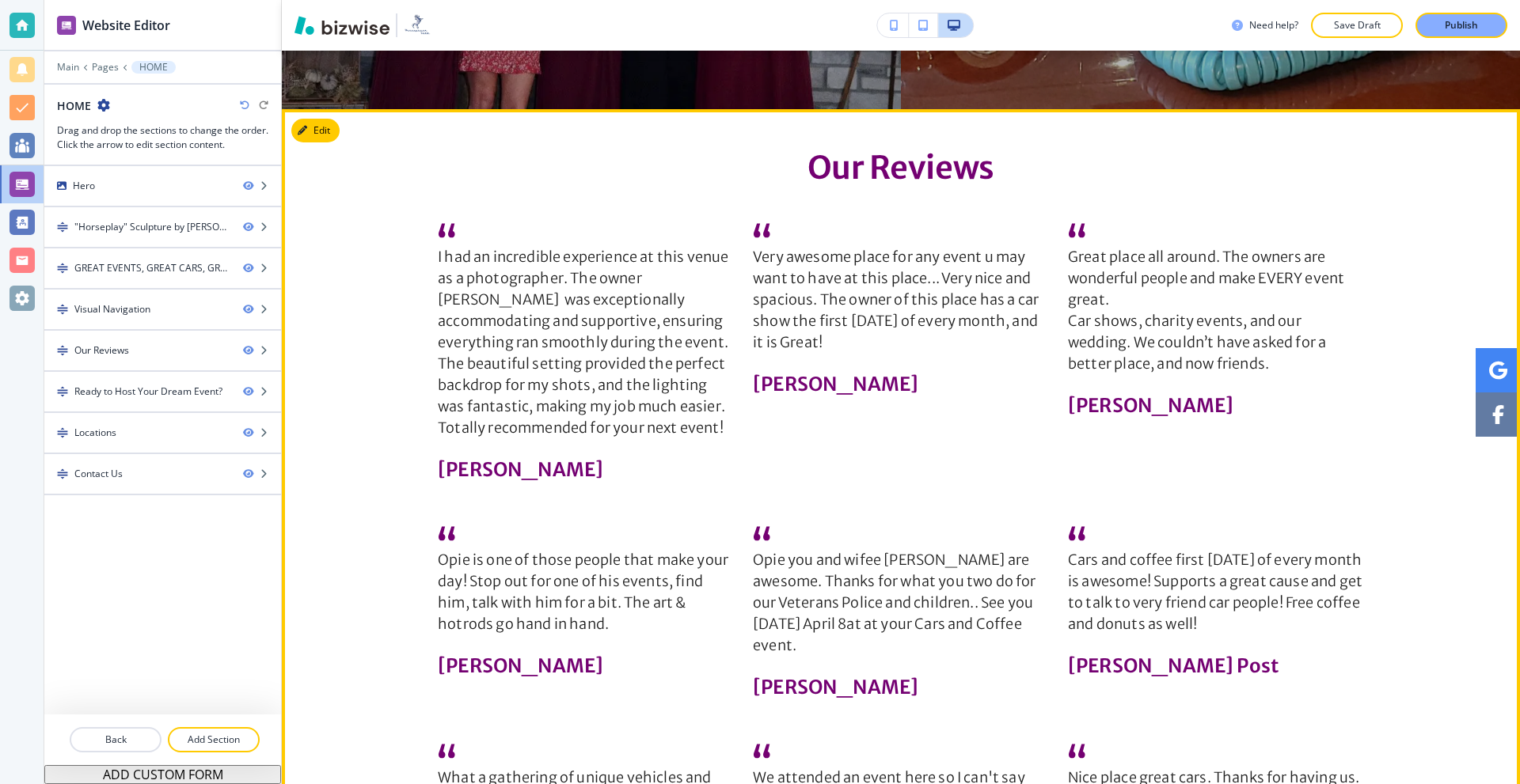
scroll to position [2295, 0]
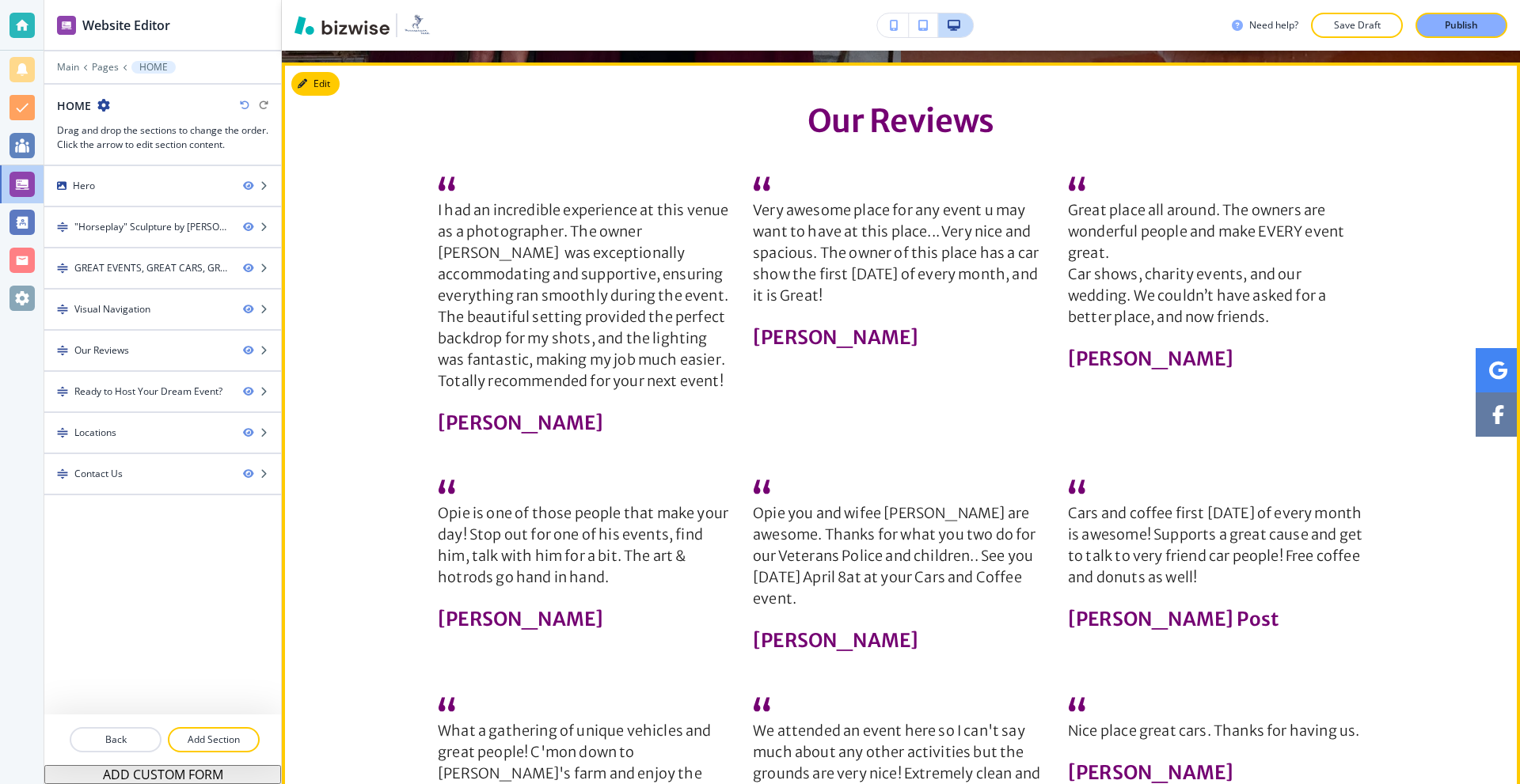
click at [314, 91] on button "Edit" at bounding box center [316, 84] width 48 height 24
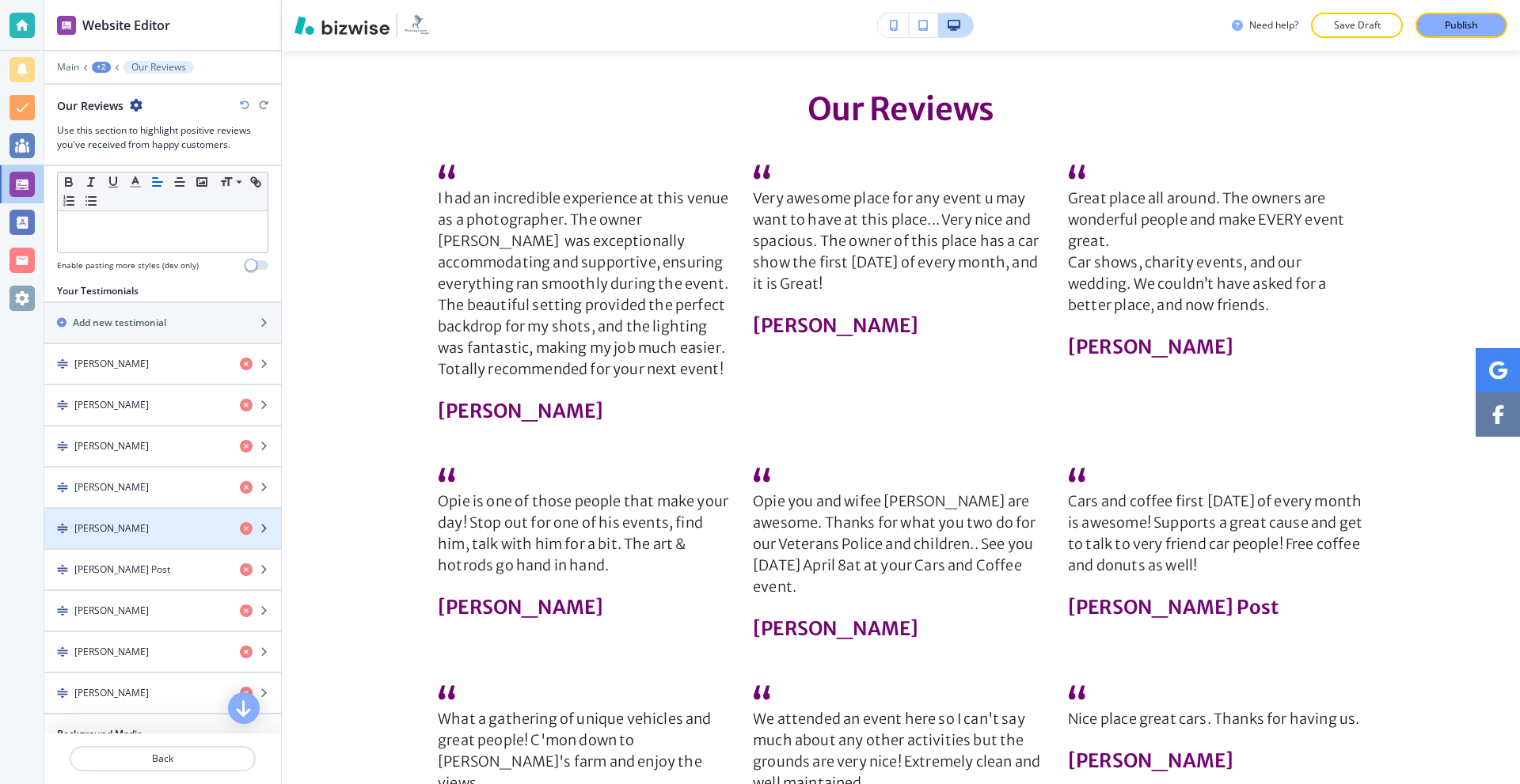
scroll to position [79, 0]
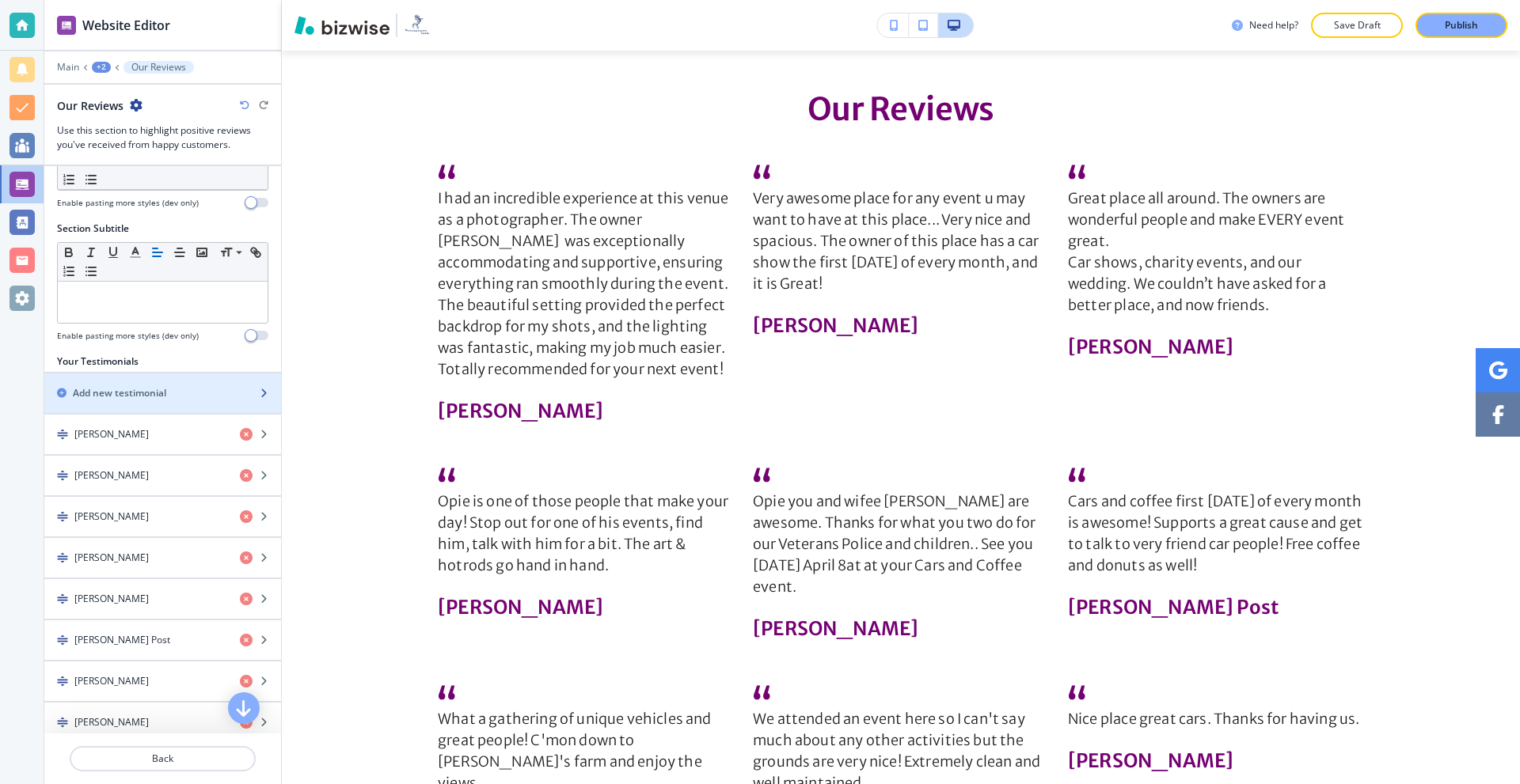
click at [157, 394] on h2 "Add new testimonial" at bounding box center [119, 394] width 93 height 14
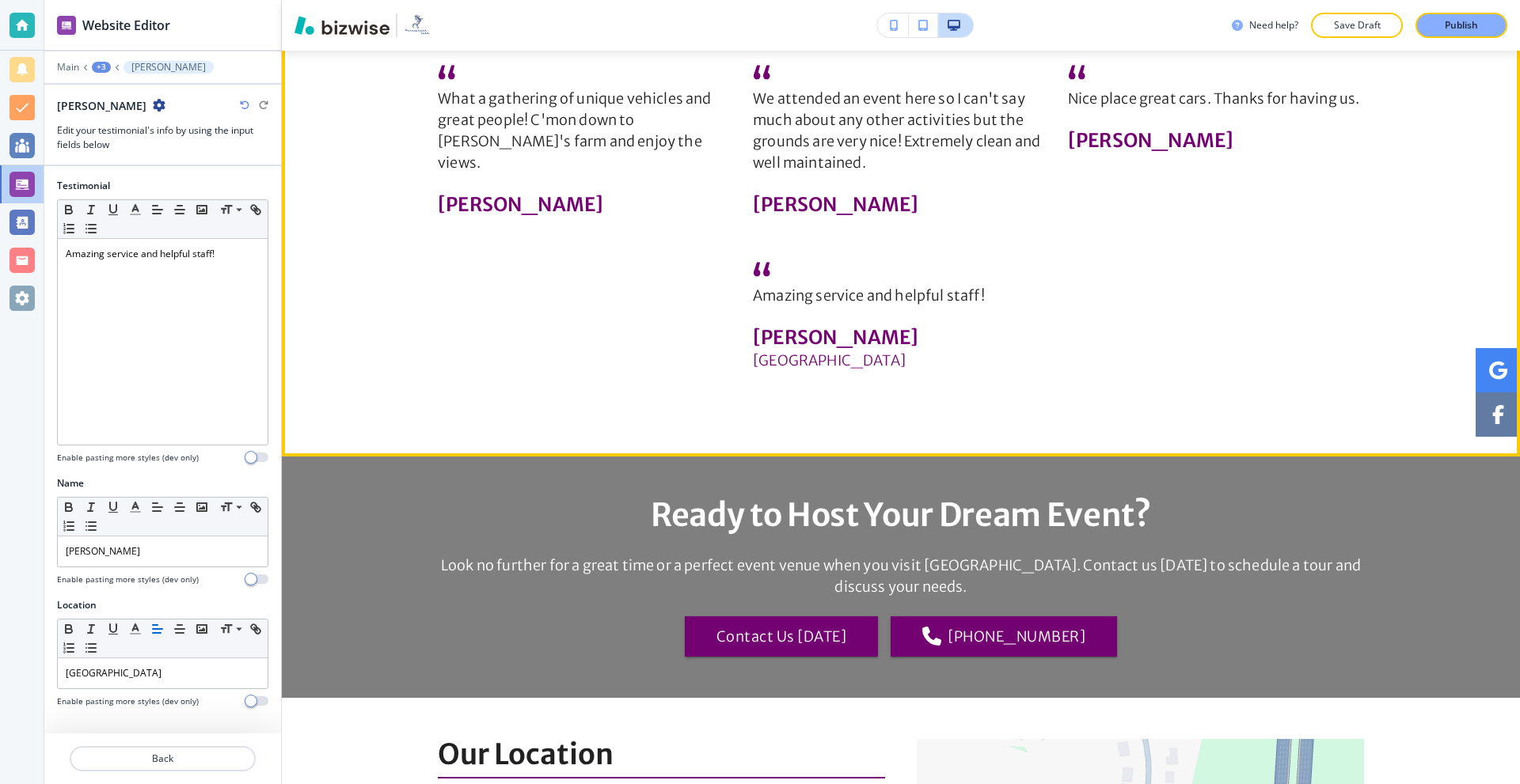
scroll to position [2901, 0]
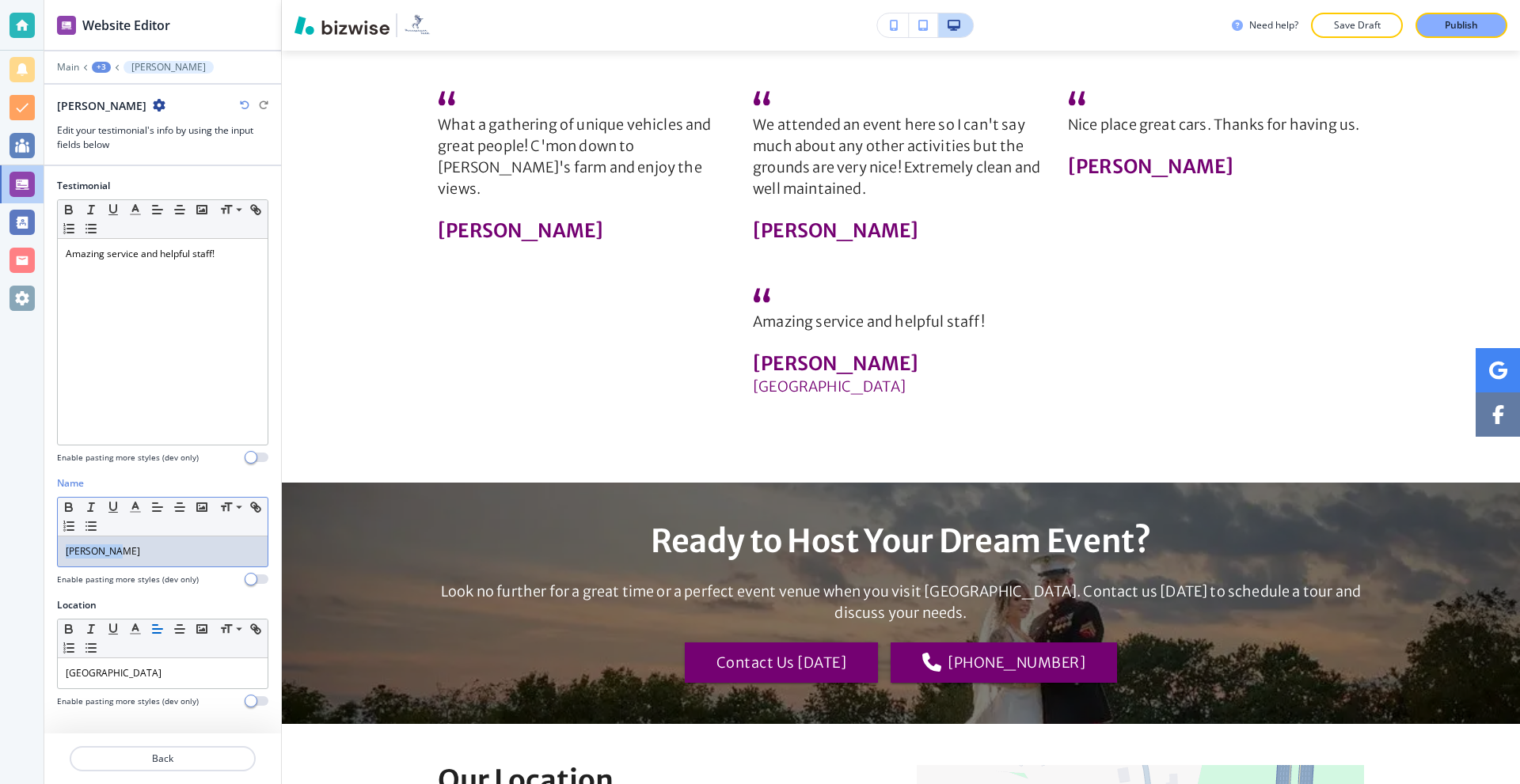
drag, startPoint x: 157, startPoint y: 554, endPoint x: 0, endPoint y: 548, distance: 157.1
click at [0, 549] on div "Website Editor Main +3 [PERSON_NAME] [PERSON_NAME] Edit your testimonial's info…" at bounding box center [760, 392] width 1520 height 784
drag, startPoint x: 170, startPoint y: 677, endPoint x: 0, endPoint y: 667, distance: 170.3
click at [0, 667] on div "Website Editor Main +3 [PERSON_NAME] [PERSON_NAME] Edit your testimonial's info…" at bounding box center [760, 392] width 1520 height 784
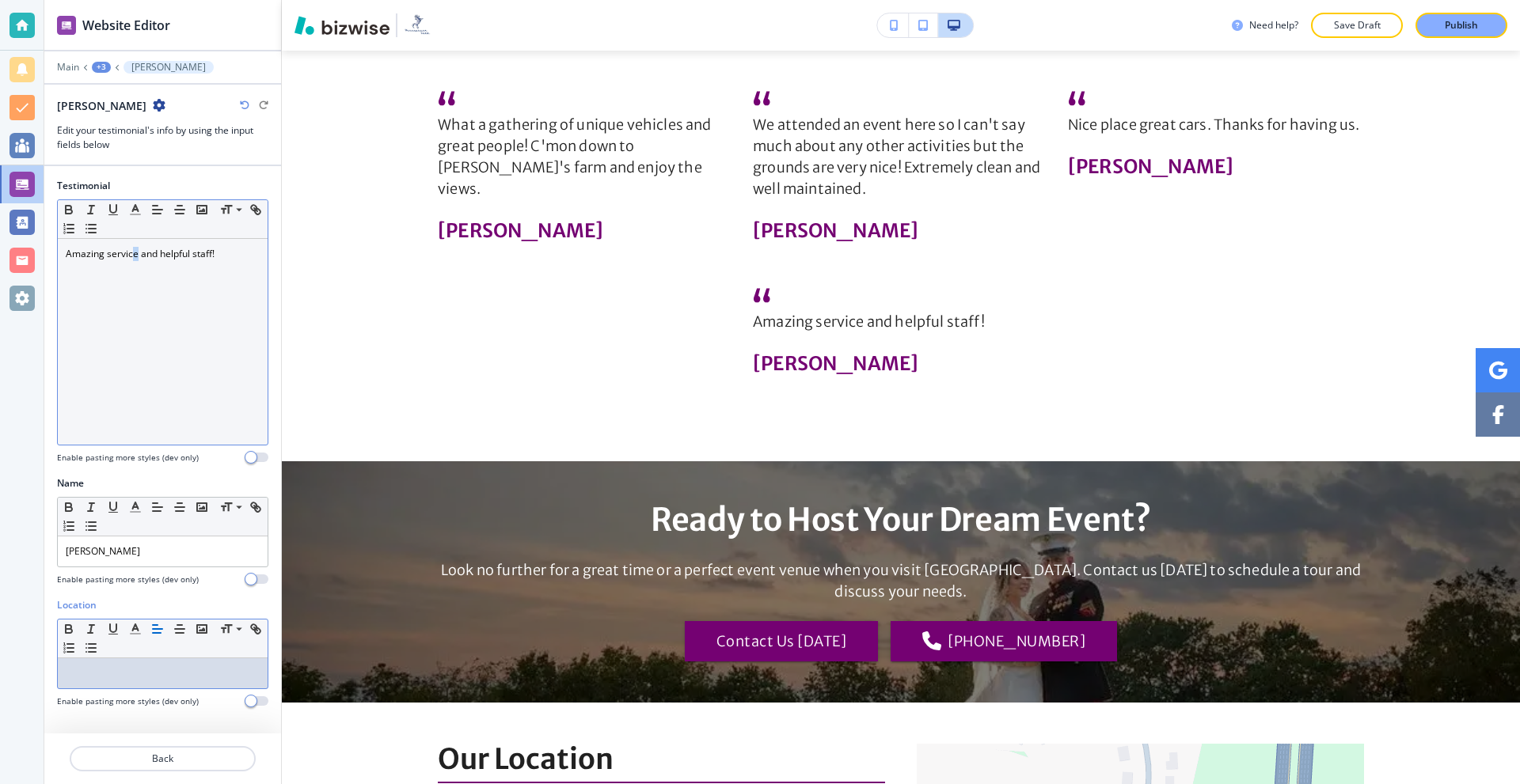
click at [135, 293] on div "Amazing service and helpful staff!" at bounding box center [163, 342] width 210 height 206
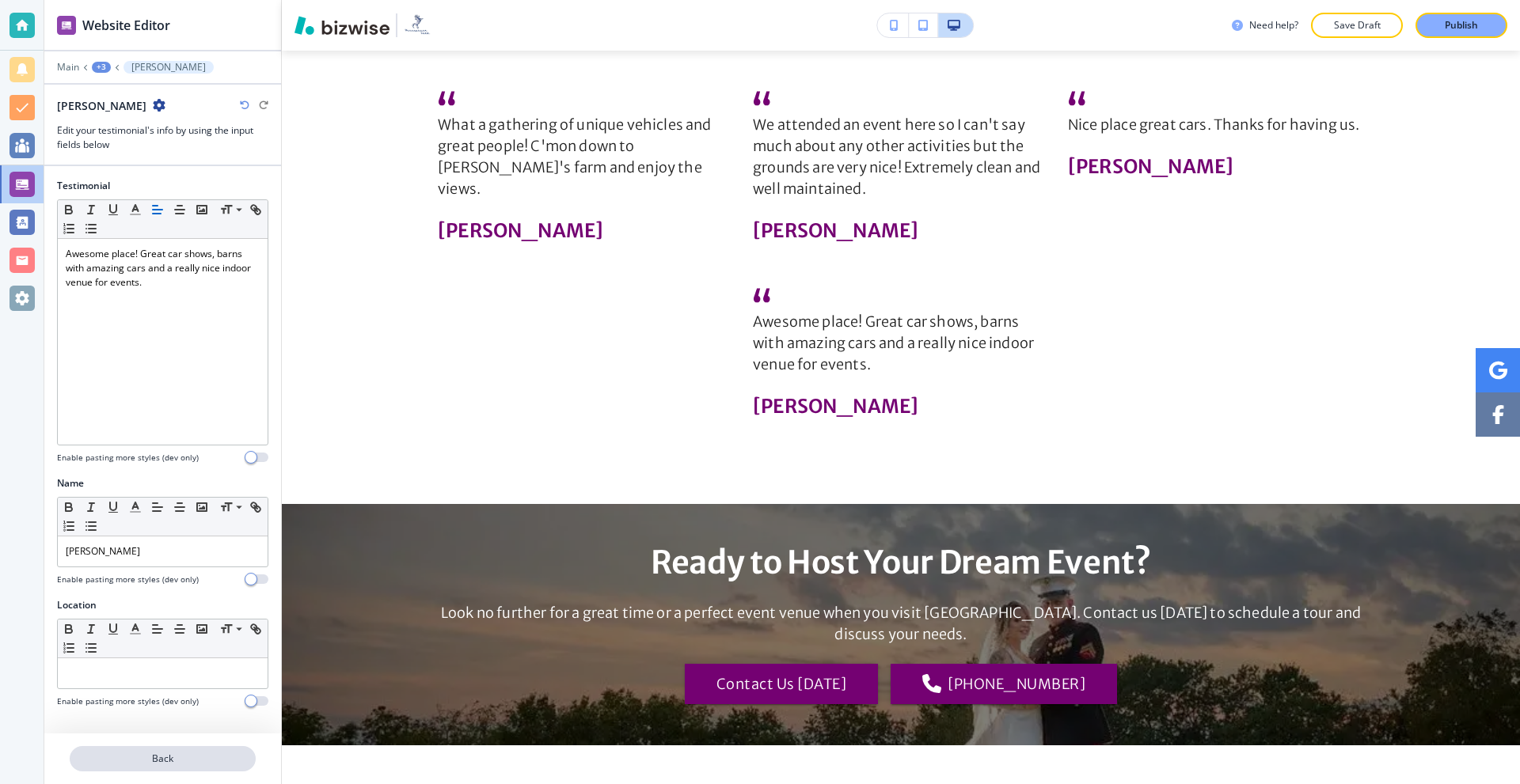
click at [138, 755] on p "Back" at bounding box center [163, 759] width 183 height 14
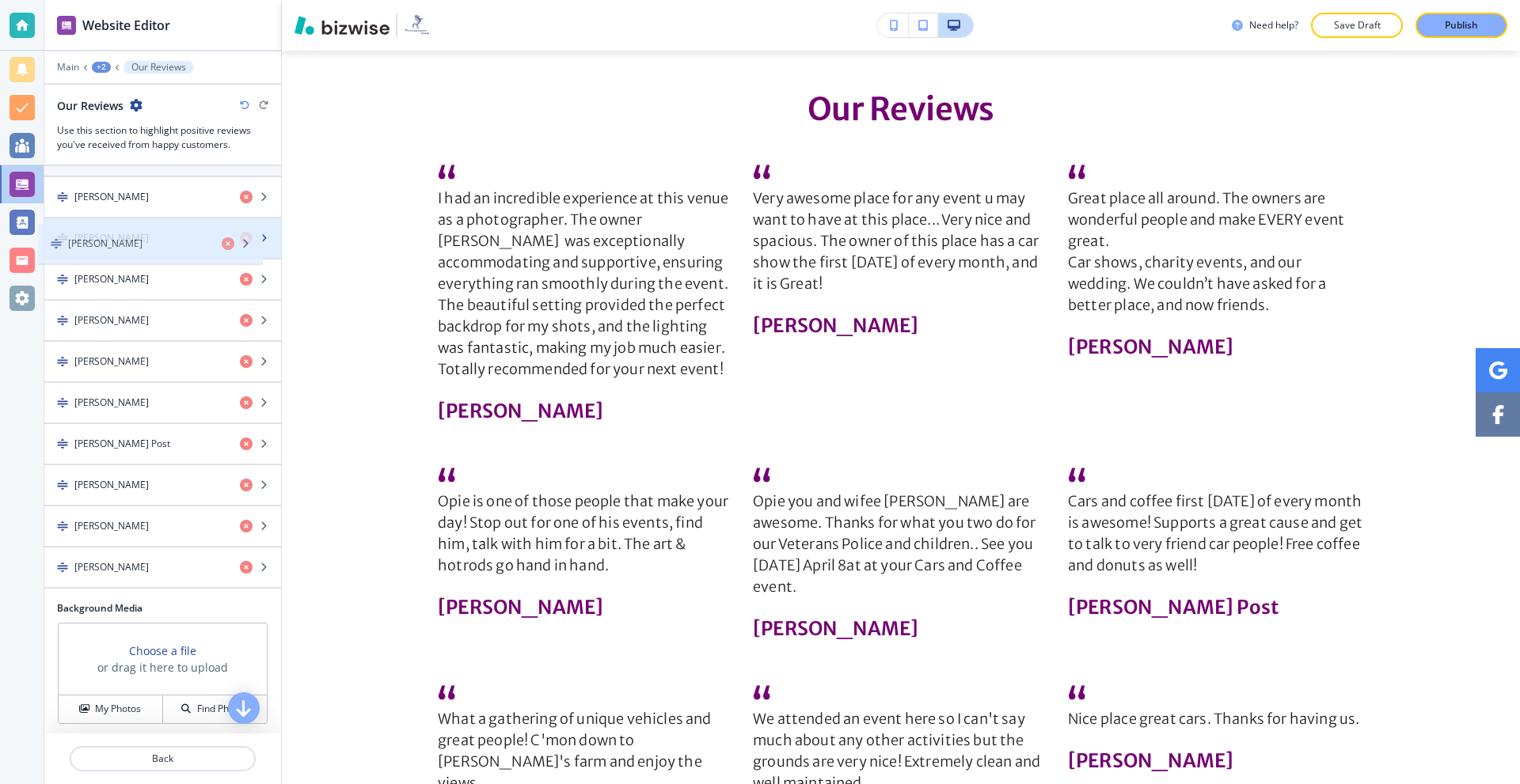
scroll to position [158, 0]
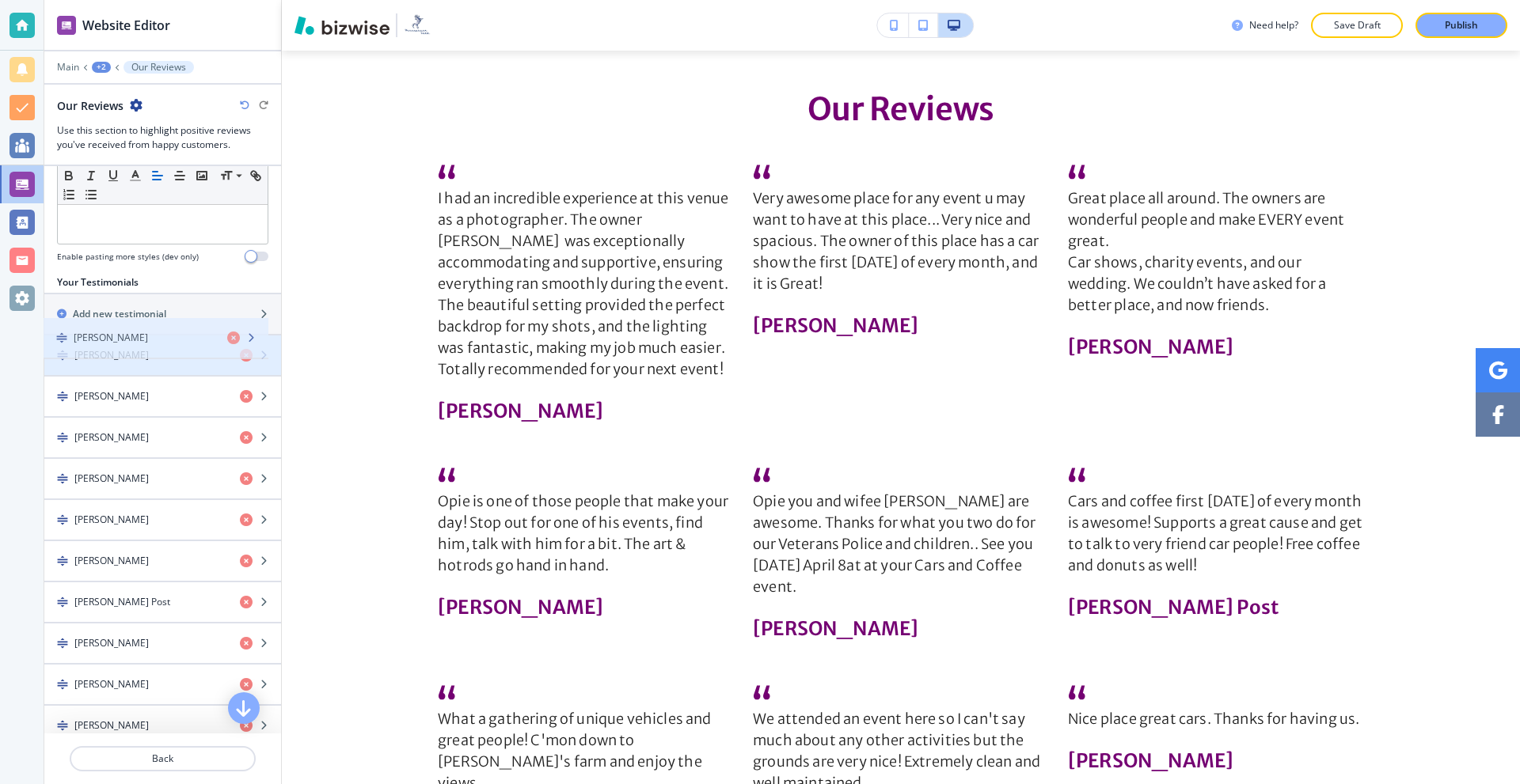
drag, startPoint x: 155, startPoint y: 577, endPoint x: 154, endPoint y: 348, distance: 229.0
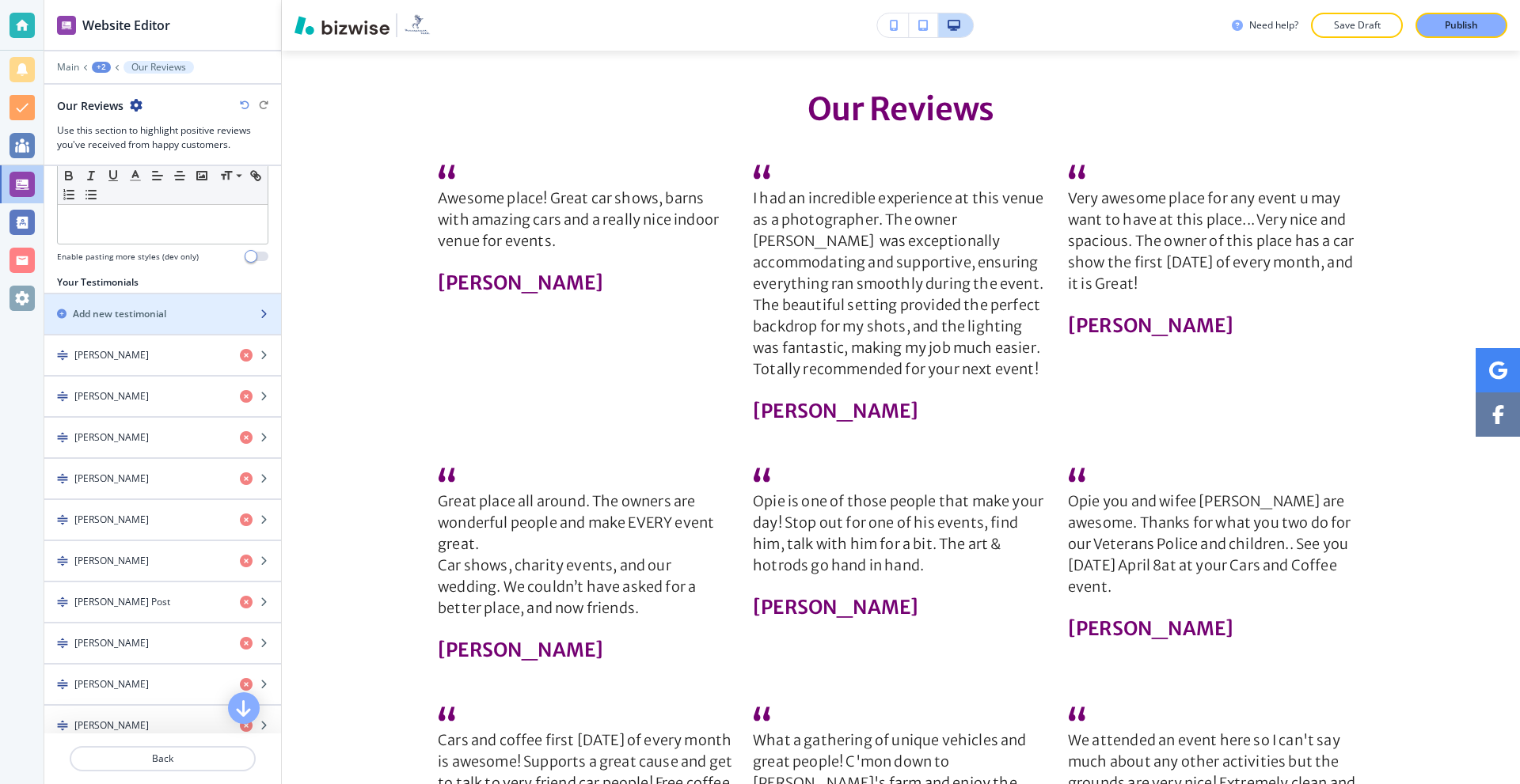
click at [156, 311] on h2 "Add new testimonial" at bounding box center [119, 314] width 93 height 14
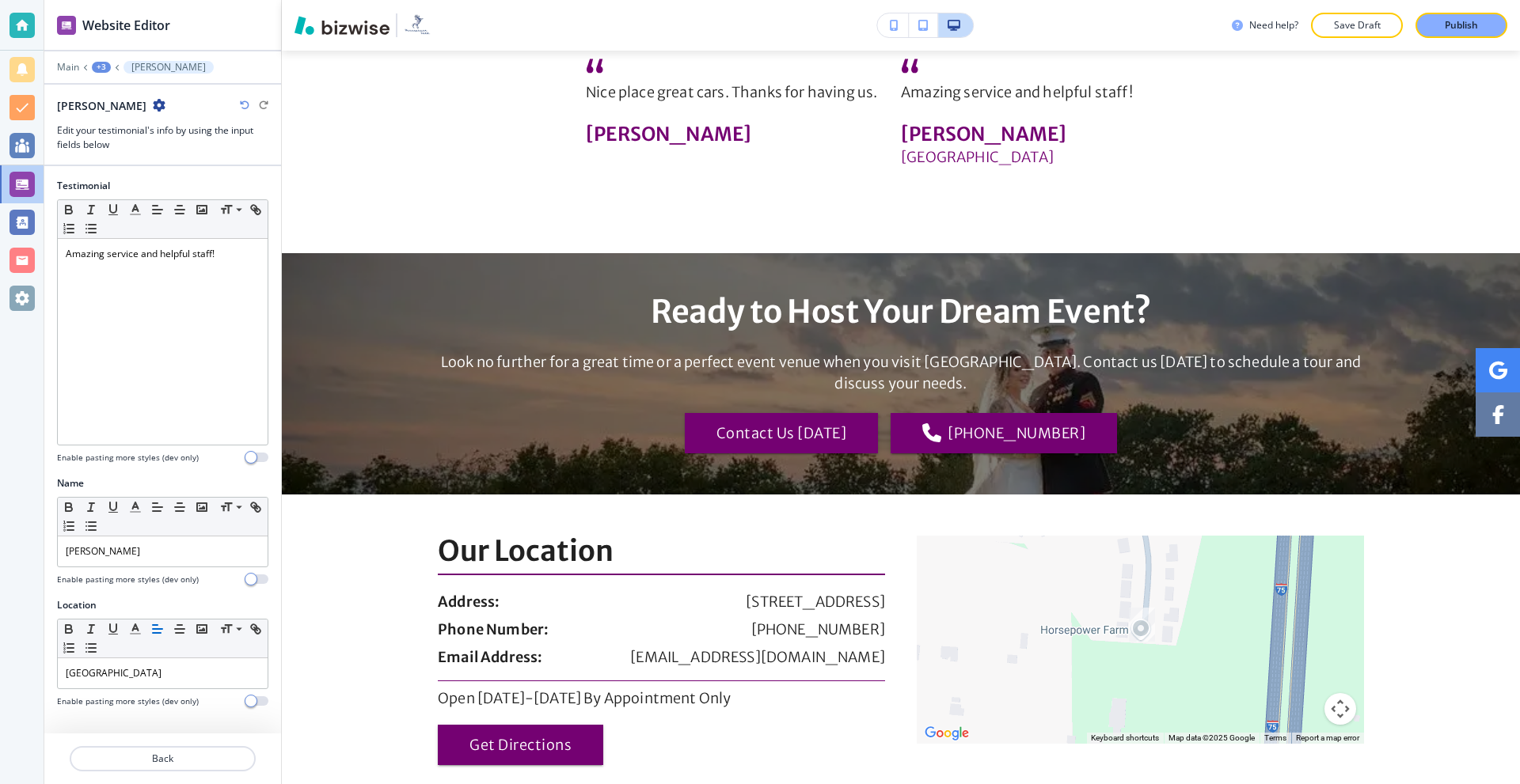
scroll to position [3160, 0]
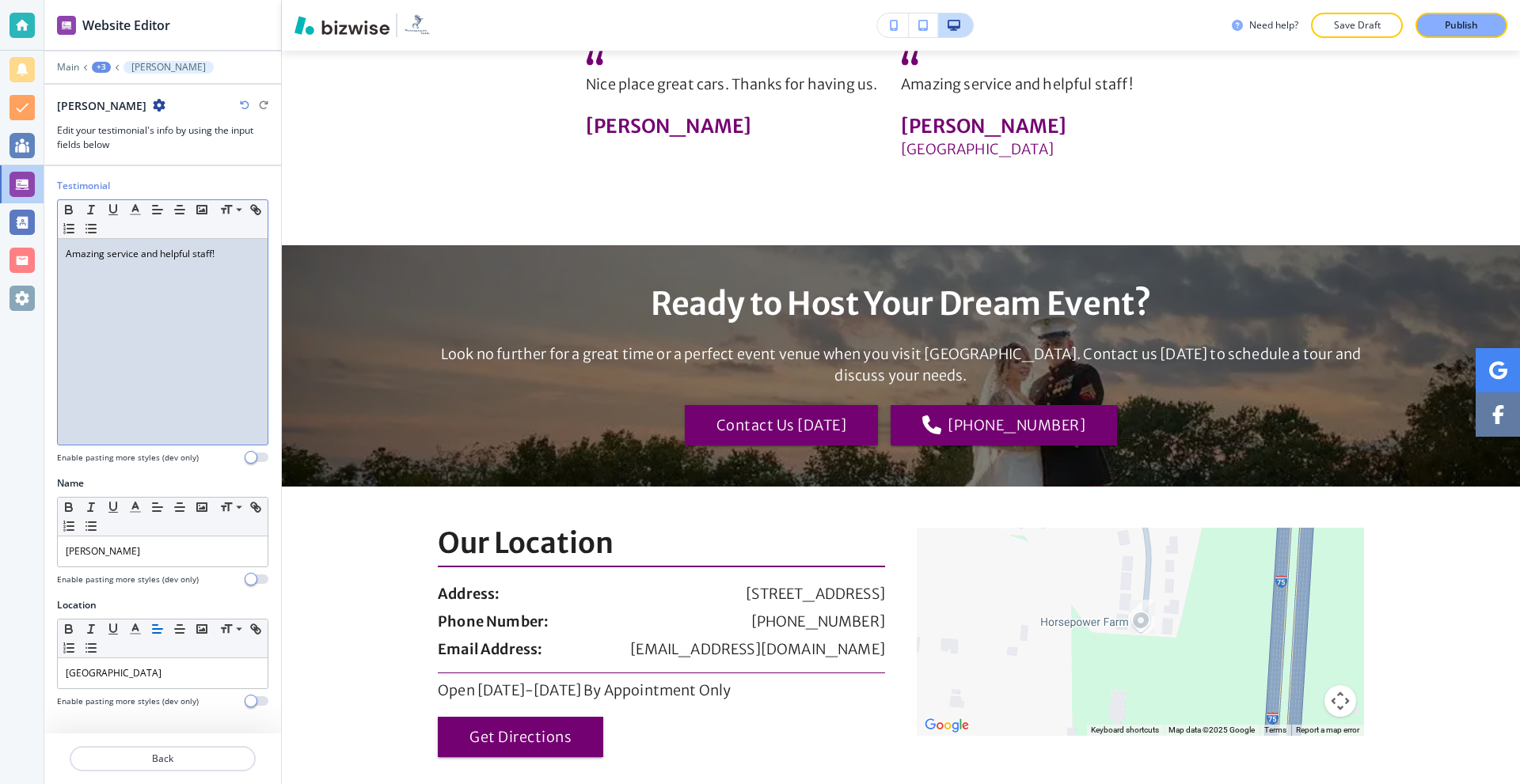
click at [198, 337] on div "Amazing service and helpful staff!" at bounding box center [163, 342] width 210 height 206
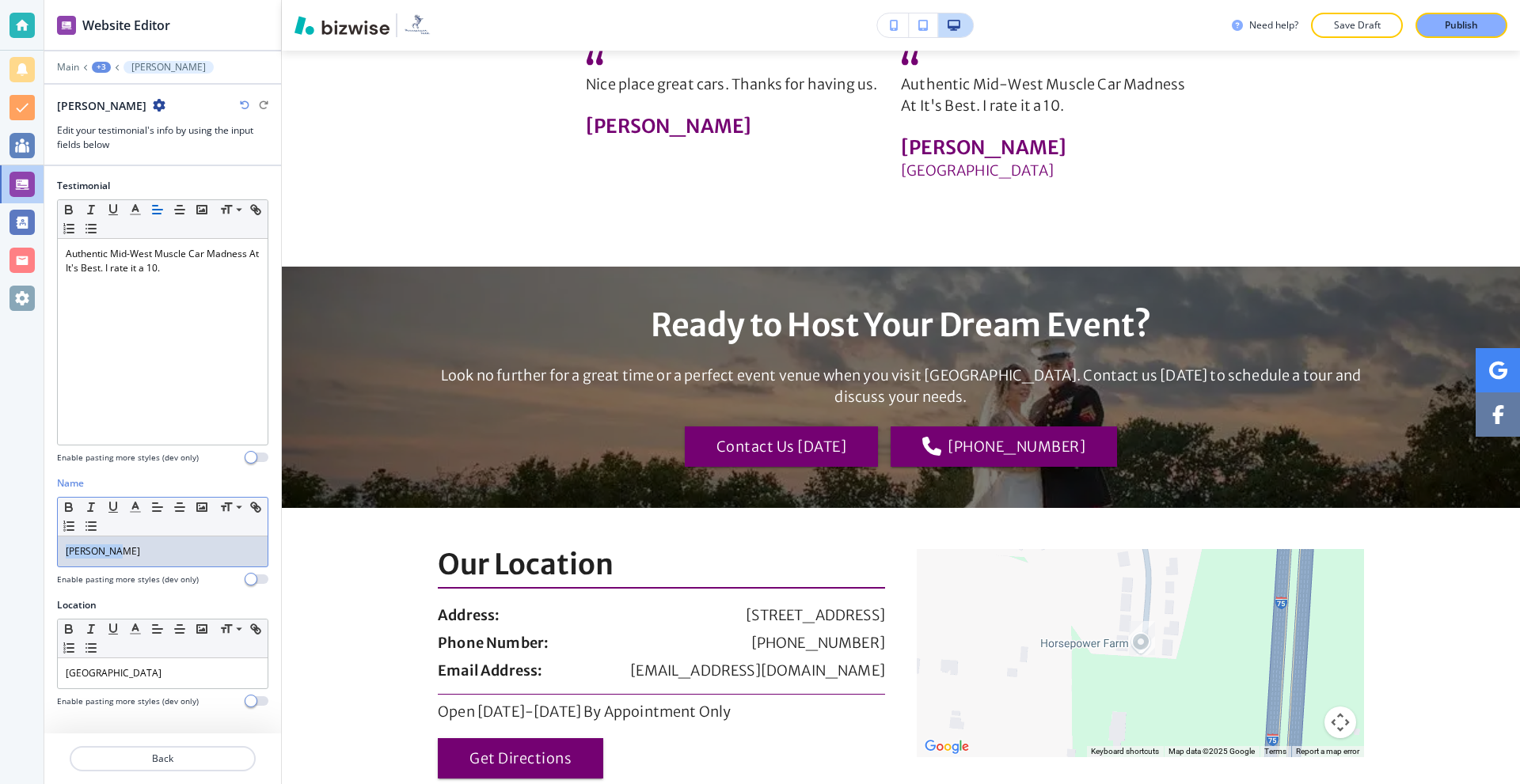
drag, startPoint x: 162, startPoint y: 552, endPoint x: 55, endPoint y: 508, distance: 115.7
click at [0, 537] on div "Website Editor Main +3 [PERSON_NAME] [PERSON_NAME] Edit your testimonial's info…" at bounding box center [760, 392] width 1520 height 784
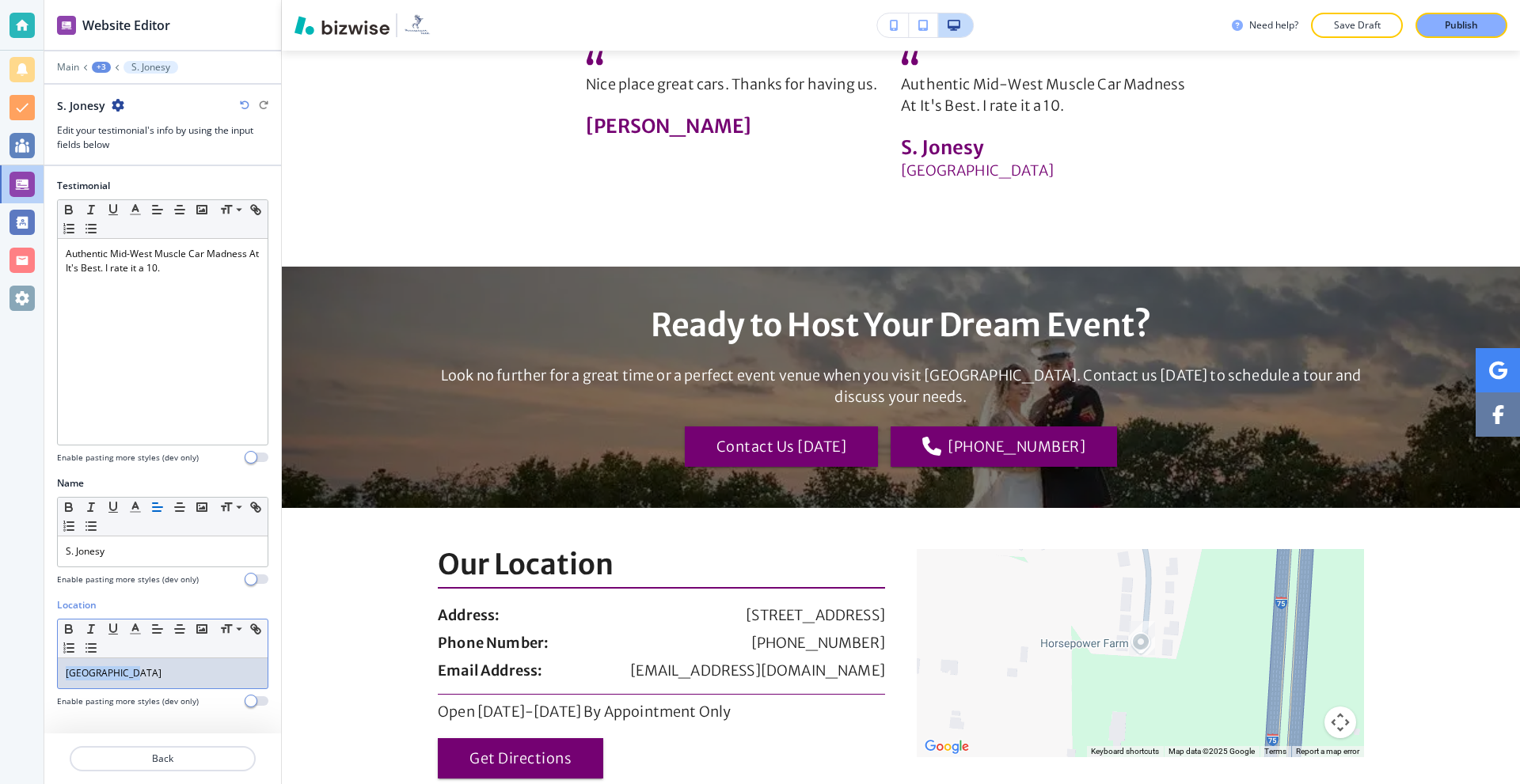
drag, startPoint x: 138, startPoint y: 672, endPoint x: 2, endPoint y: 676, distance: 136.1
click at [0, 677] on div "Website Editor Main +3 S. Jonesy S. Jonesy Edit your testimonial's info by usin…" at bounding box center [760, 392] width 1520 height 784
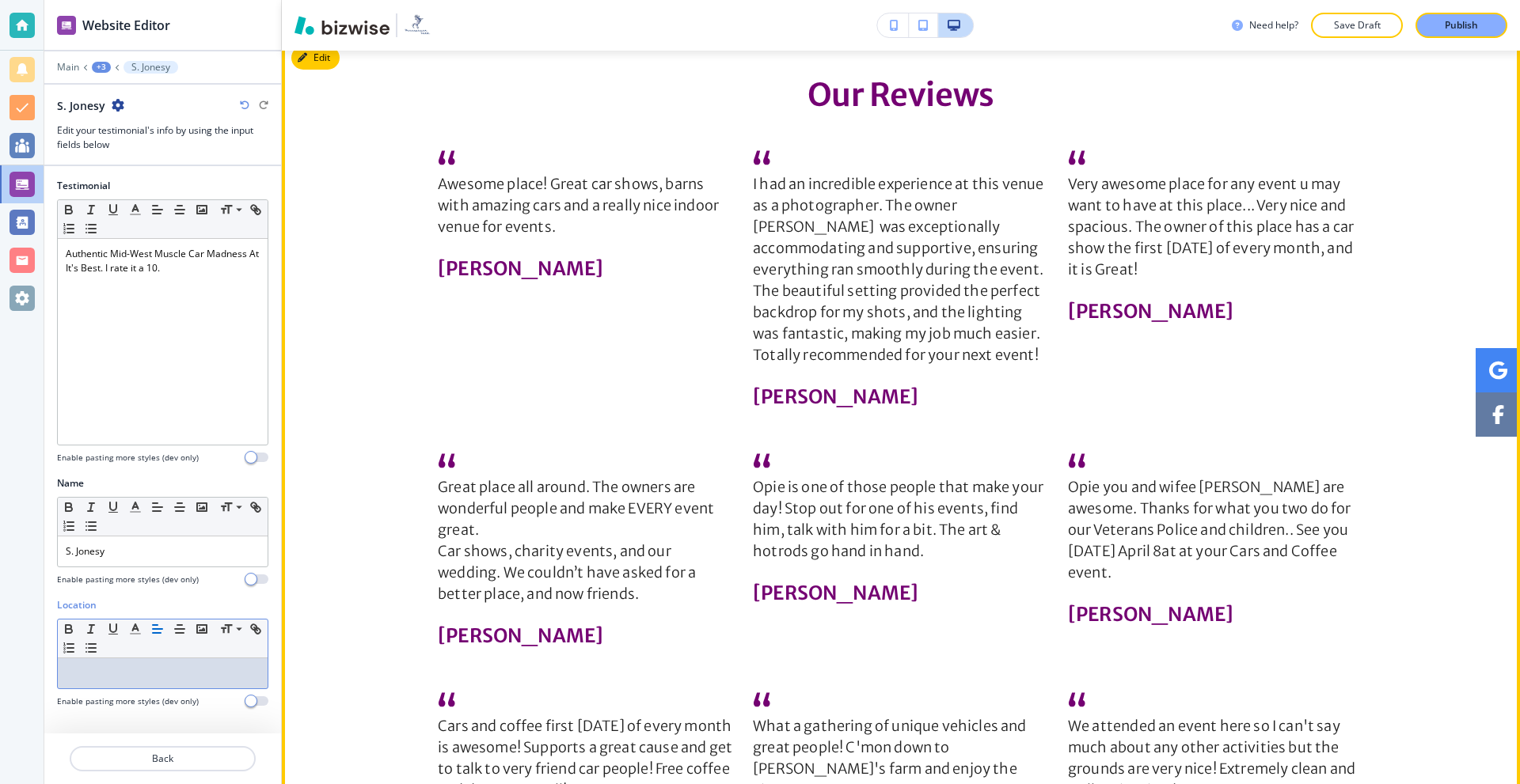
scroll to position [2052, 0]
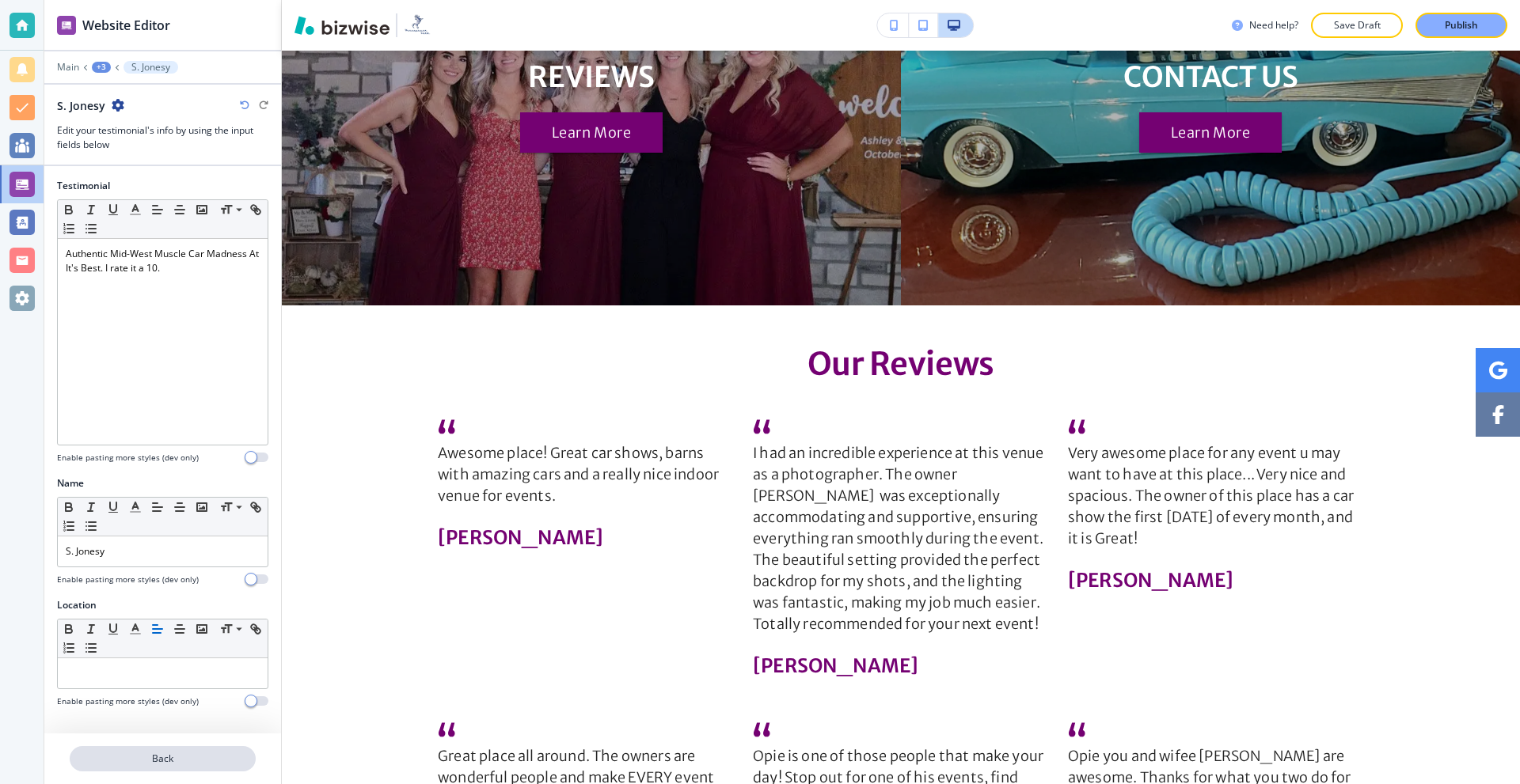
click at [178, 757] on p "Back" at bounding box center [163, 759] width 183 height 14
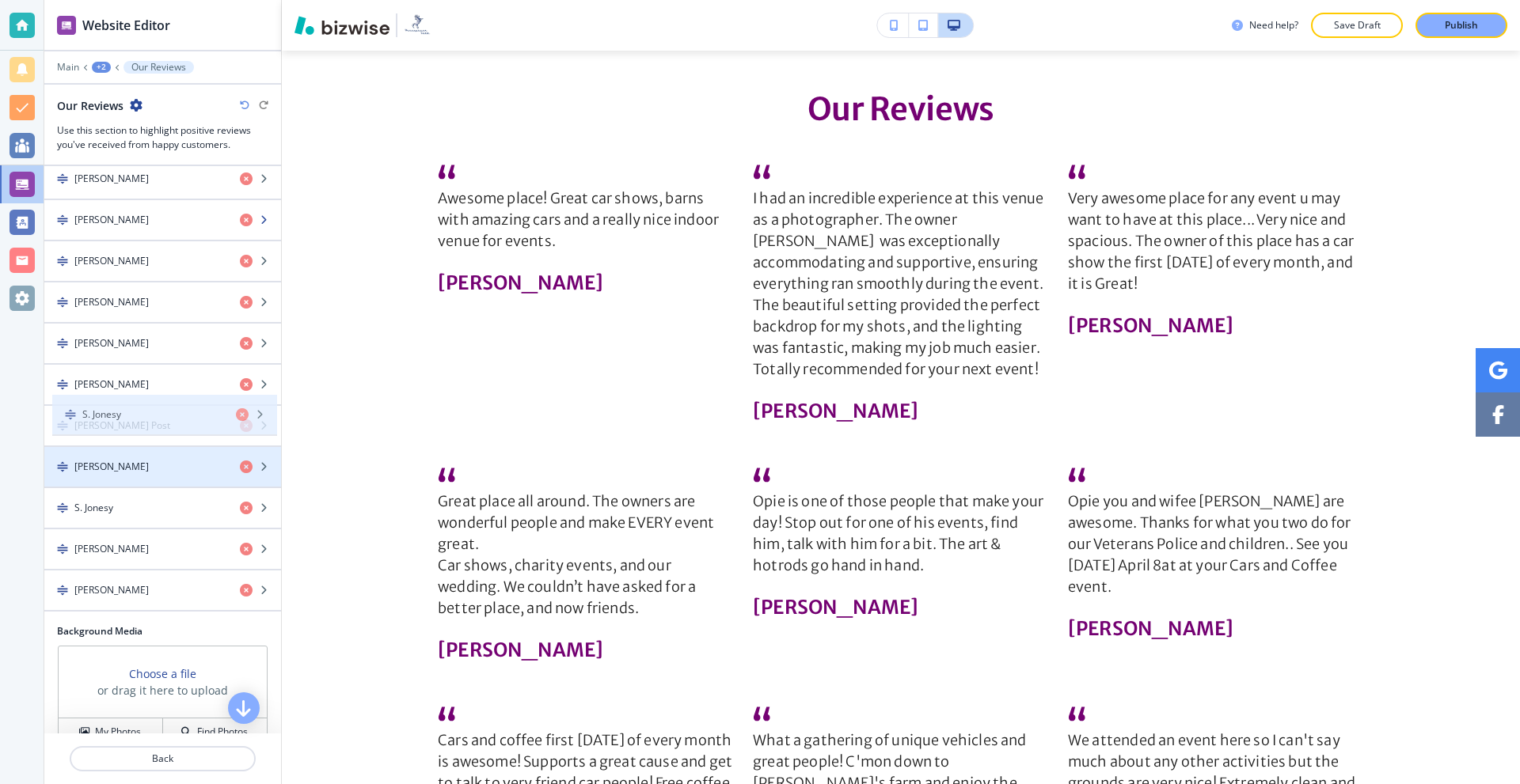
scroll to position [0, 0]
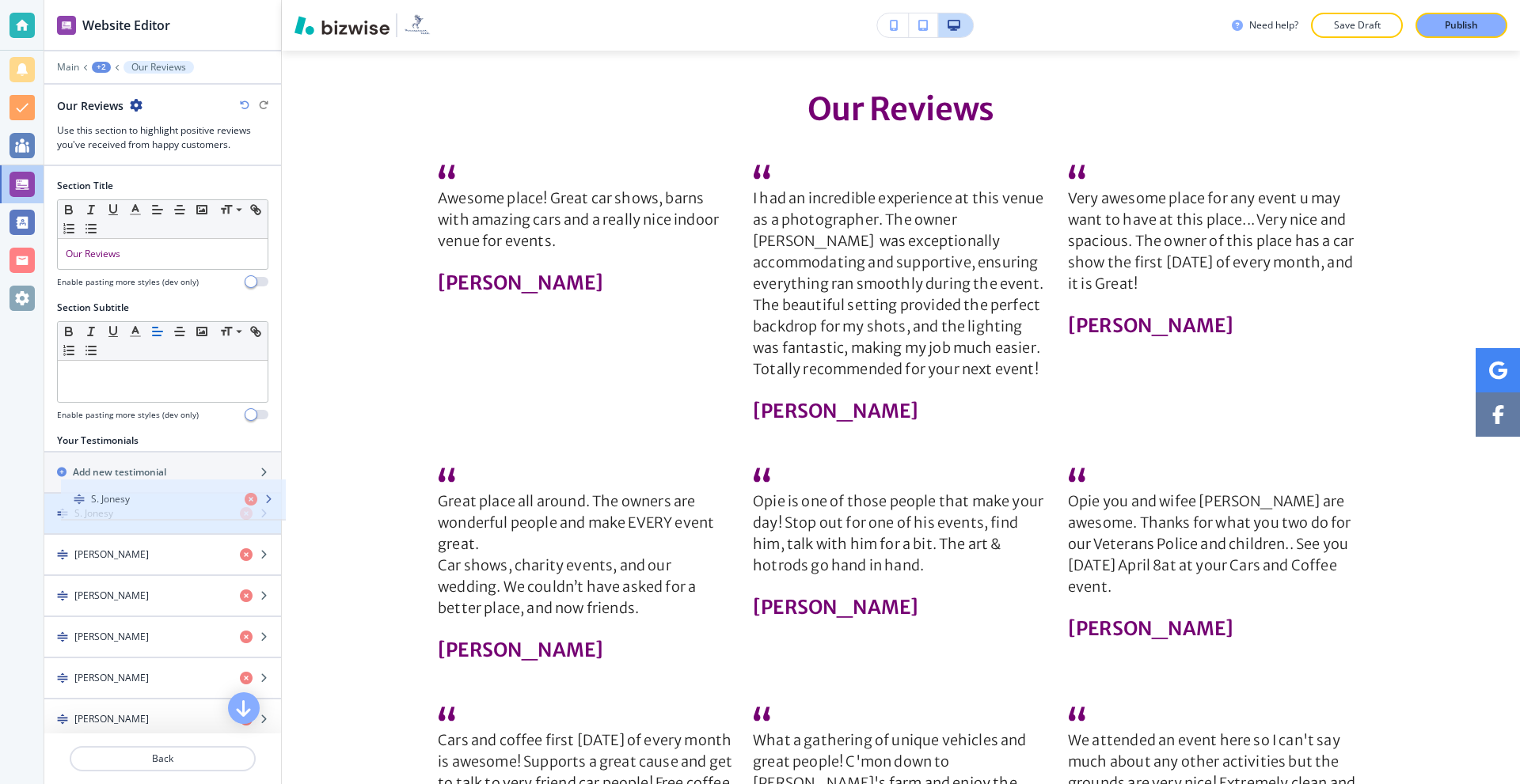
drag, startPoint x: 127, startPoint y: 532, endPoint x: 144, endPoint y: 508, distance: 29.4
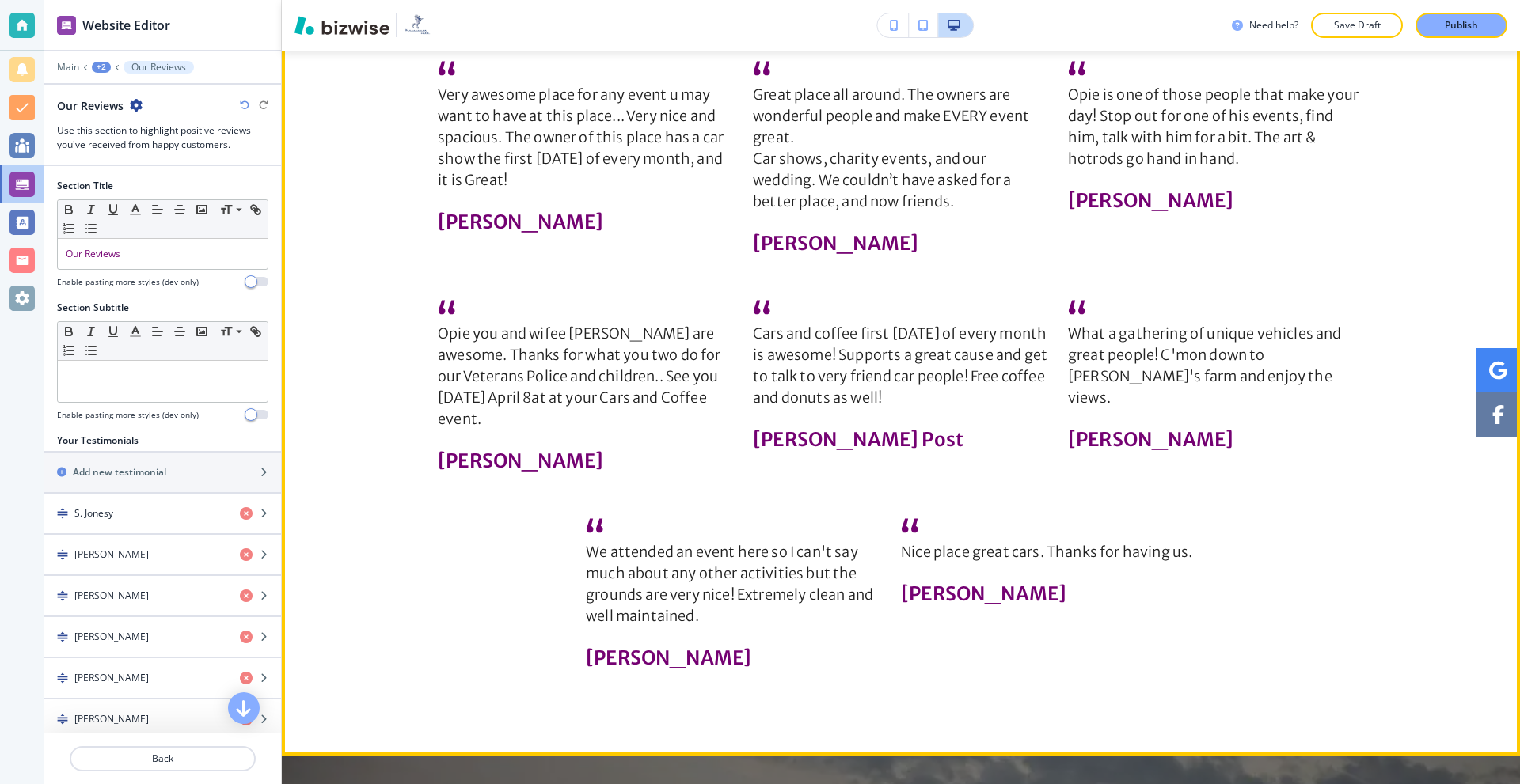
scroll to position [2782, 0]
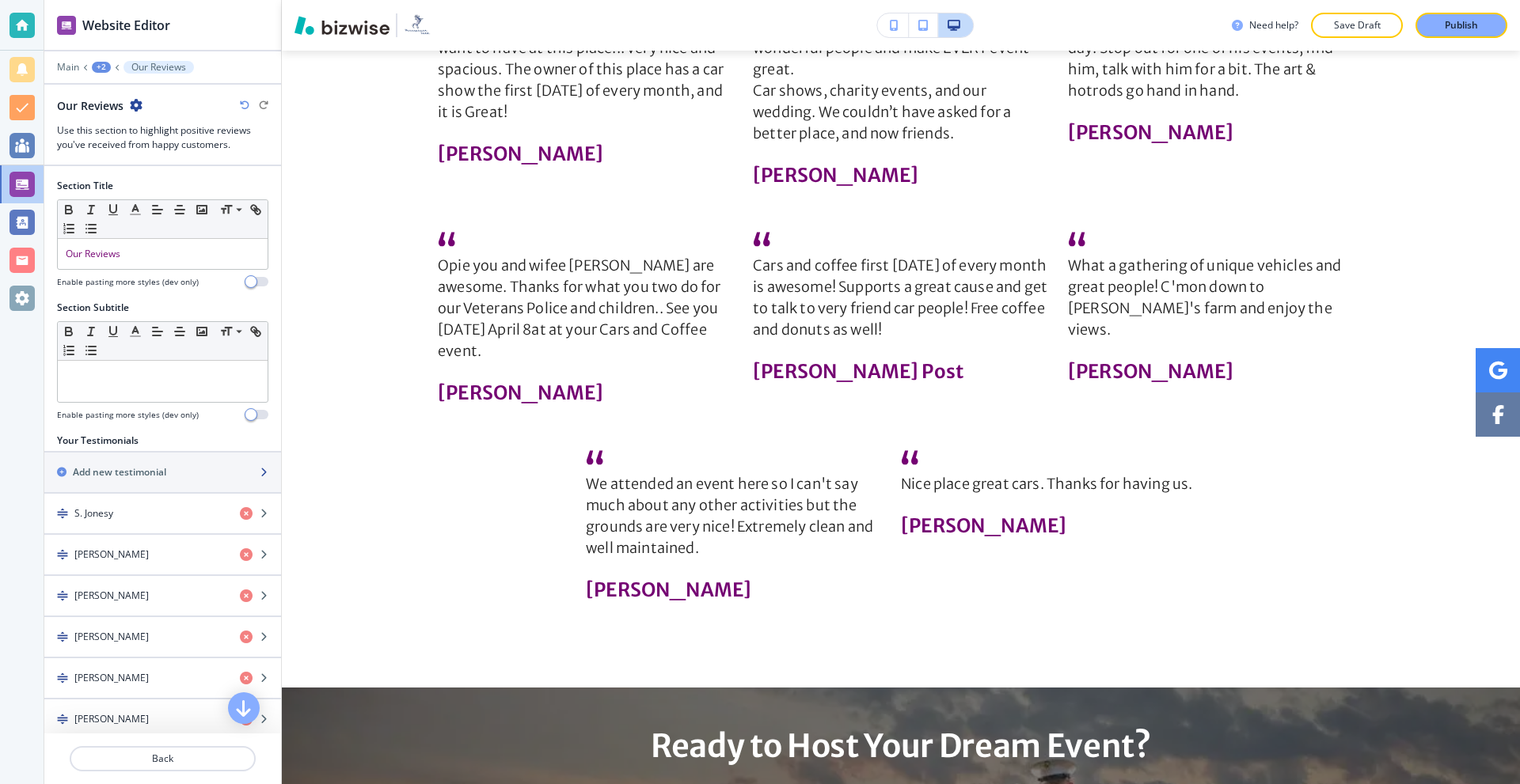
click at [145, 473] on h2 "Add new testimonial" at bounding box center [119, 473] width 93 height 14
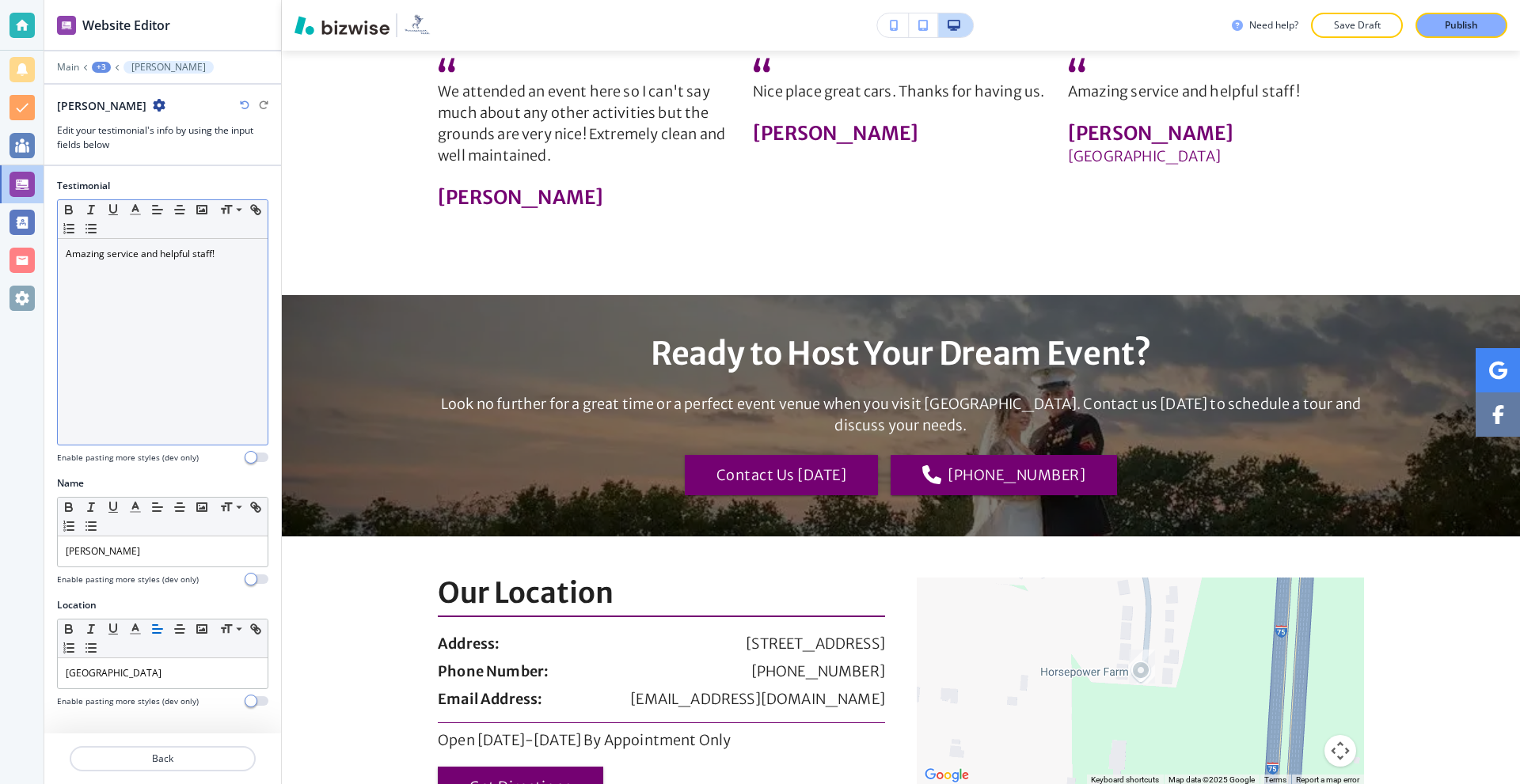
scroll to position [3181, 0]
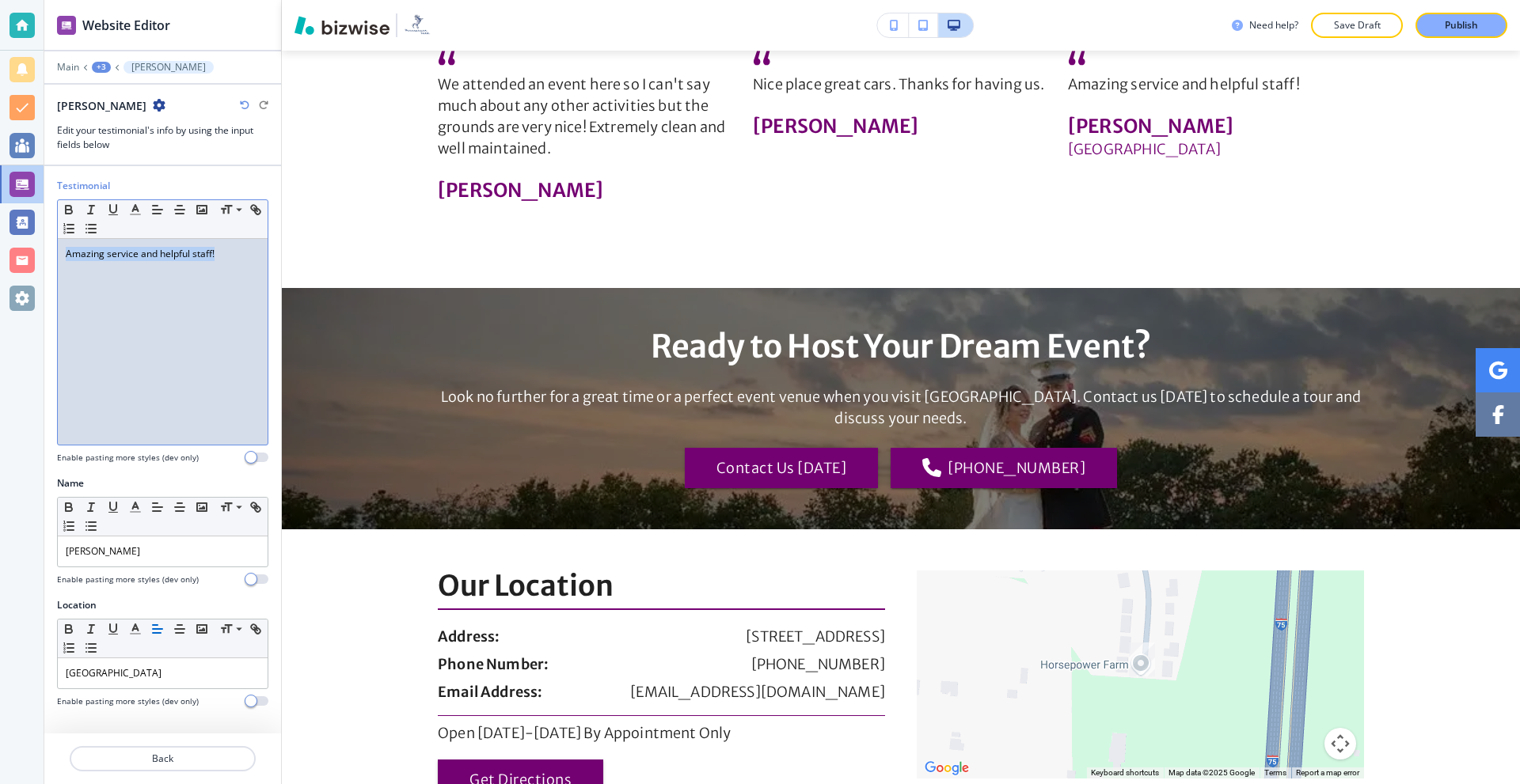
drag, startPoint x: 148, startPoint y: 263, endPoint x: 0, endPoint y: 276, distance: 148.6
click at [0, 276] on div "Website Editor Main +3 [PERSON_NAME] [PERSON_NAME] Edit your testimonial's info…" at bounding box center [760, 392] width 1520 height 784
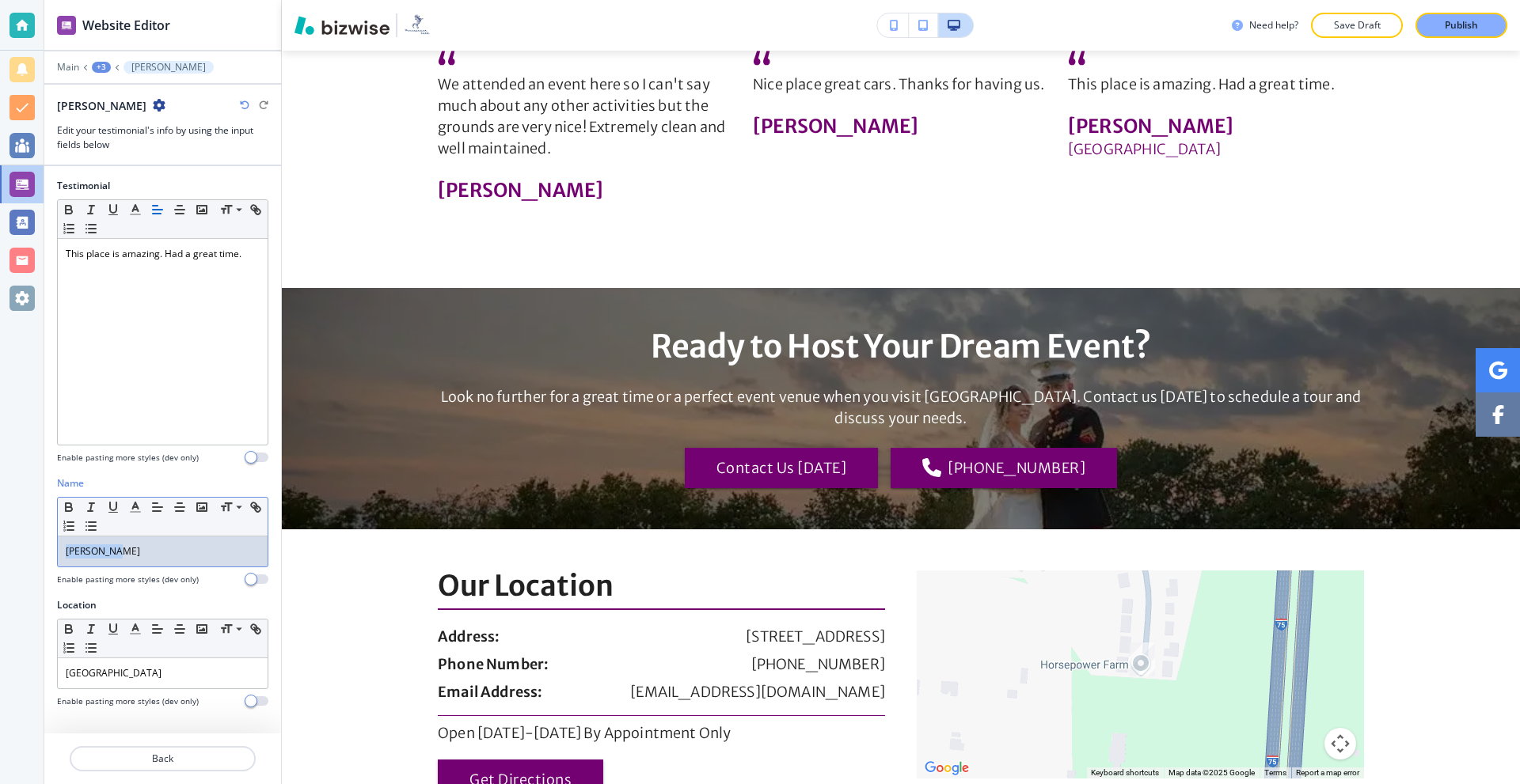
drag, startPoint x: 145, startPoint y: 549, endPoint x: 0, endPoint y: 550, distance: 145.0
click at [0, 552] on div "Website Editor Main +3 [PERSON_NAME] [PERSON_NAME] Edit your testimonial's info…" at bounding box center [760, 392] width 1520 height 784
drag, startPoint x: 163, startPoint y: 676, endPoint x: 0, endPoint y: 684, distance: 163.2
click at [0, 684] on div "Website Editor Main +3 [PERSON_NAME] [PERSON_NAME] Edit your testimonial's info…" at bounding box center [760, 392] width 1520 height 784
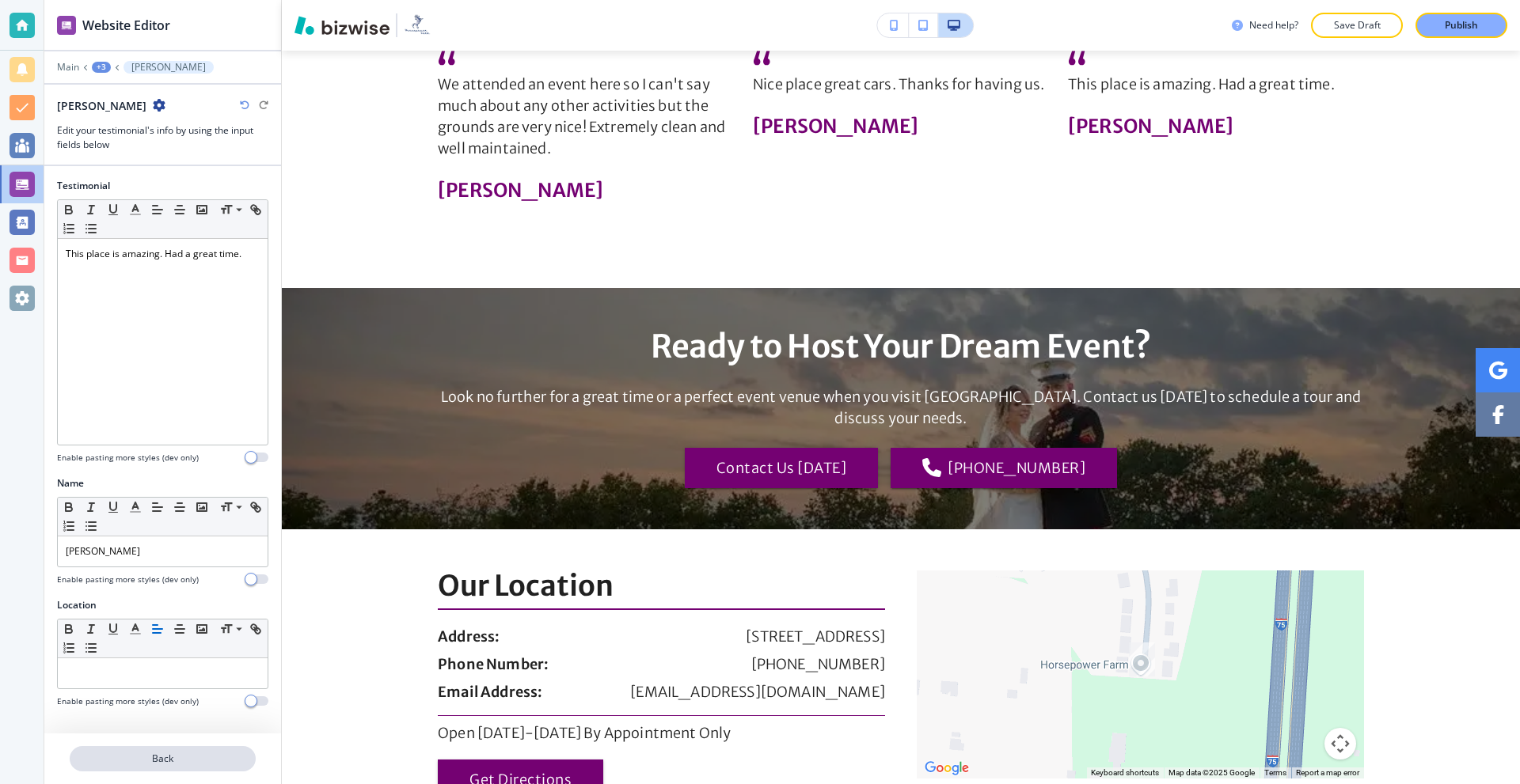
click at [177, 767] on button "Back" at bounding box center [162, 759] width 186 height 25
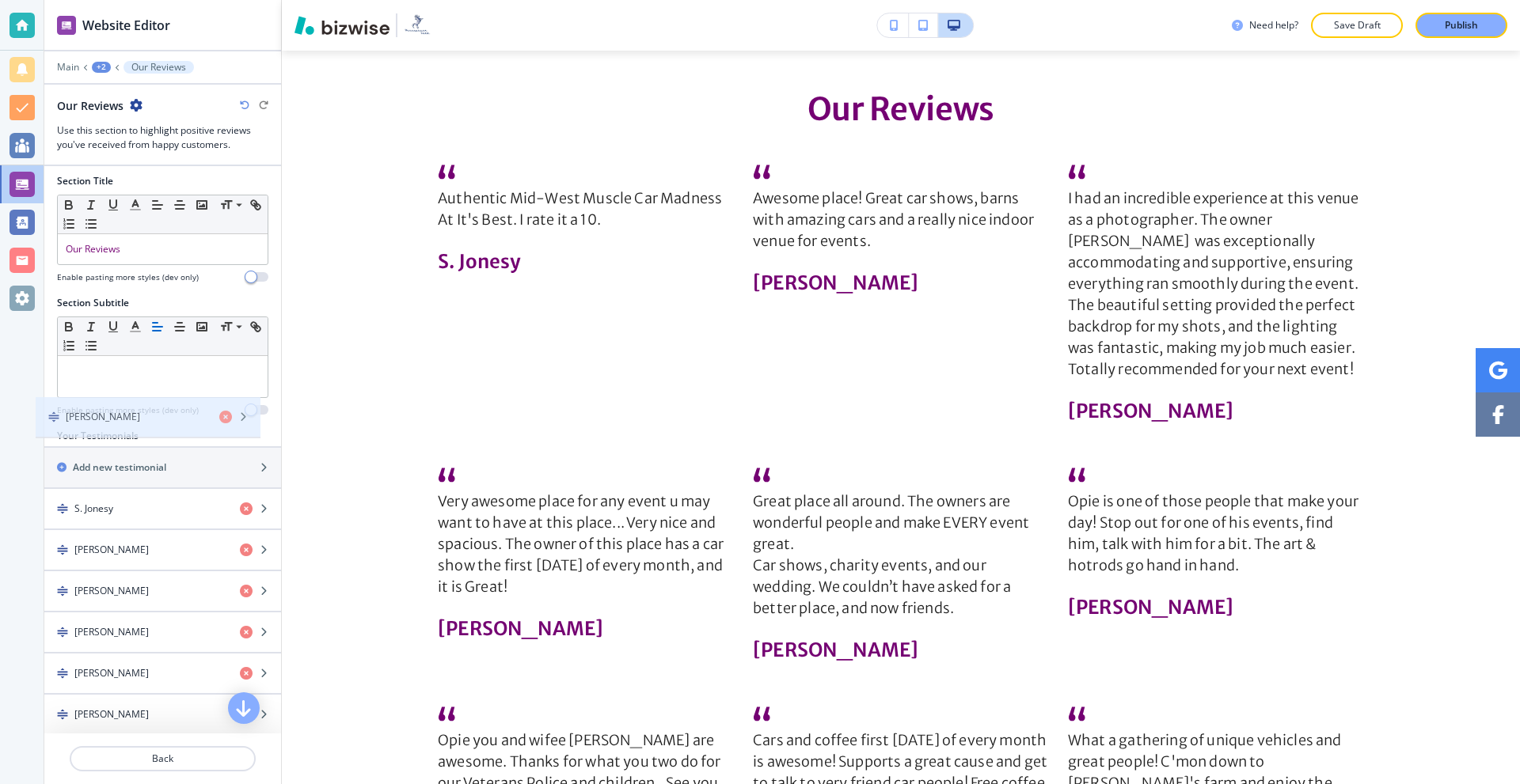
scroll to position [0, 0]
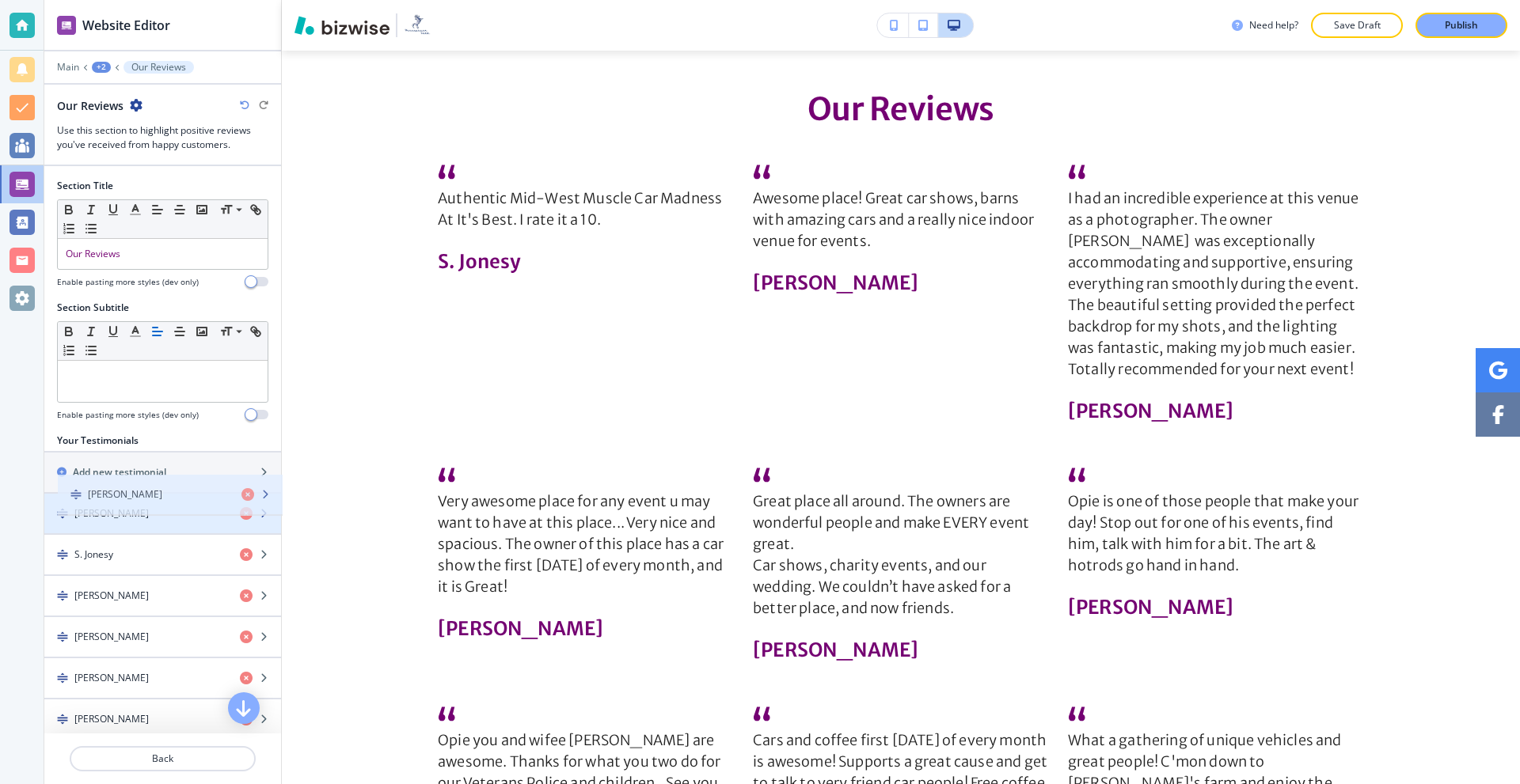
drag, startPoint x: 136, startPoint y: 492, endPoint x: 150, endPoint y: 499, distance: 15.7
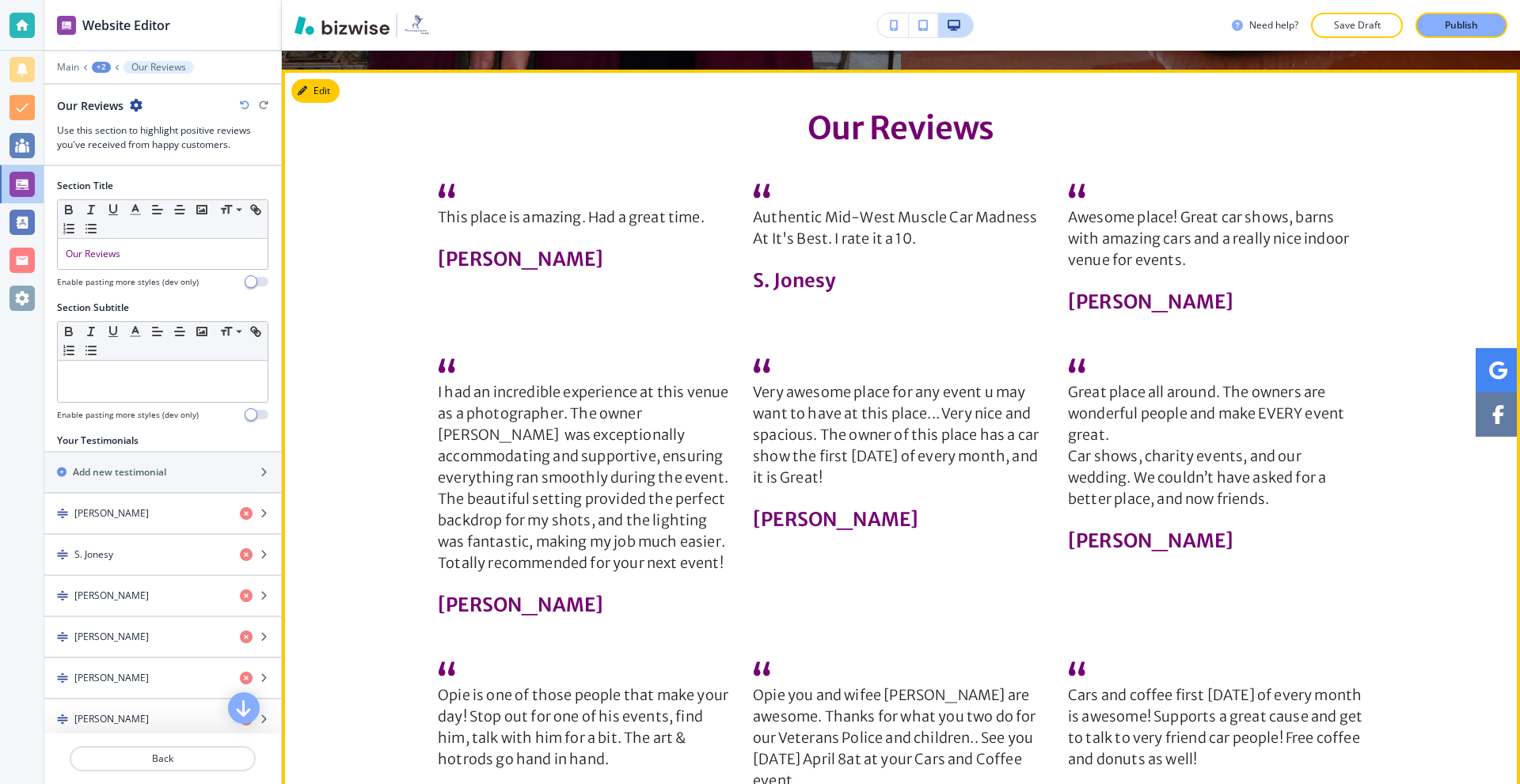
scroll to position [2228, 0]
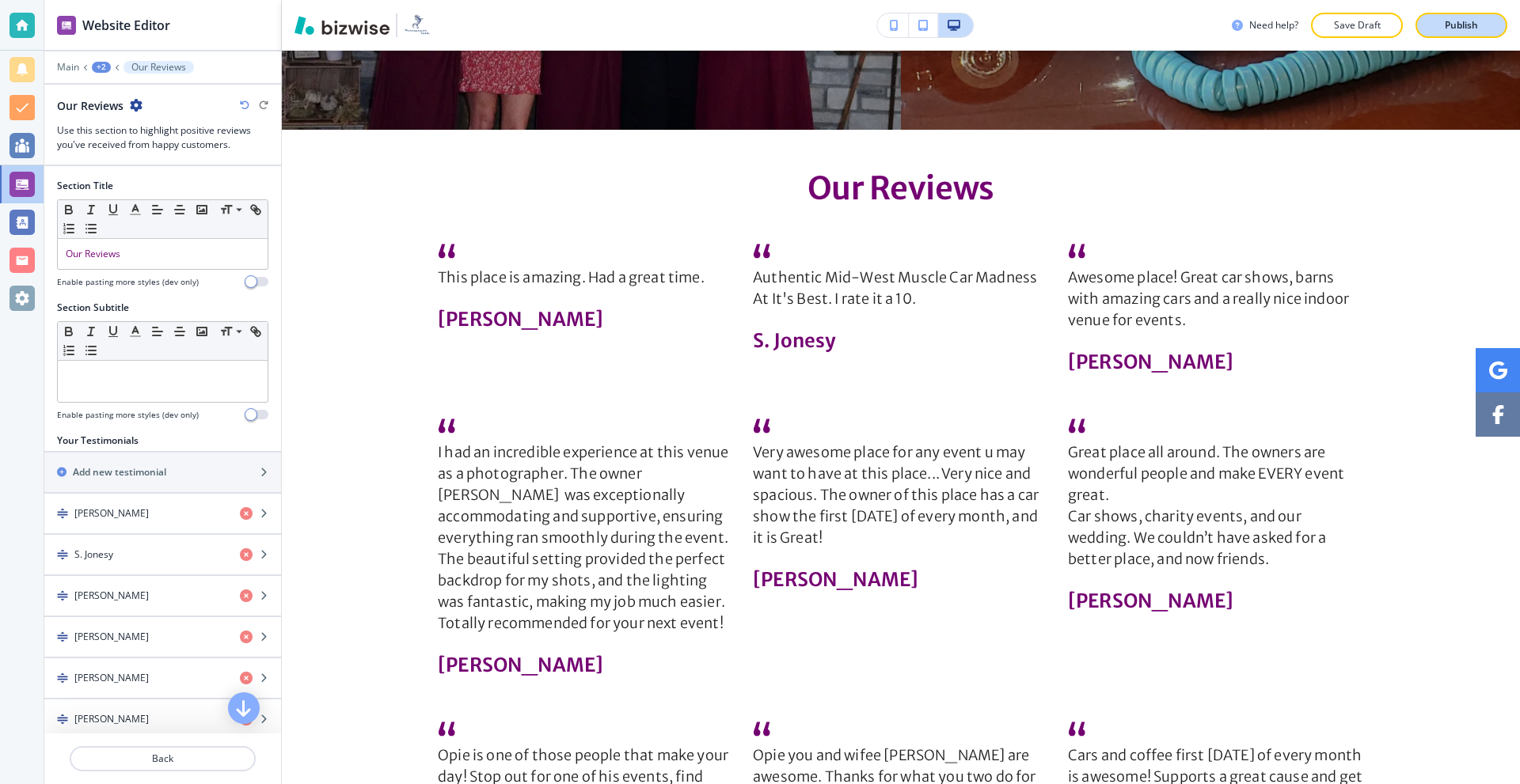
click at [1455, 18] on p "Publish" at bounding box center [1460, 25] width 33 height 14
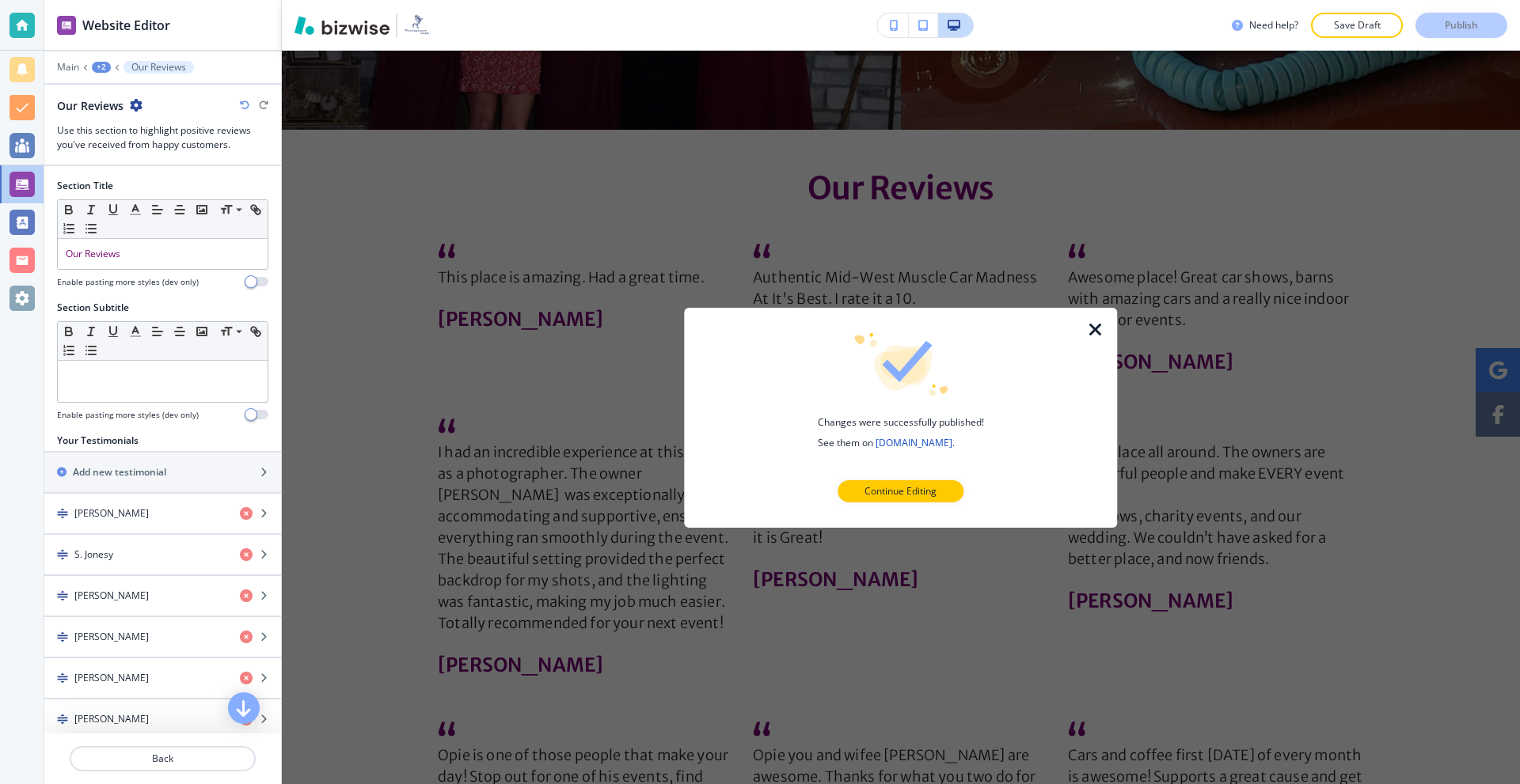
click at [1099, 329] on icon "button" at bounding box center [1095, 329] width 19 height 19
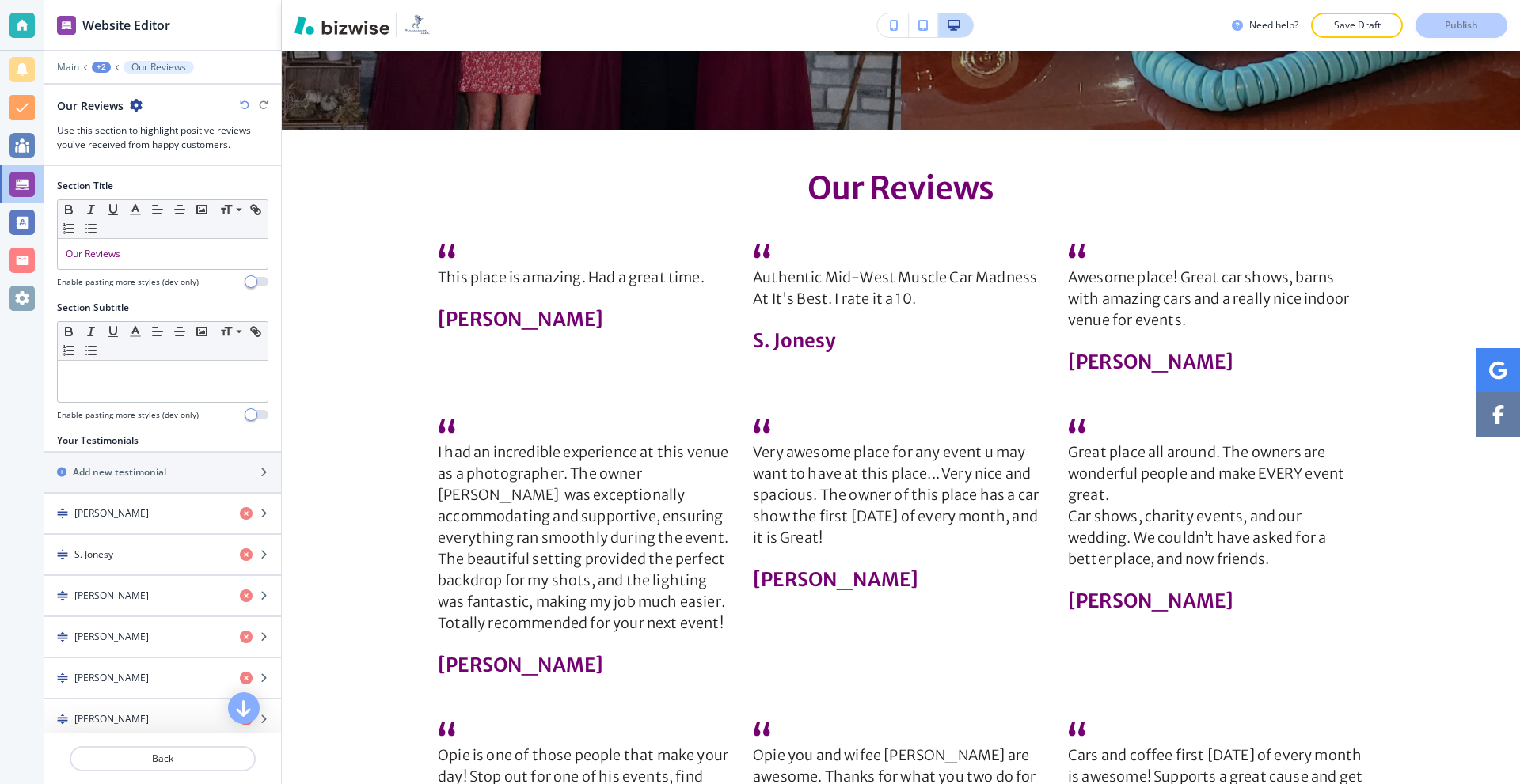
click at [12, 19] on div at bounding box center [22, 25] width 25 height 25
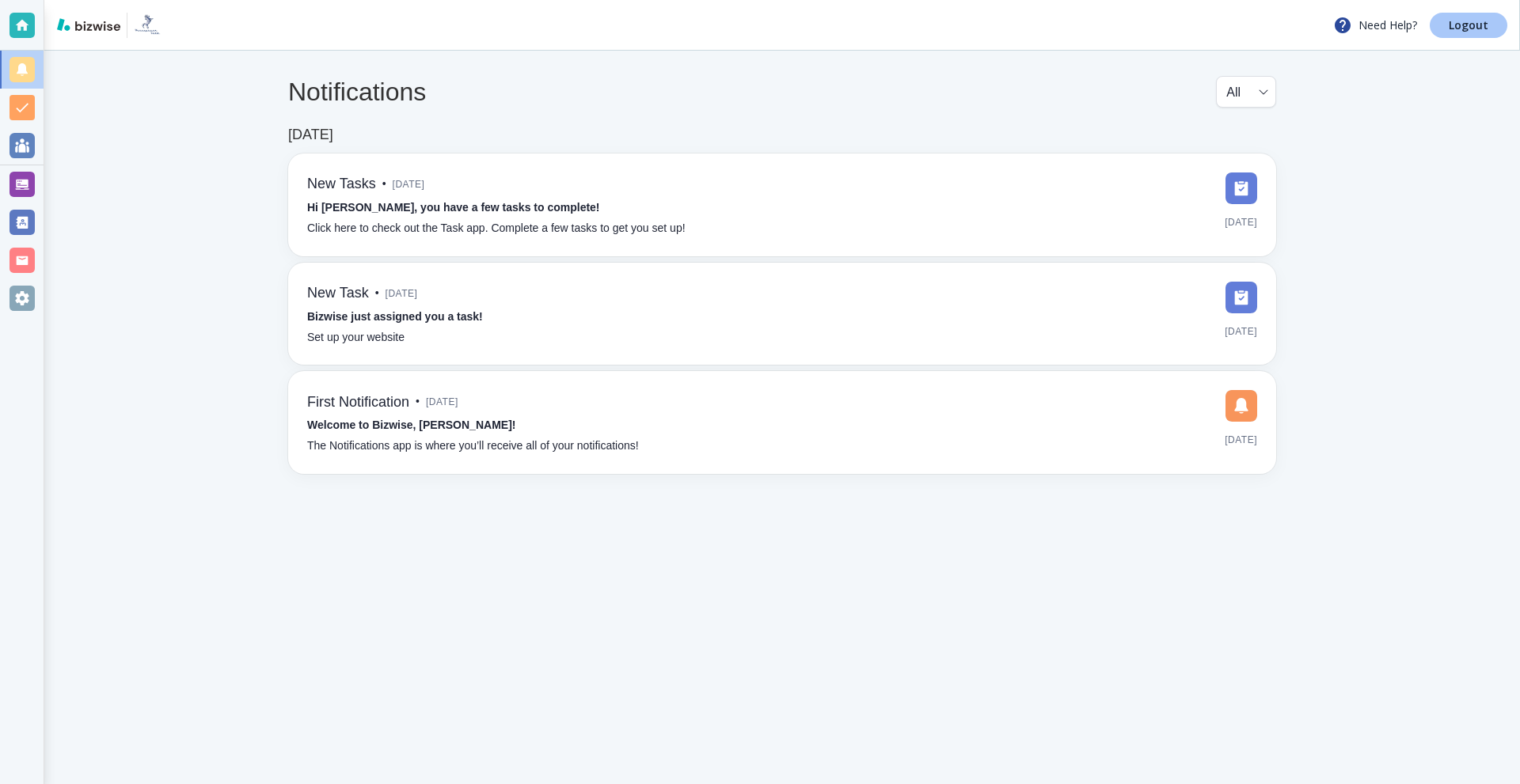
click at [1465, 33] on link "Logout" at bounding box center [1468, 25] width 77 height 25
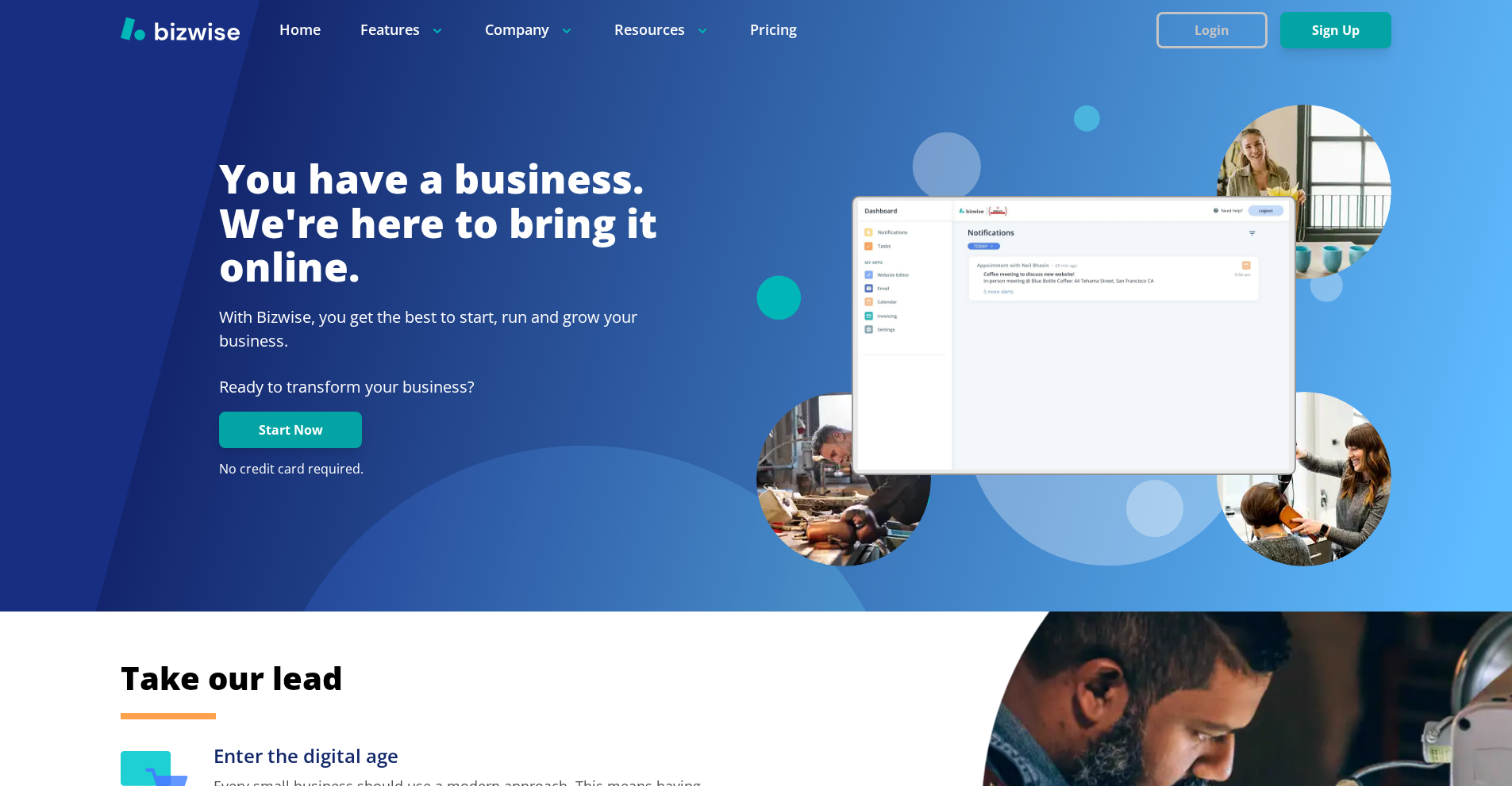
click at [1198, 12] on button "Login" at bounding box center [1212, 29] width 111 height 37
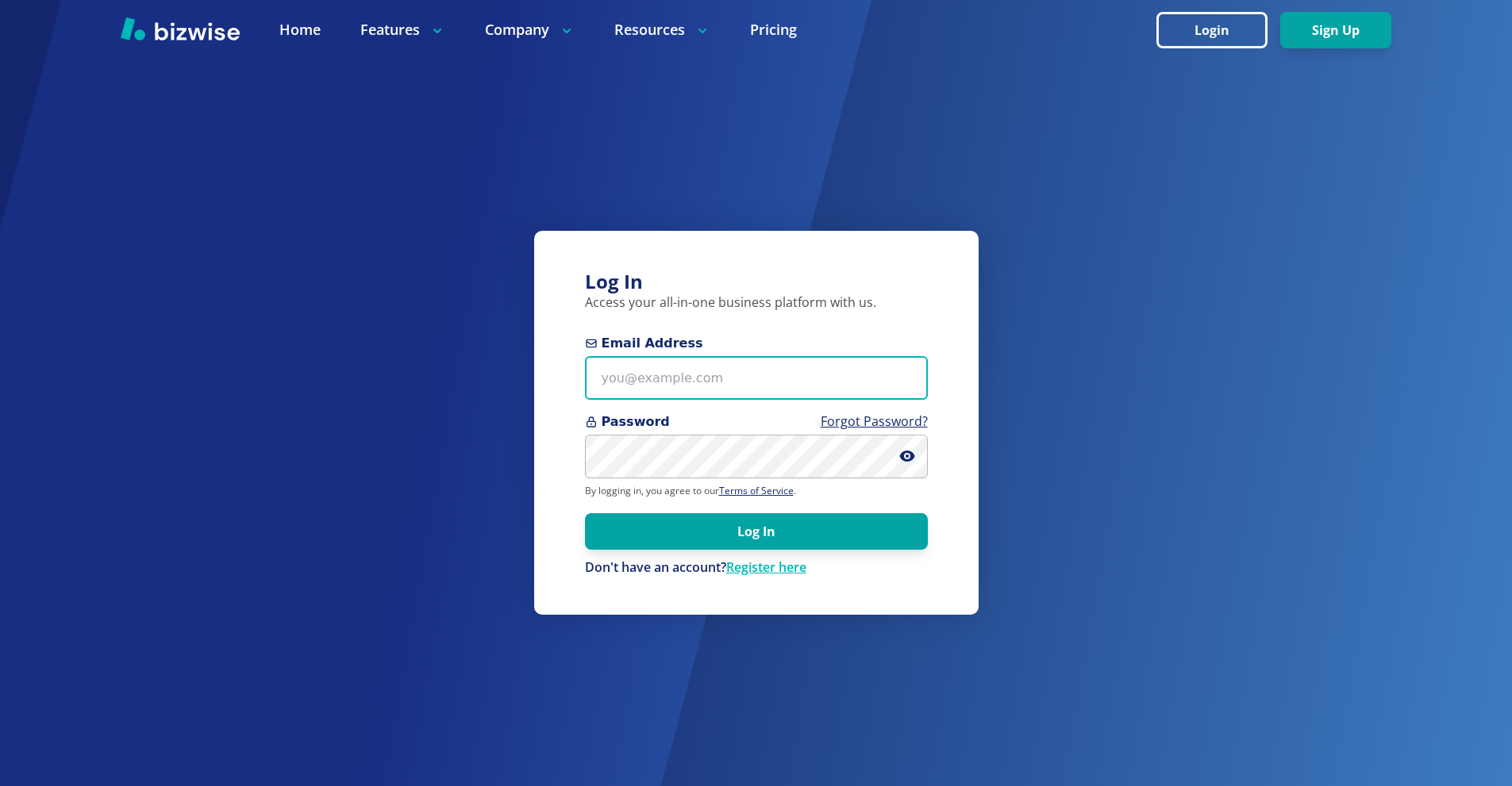
drag, startPoint x: 760, startPoint y: 395, endPoint x: 801, endPoint y: 105, distance: 292.9
click at [760, 395] on input "Email Address" at bounding box center [756, 378] width 343 height 44
paste input "stu@stutechaz.com"
type input "stu@stutechaz.com"
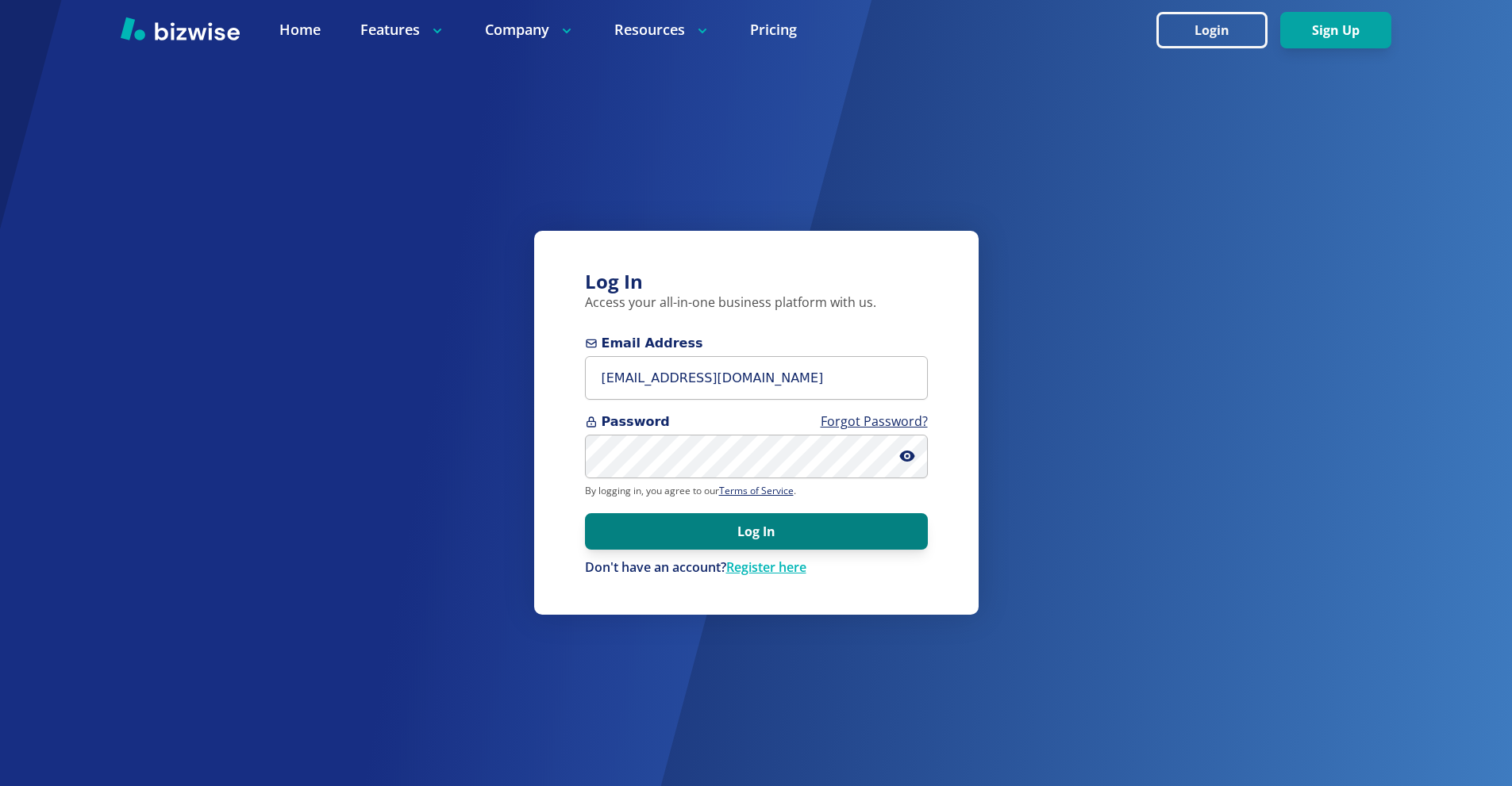
click at [752, 541] on button "Log In" at bounding box center [756, 531] width 343 height 37
